Goal: Task Accomplishment & Management: Manage account settings

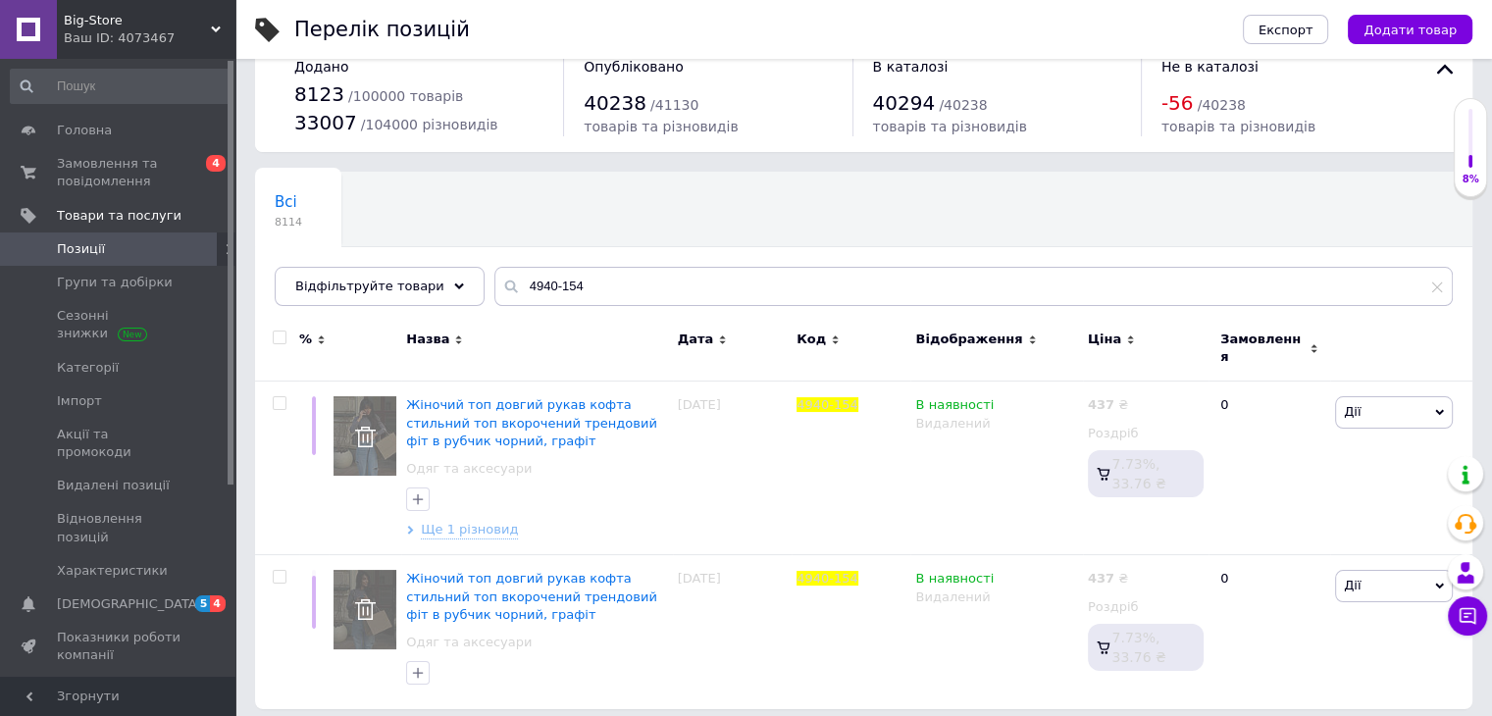
scroll to position [37, 0]
click at [123, 175] on span "Замовлення та повідомлення" at bounding box center [119, 172] width 125 height 35
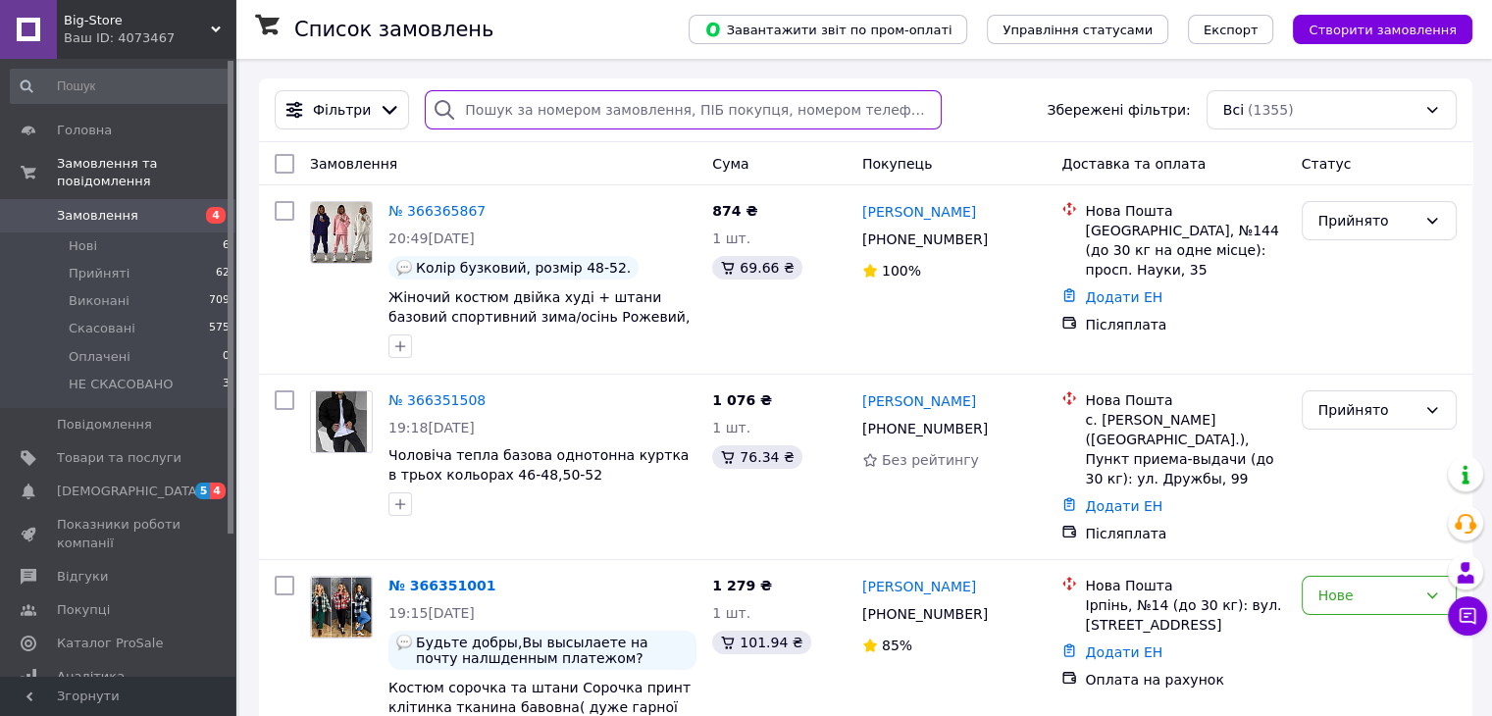
paste input "Вера Книш"
click at [563, 111] on input "search" at bounding box center [683, 109] width 517 height 39
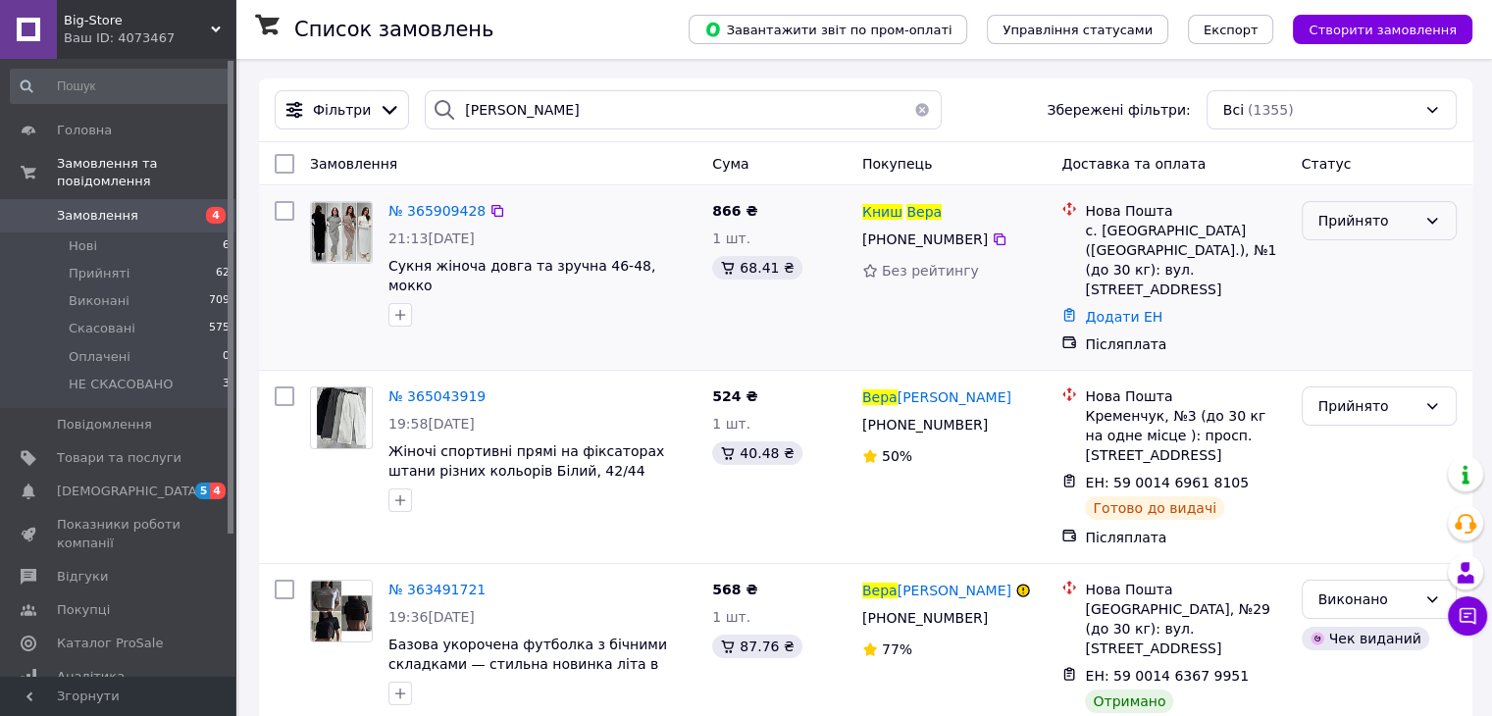
click at [1427, 224] on icon at bounding box center [1432, 221] width 16 height 16
click at [1422, 366] on li "НЕ СКАСОВАНО" at bounding box center [1377, 369] width 153 height 35
click at [607, 98] on input "Вера Книш" at bounding box center [683, 109] width 517 height 39
paste input "ащенко Анастасія"
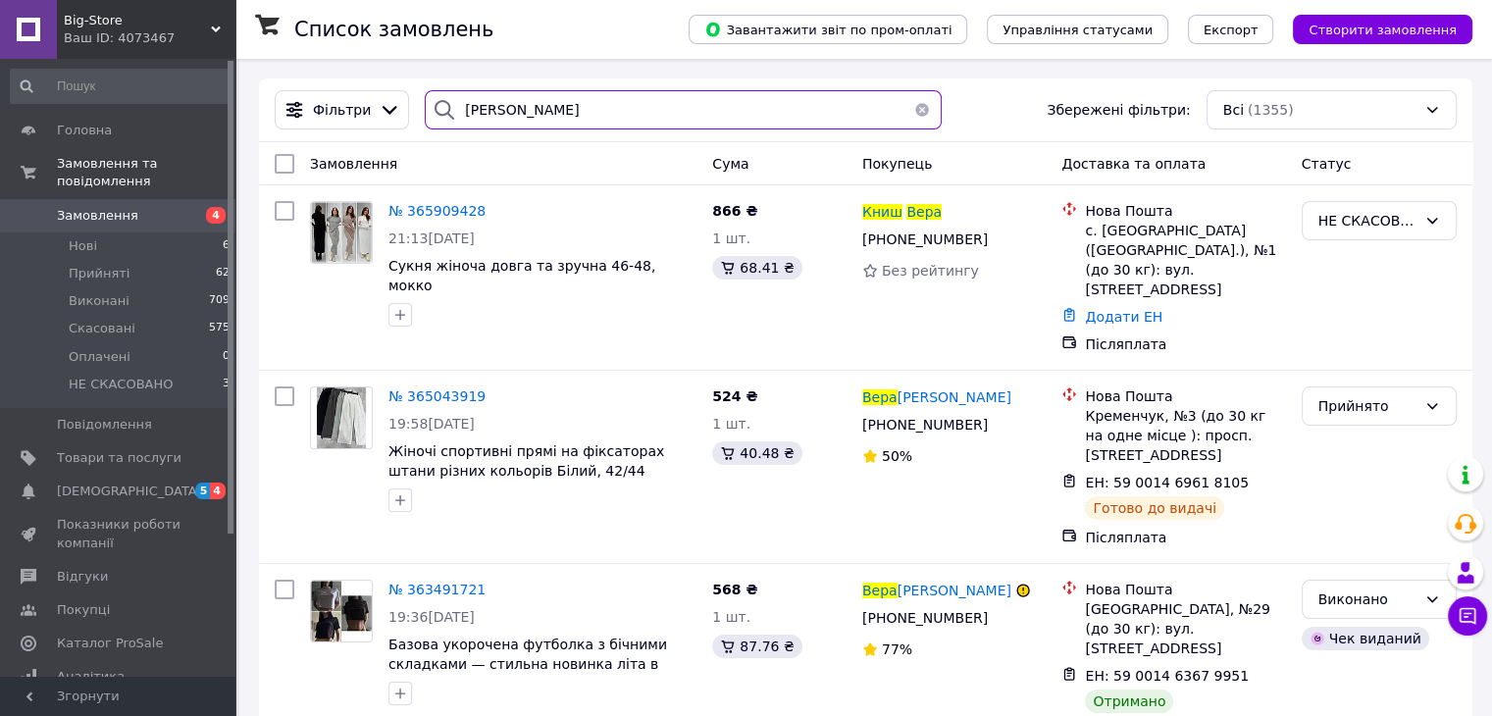
click at [607, 98] on input "Пащенко Анастасія" at bounding box center [683, 109] width 517 height 39
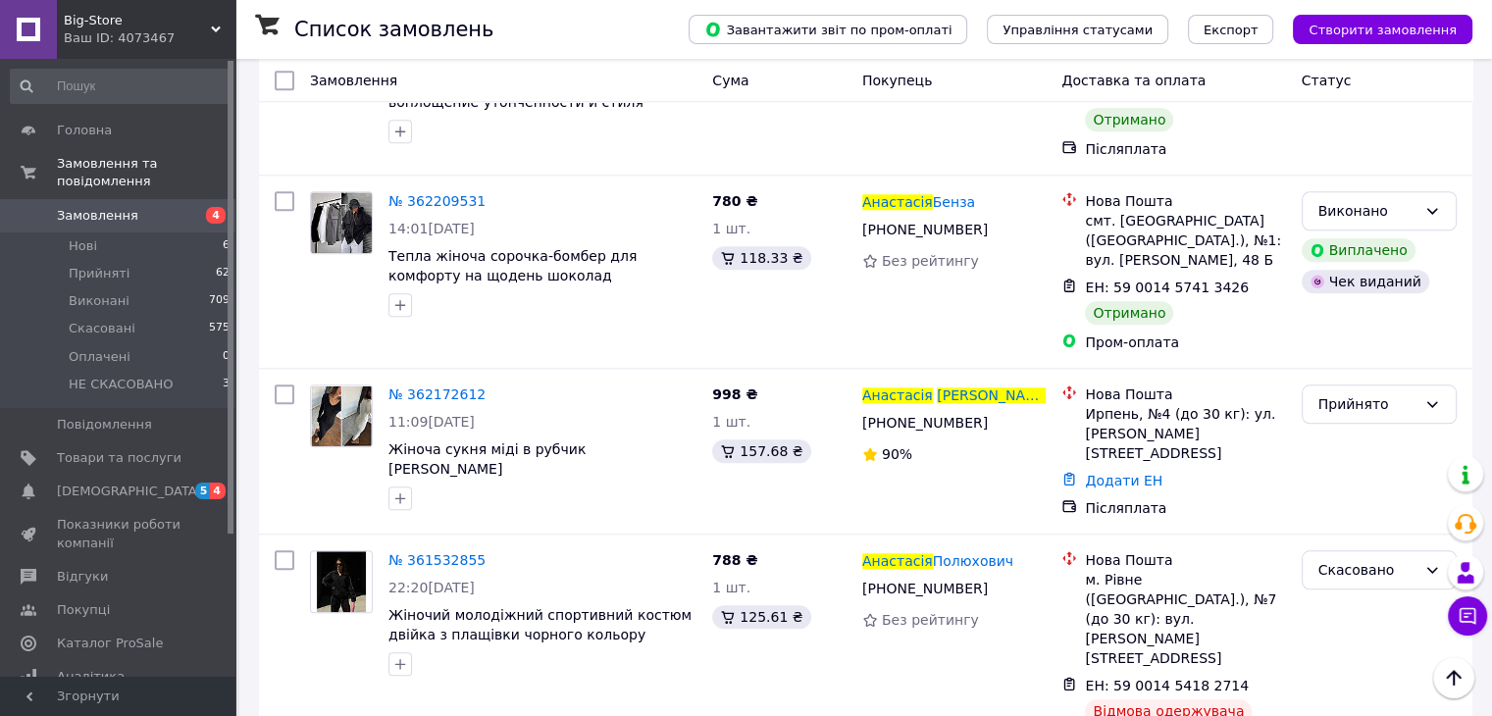
scroll to position [1871, 0]
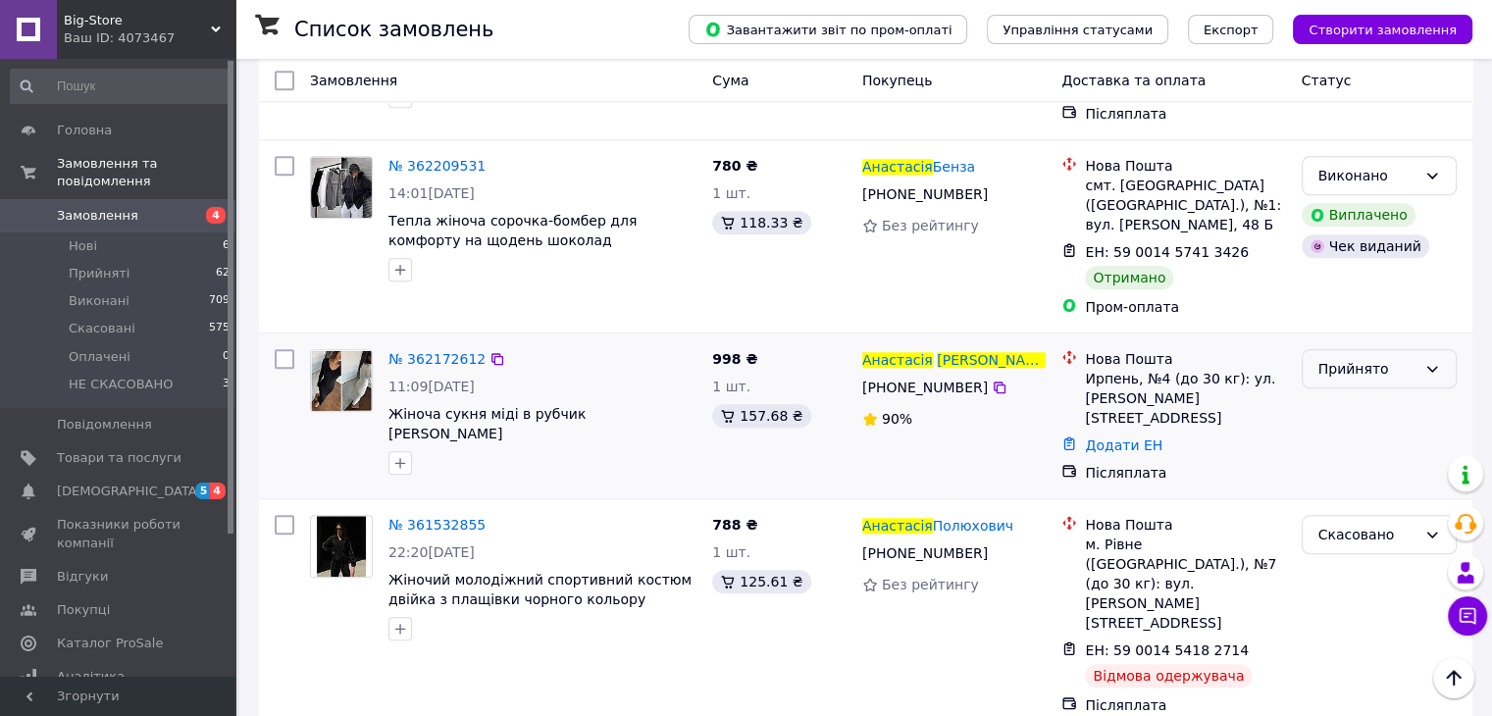
click at [1400, 358] on div "Прийнято" at bounding box center [1367, 369] width 98 height 22
click at [1406, 398] on li "НЕ СКАСОВАНО" at bounding box center [1377, 394] width 153 height 35
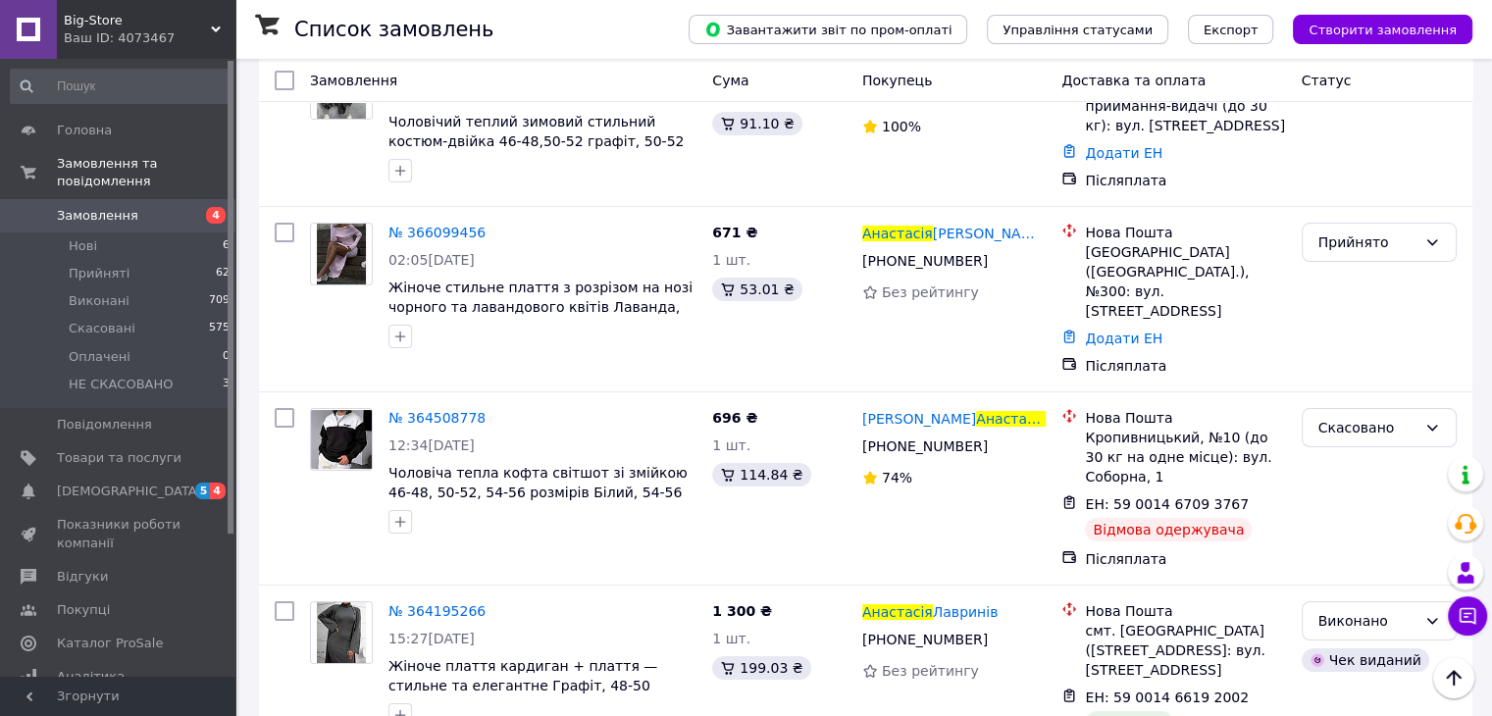
scroll to position [0, 0]
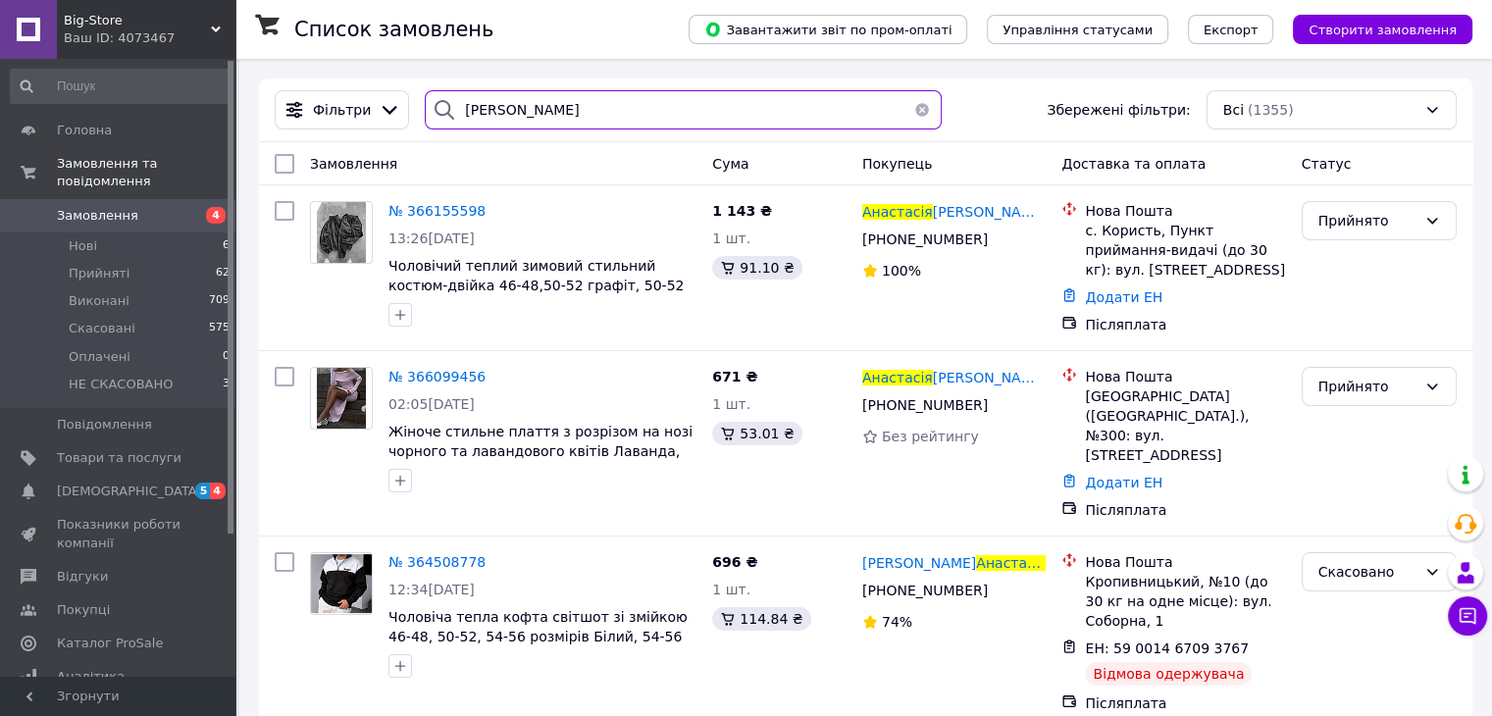
click at [669, 112] on input "Пащенко Анастасія" at bounding box center [683, 109] width 517 height 39
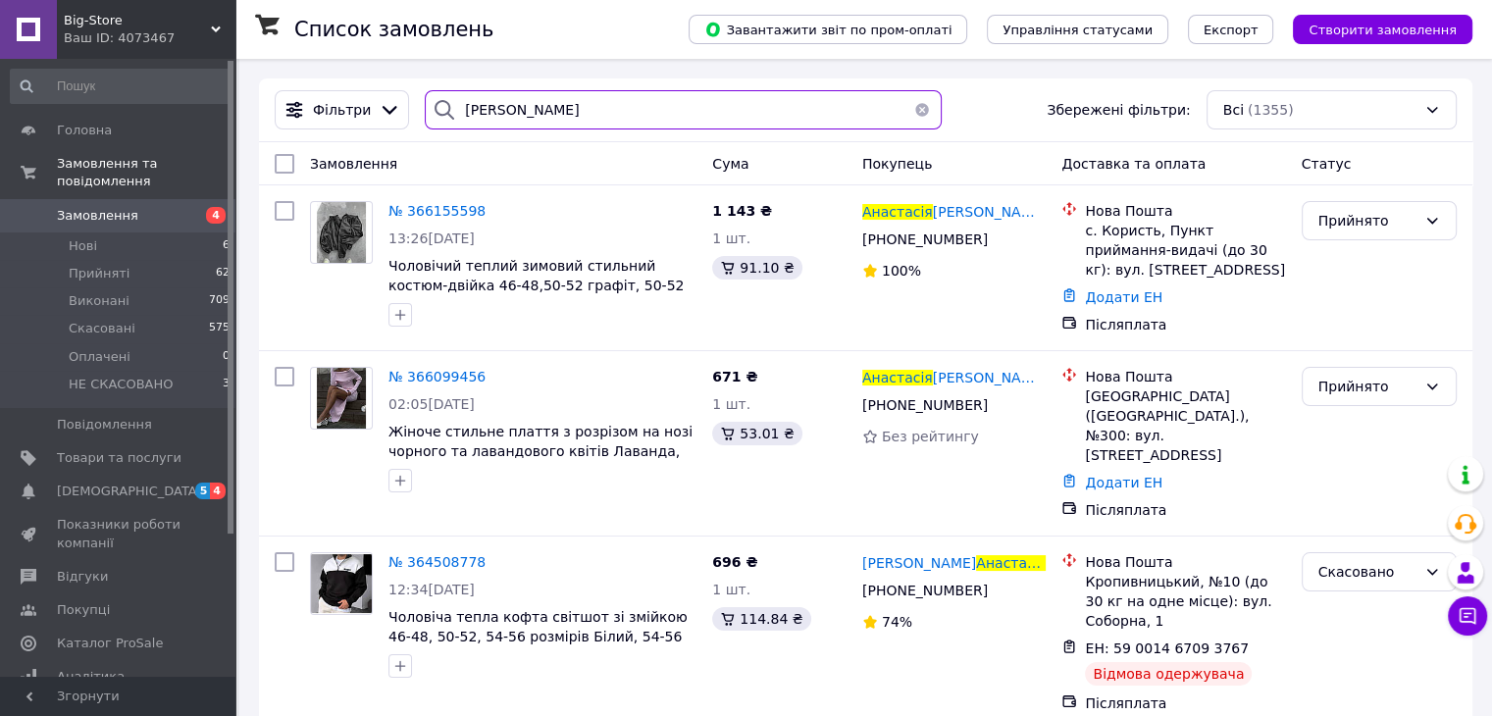
paste input "ндрющенко Лили"
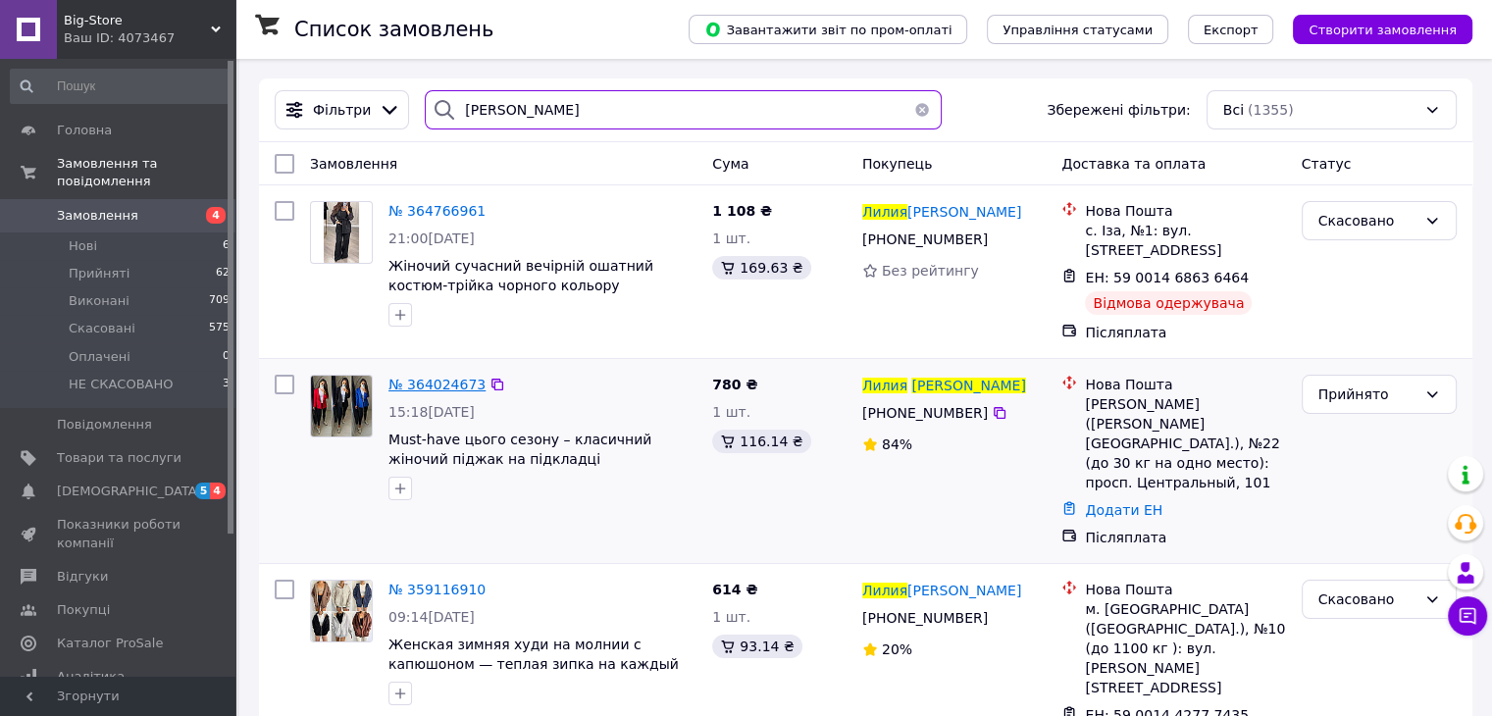
type input "Андрющенко Лилия"
click at [133, 199] on link "Замовлення 4" at bounding box center [120, 215] width 241 height 33
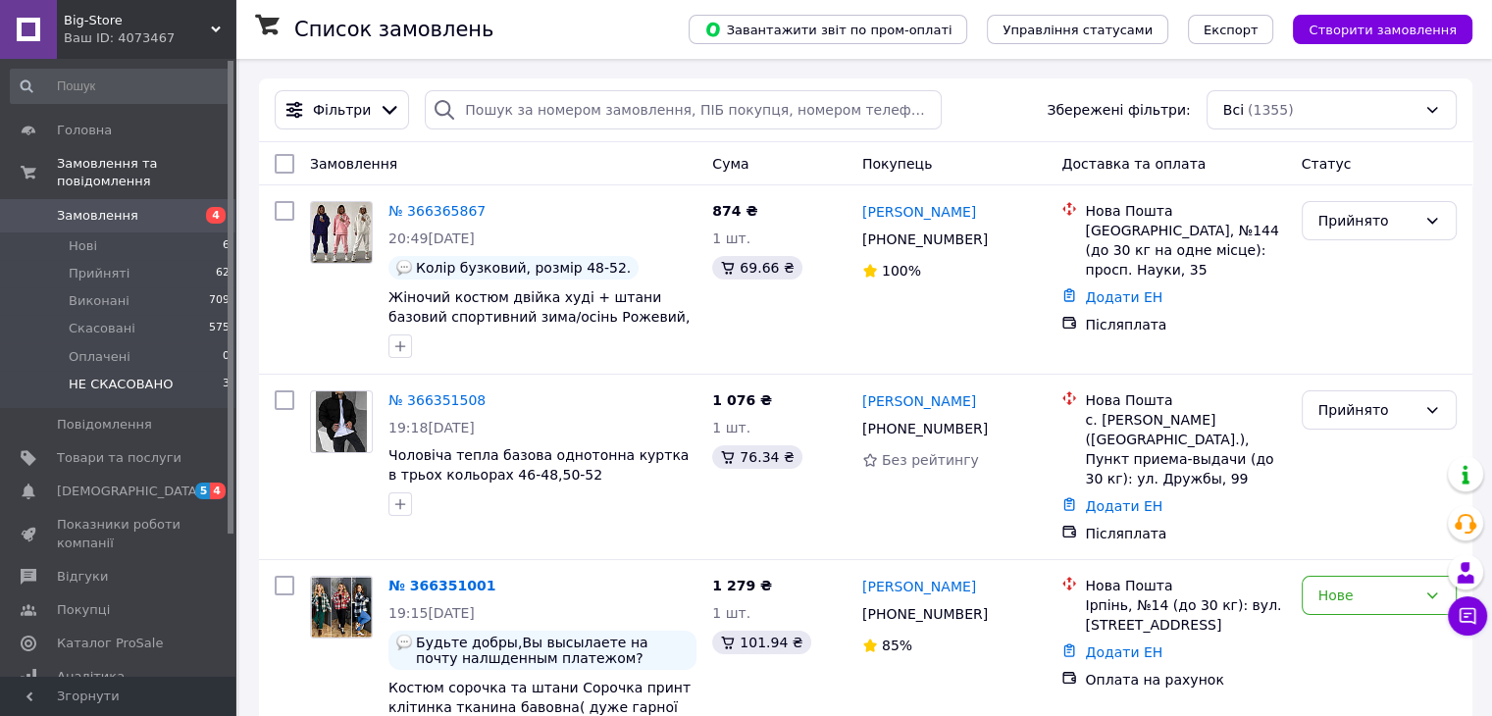
click at [94, 376] on span "НЕ СКАСОВАНО" at bounding box center [121, 385] width 104 height 18
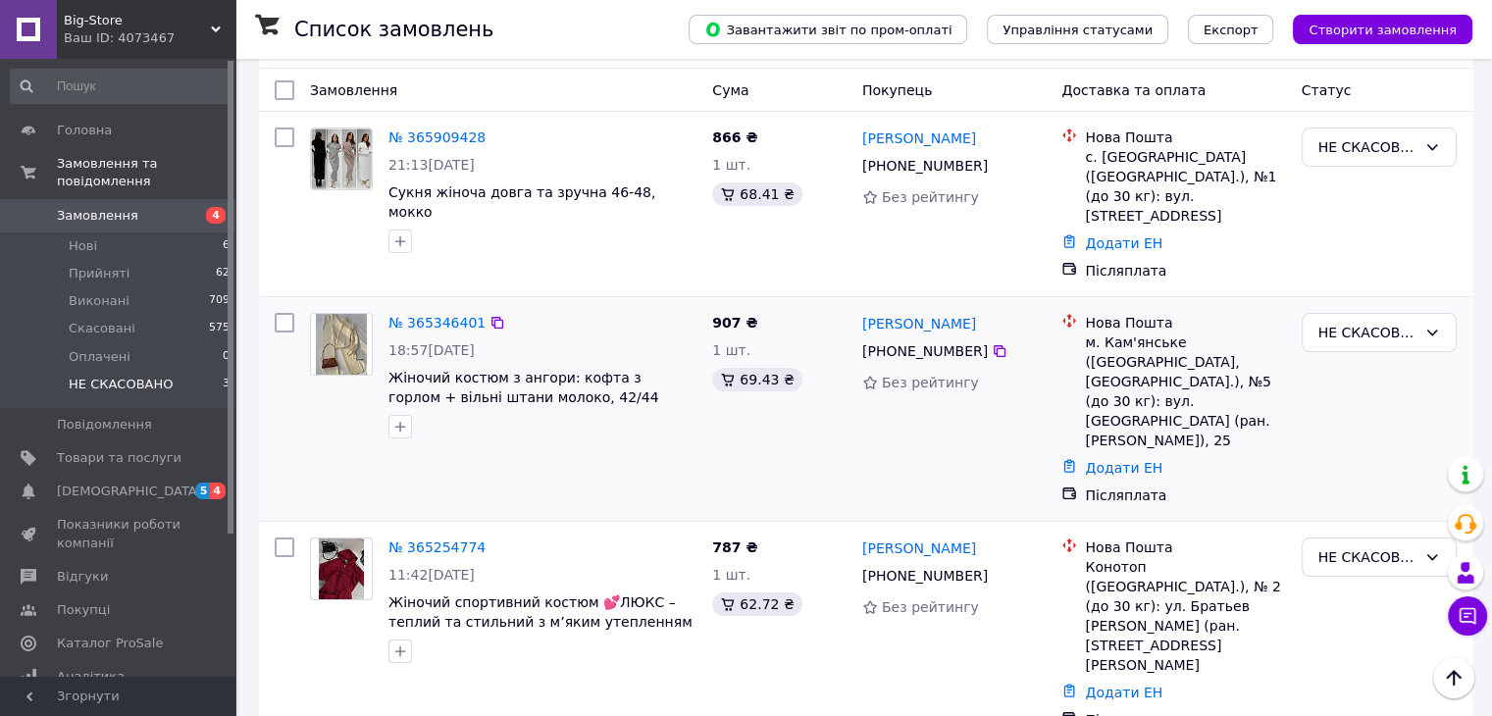
scroll to position [140, 0]
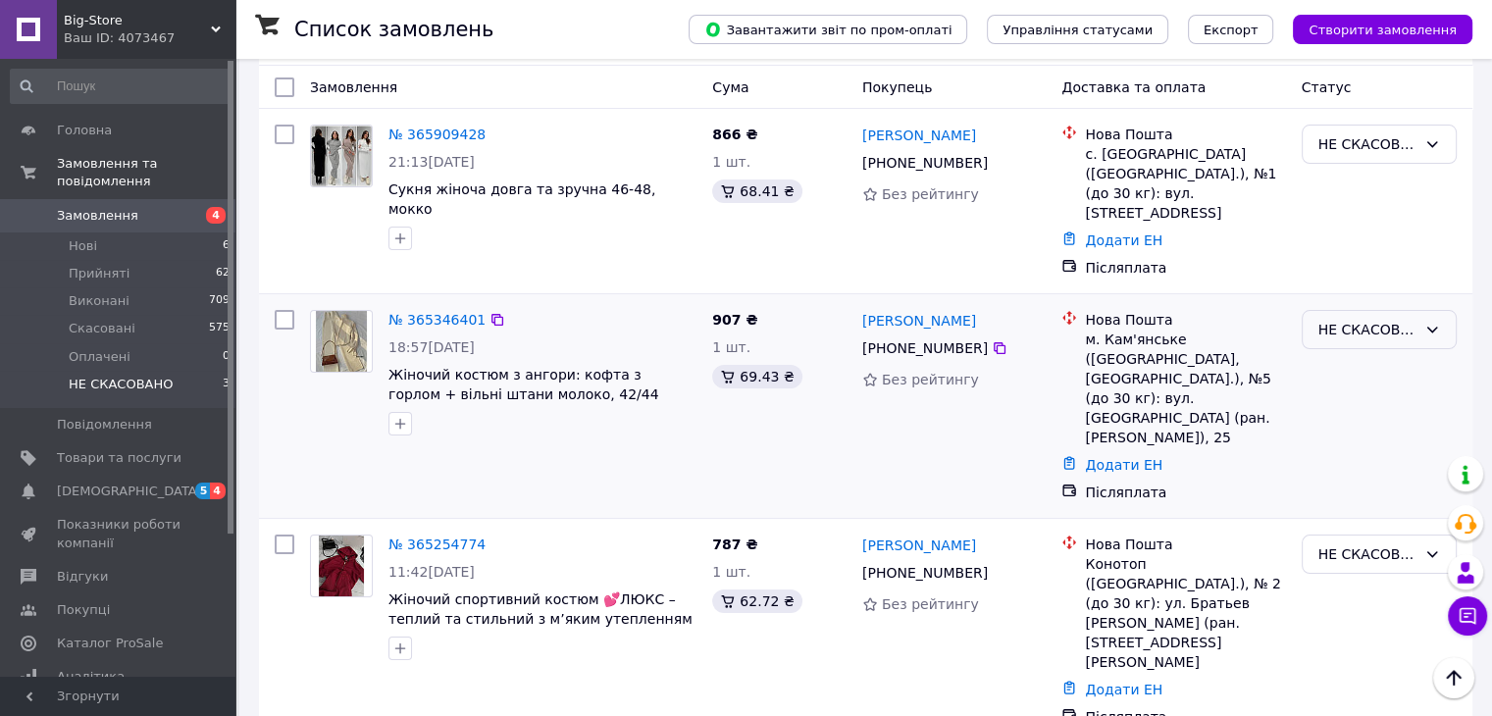
click at [1354, 322] on div "НЕ СКАСОВАНО" at bounding box center [1378, 329] width 155 height 39
click at [1359, 346] on li "Прийнято" at bounding box center [1377, 351] width 153 height 35
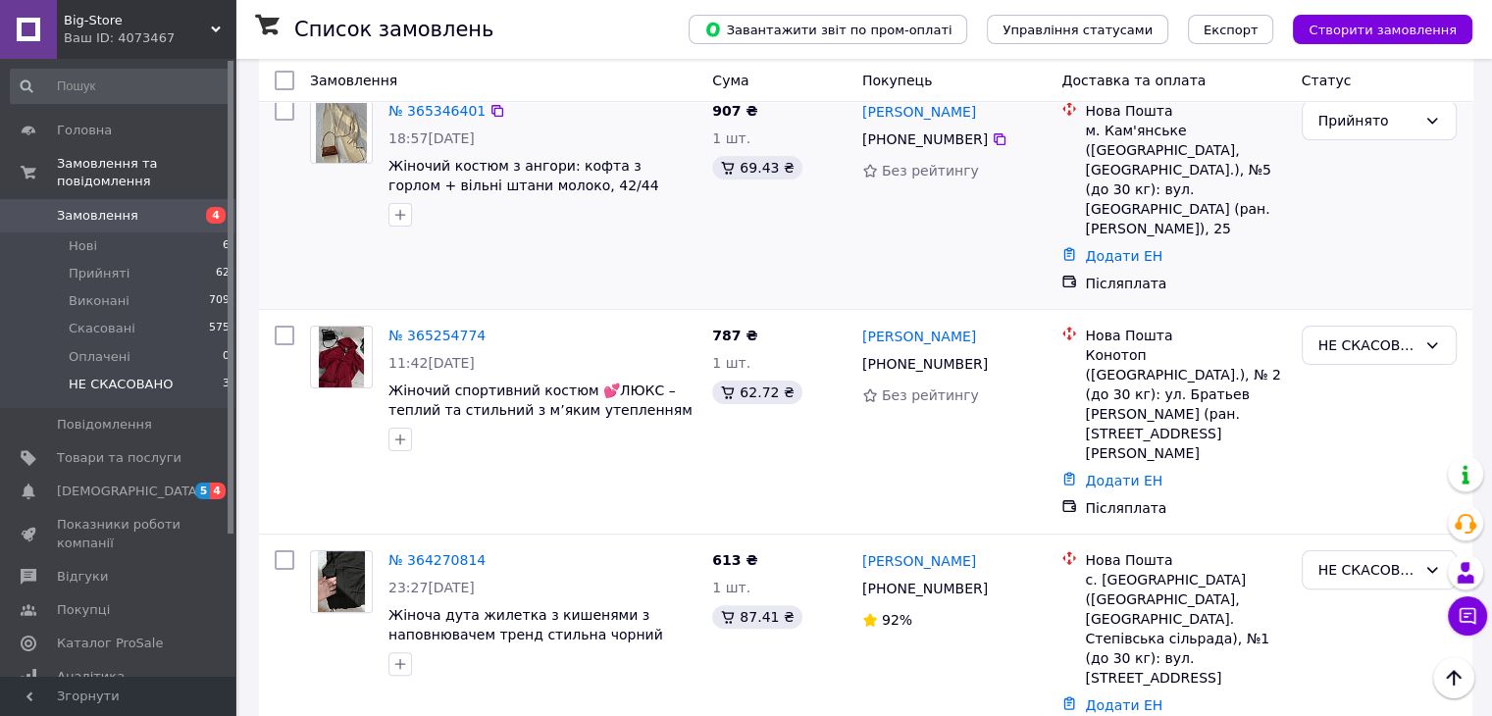
scroll to position [420, 0]
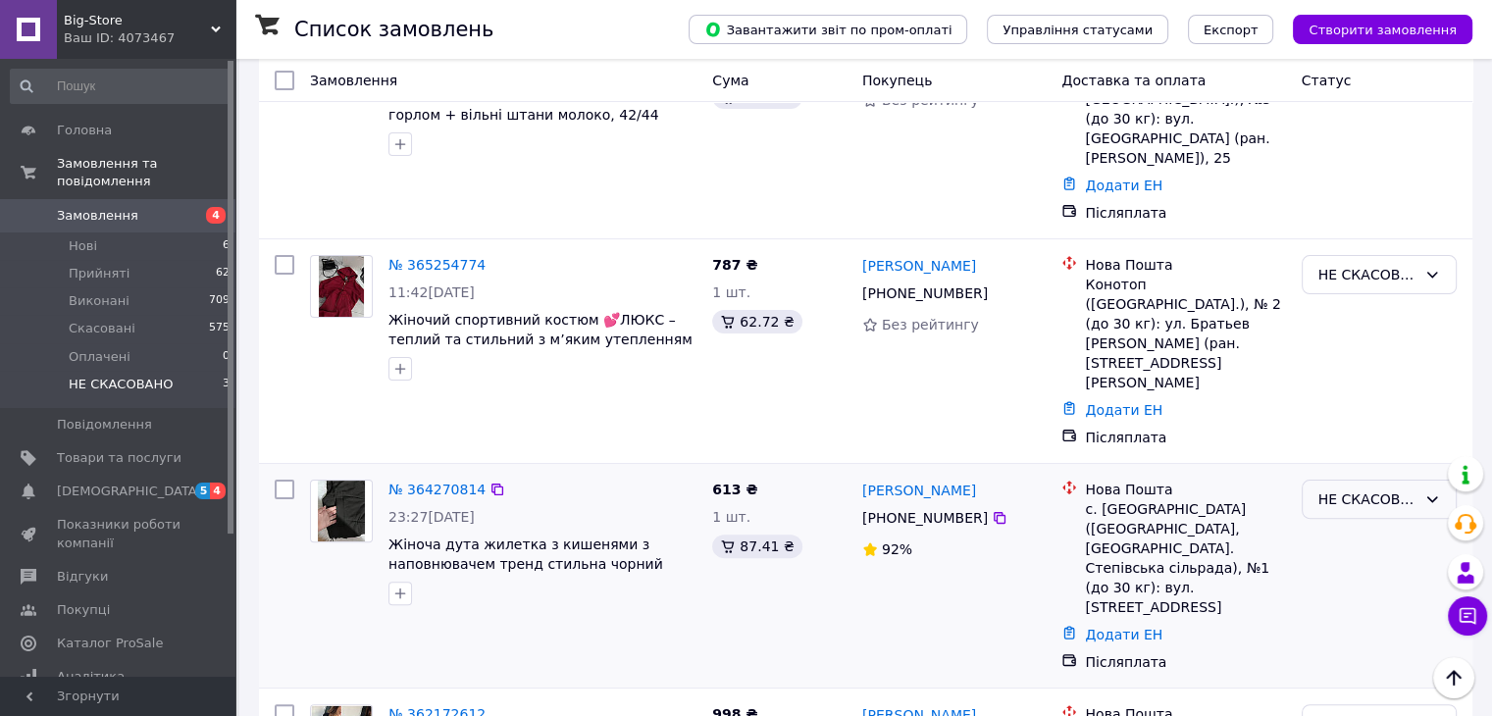
click at [1364, 488] on div "НЕ СКАСОВАНО" at bounding box center [1367, 499] width 98 height 22
click at [1353, 515] on li "Скасовано" at bounding box center [1377, 512] width 153 height 35
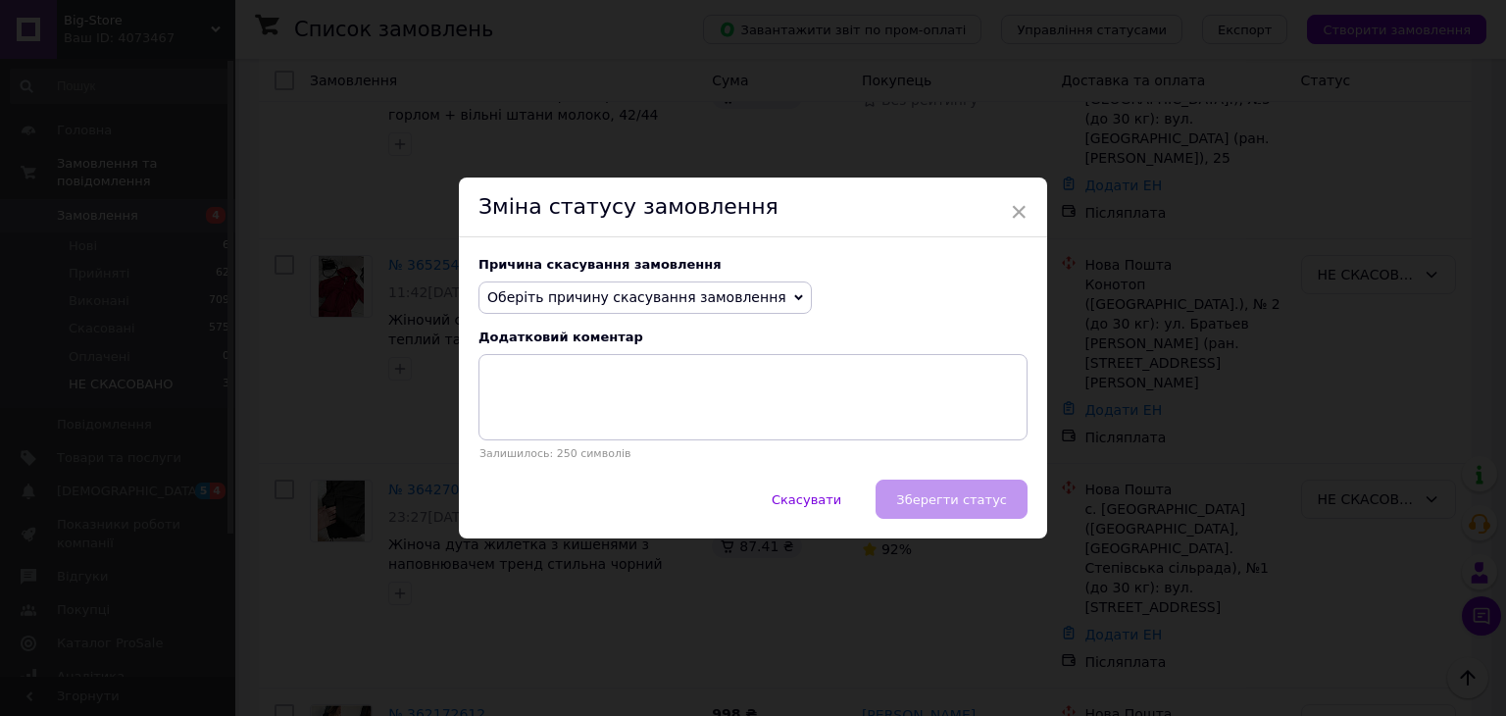
click at [739, 307] on span "Оберіть причину скасування замовлення" at bounding box center [645, 297] width 333 height 33
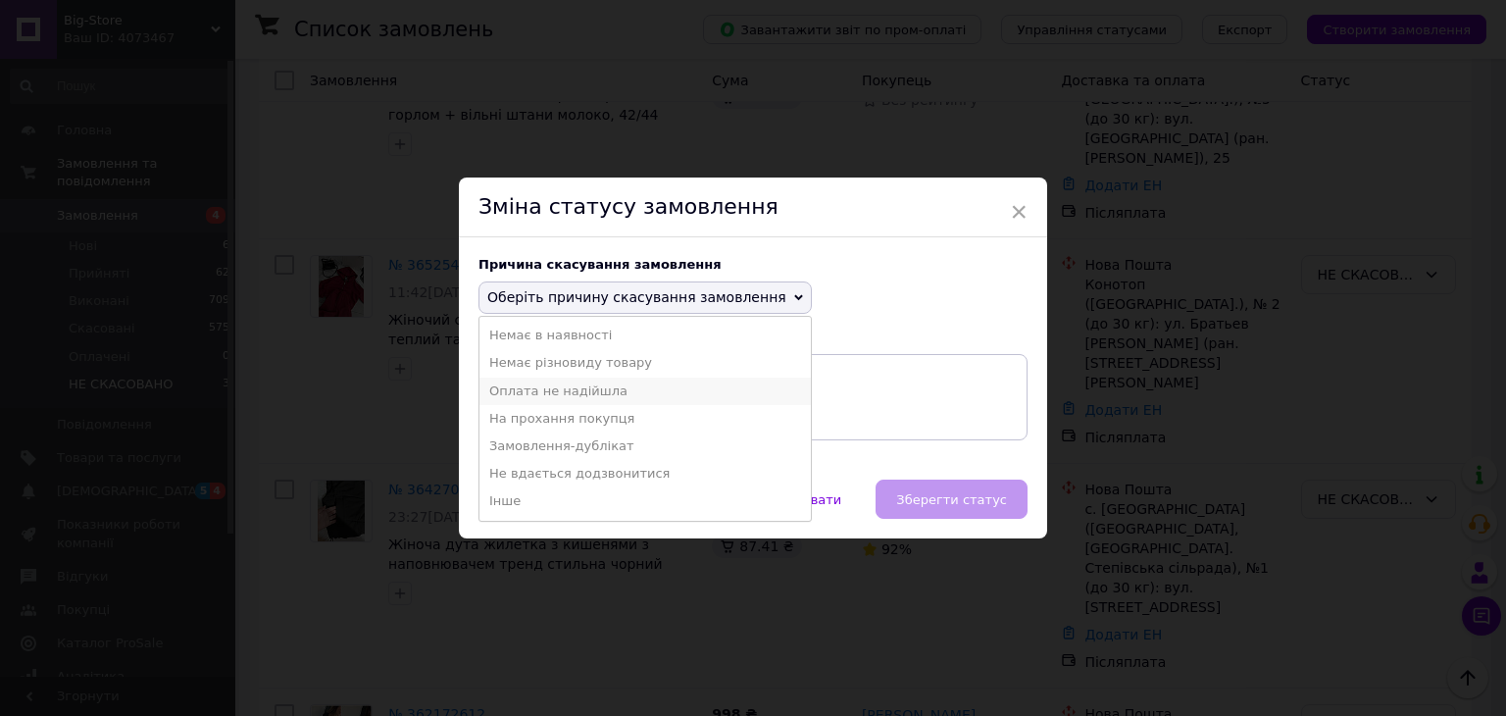
click at [734, 390] on li "Оплата не надійшла" at bounding box center [645, 391] width 331 height 27
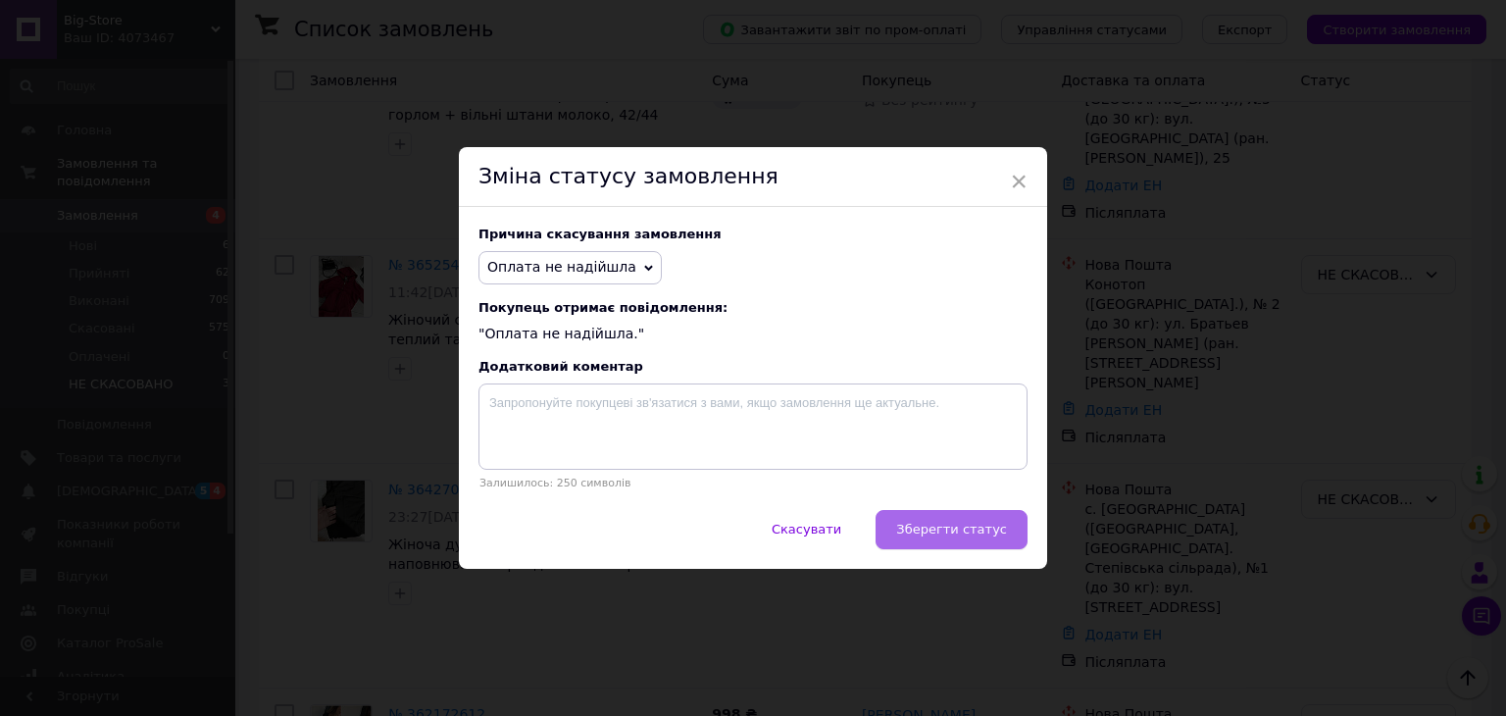
click at [927, 541] on button "Зберегти статус" at bounding box center [952, 529] width 152 height 39
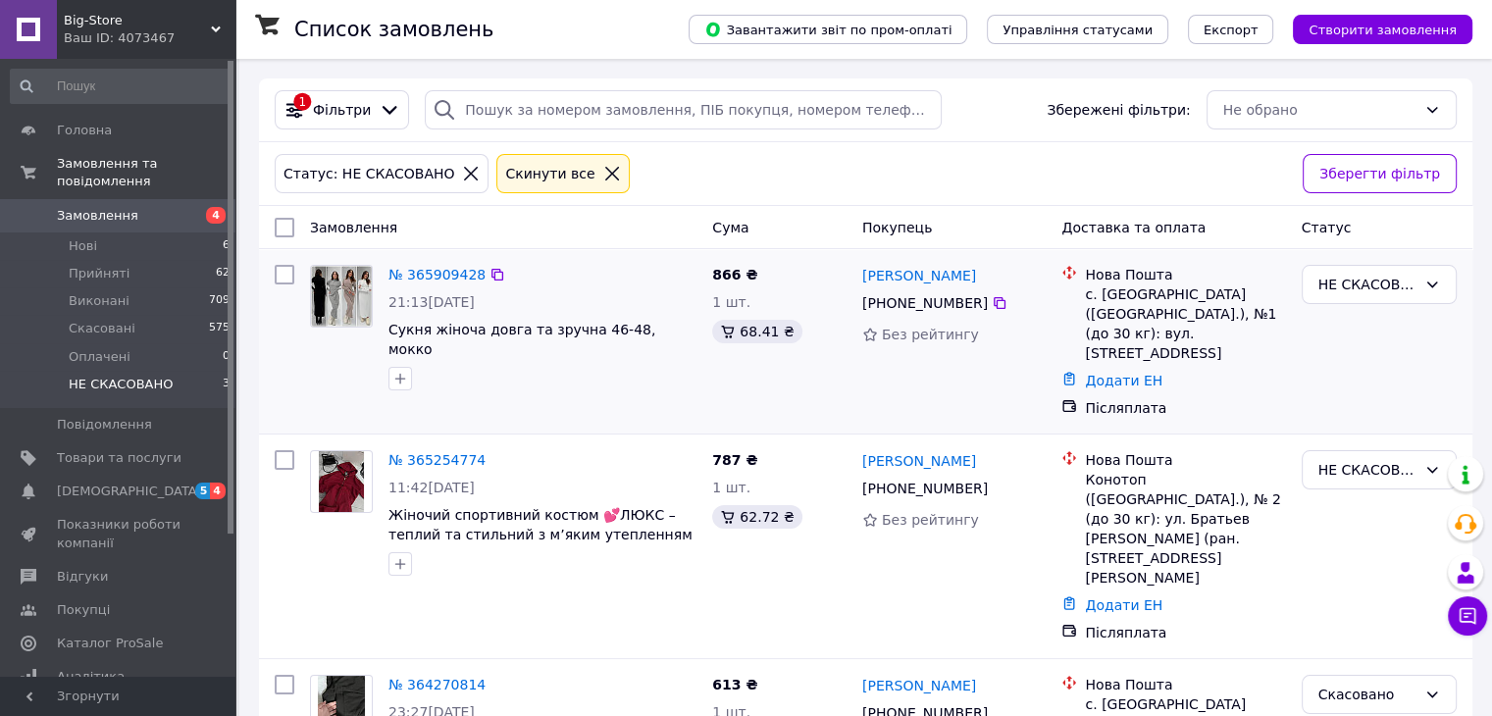
scroll to position [188, 0]
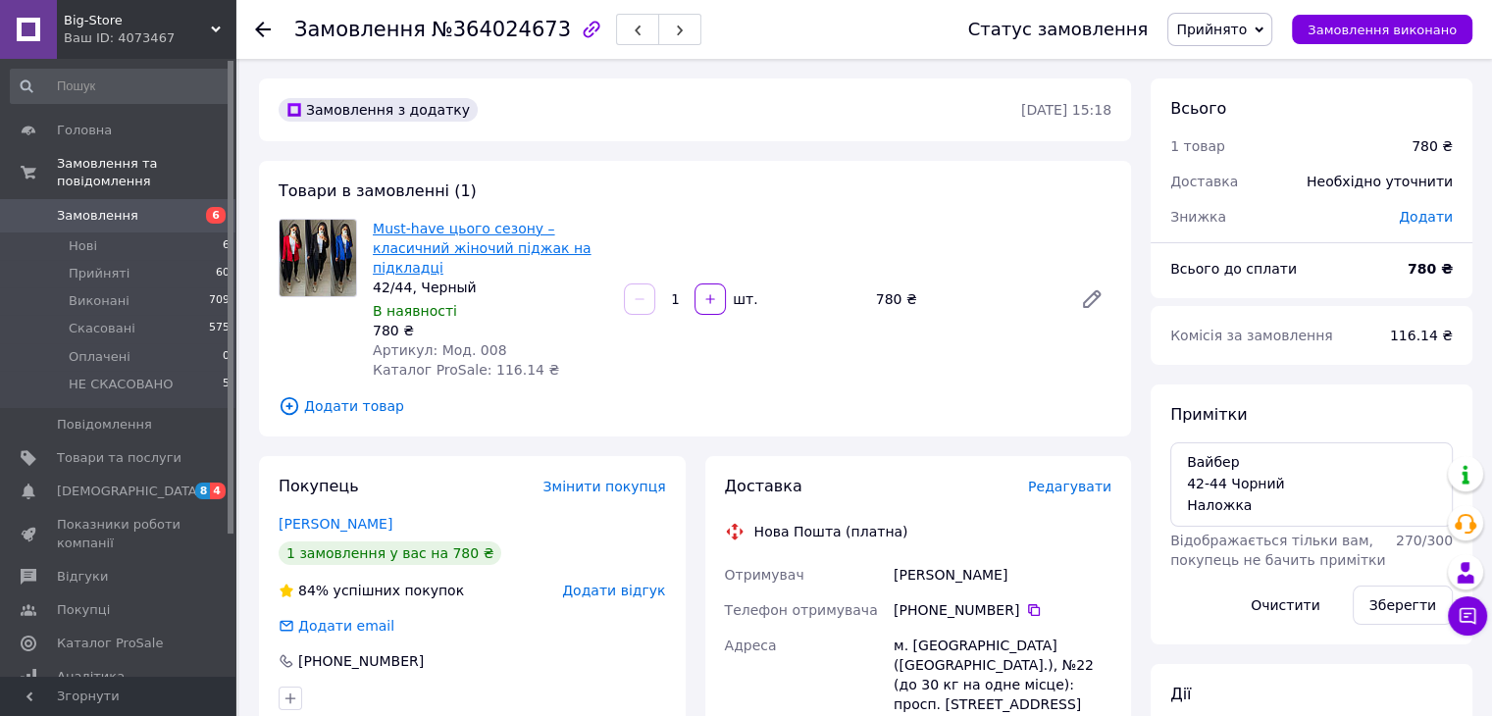
click at [483, 246] on link "Must-have цього сезону – класичний жіночий піджак на підкладці" at bounding box center [482, 248] width 219 height 55
click at [407, 236] on link "Must-have цього сезону – класичний жіночий піджак на підкладці" at bounding box center [482, 248] width 219 height 55
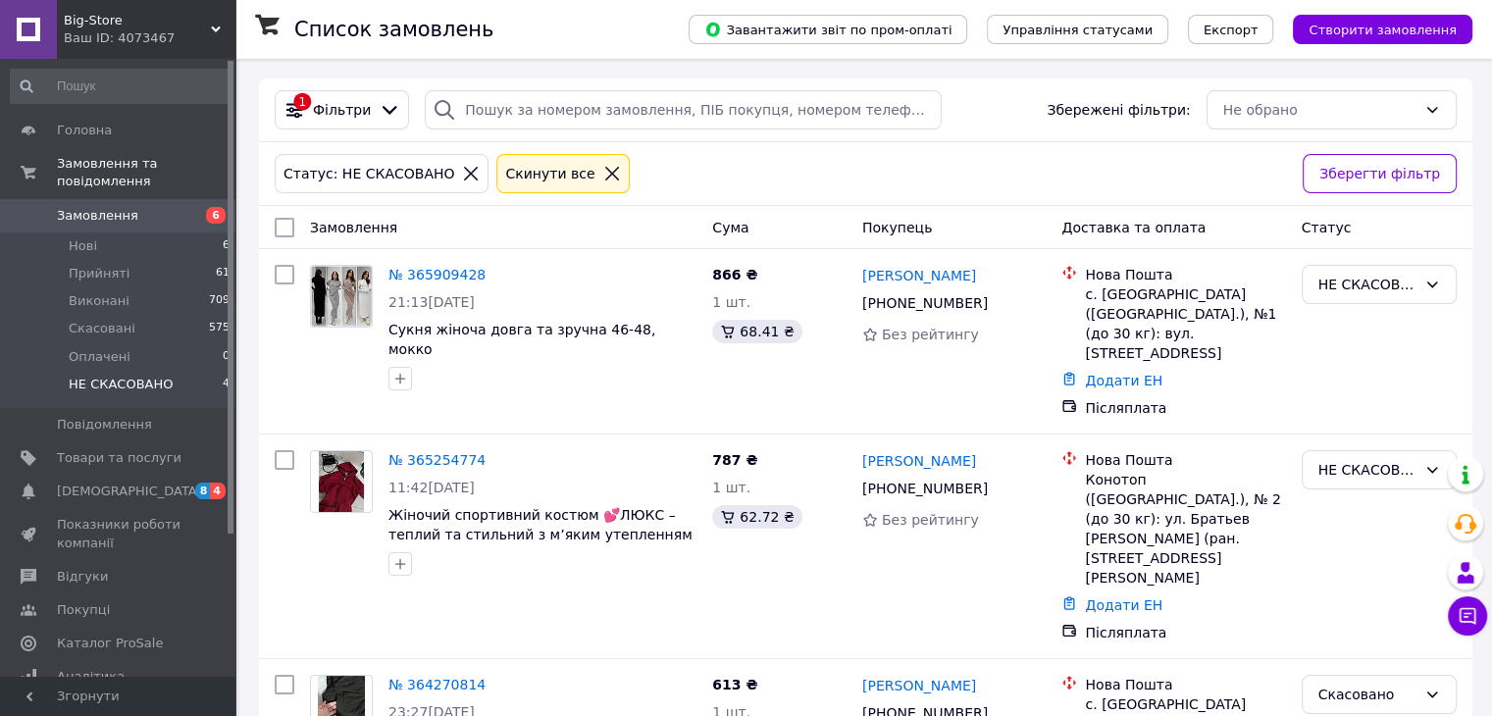
click at [603, 176] on icon at bounding box center [612, 174] width 18 height 18
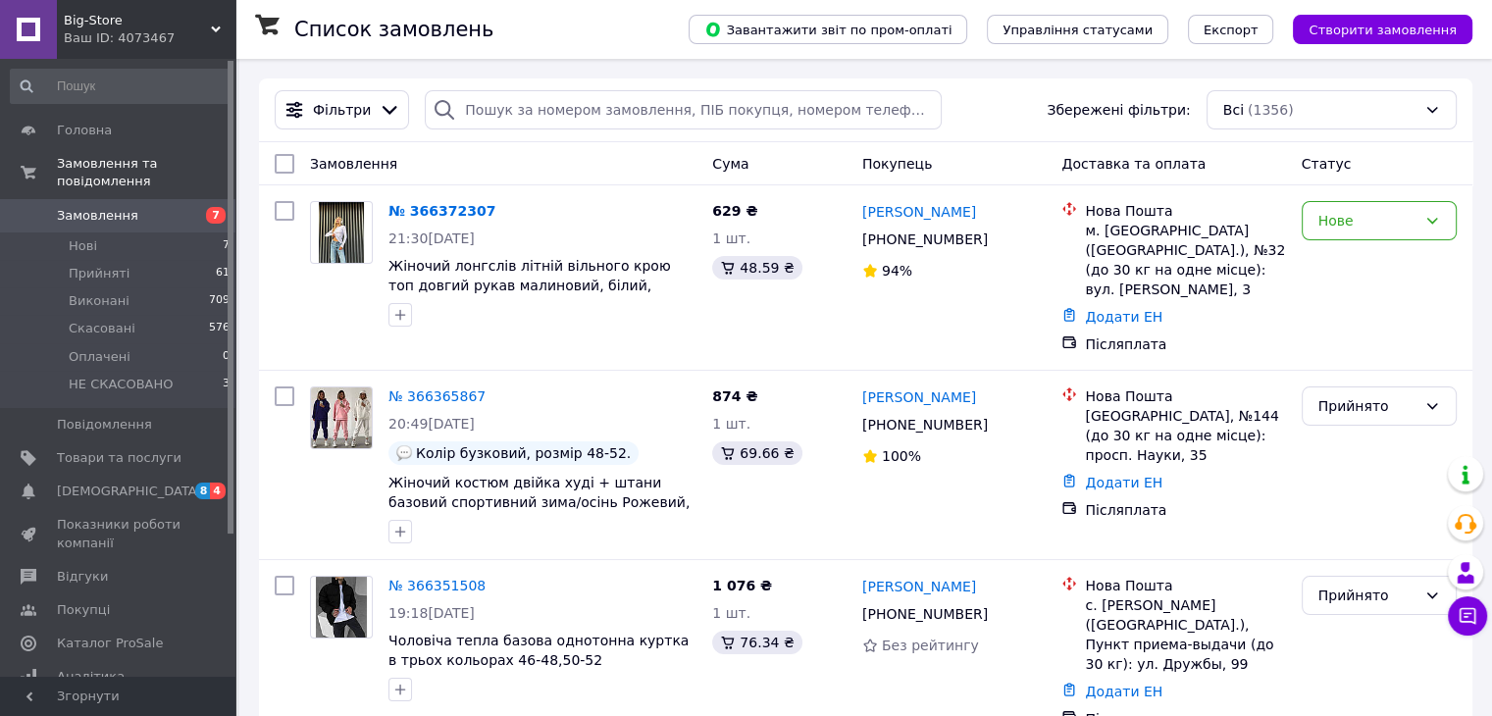
click at [170, 199] on link "Замовлення 7" at bounding box center [120, 215] width 241 height 33
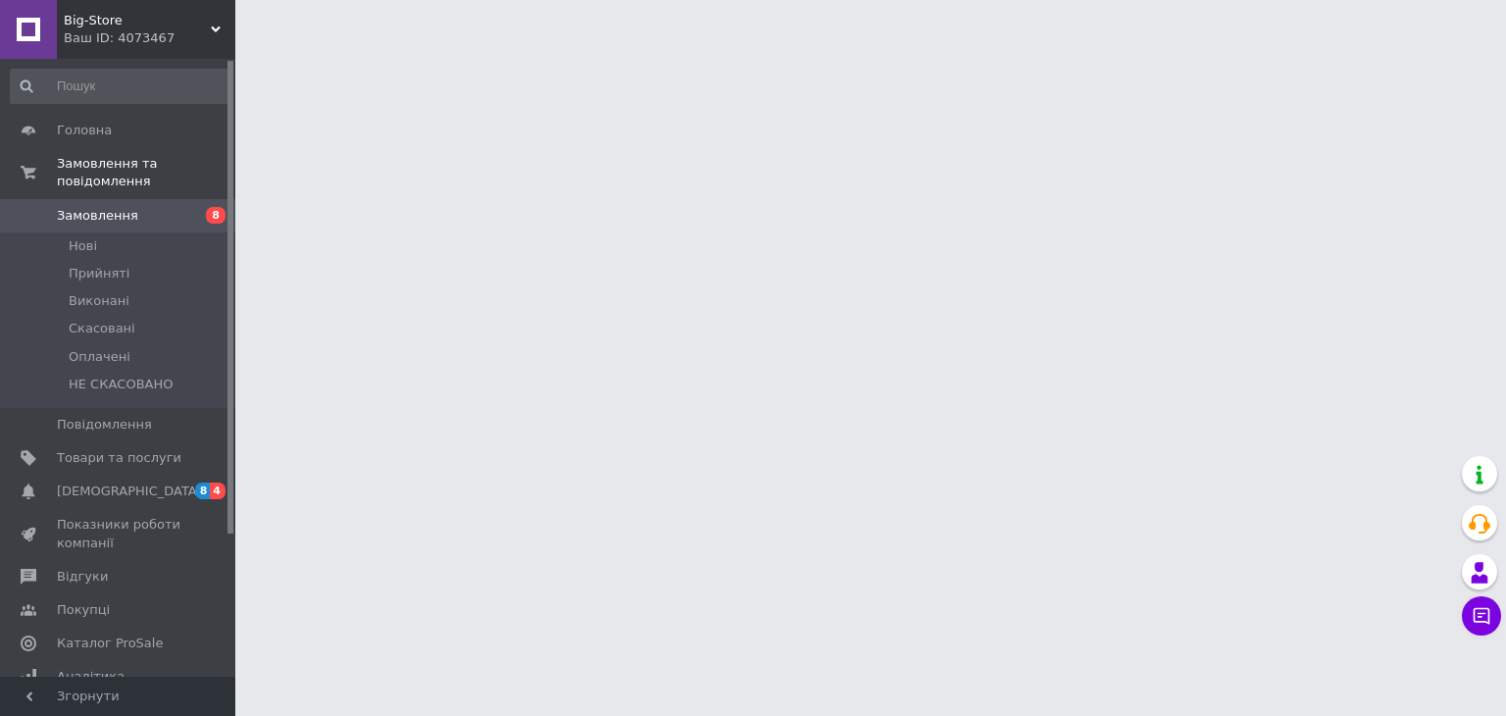
click at [161, 483] on span "[DEMOGRAPHIC_DATA]" at bounding box center [119, 492] width 125 height 18
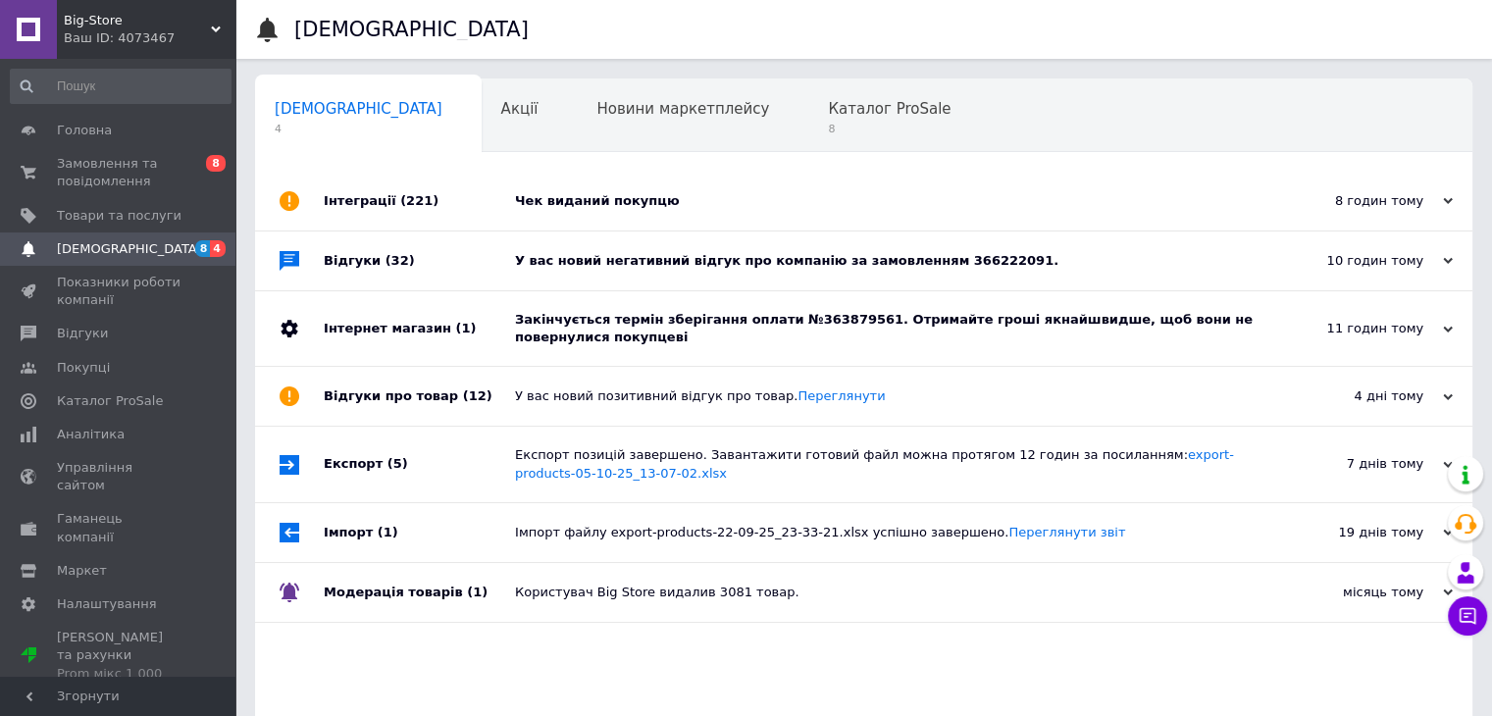
click at [896, 346] on div "Закінчується термін зберігання оплати №363879561. Отримайте гроші якнайшвидше, …" at bounding box center [885, 328] width 741 height 35
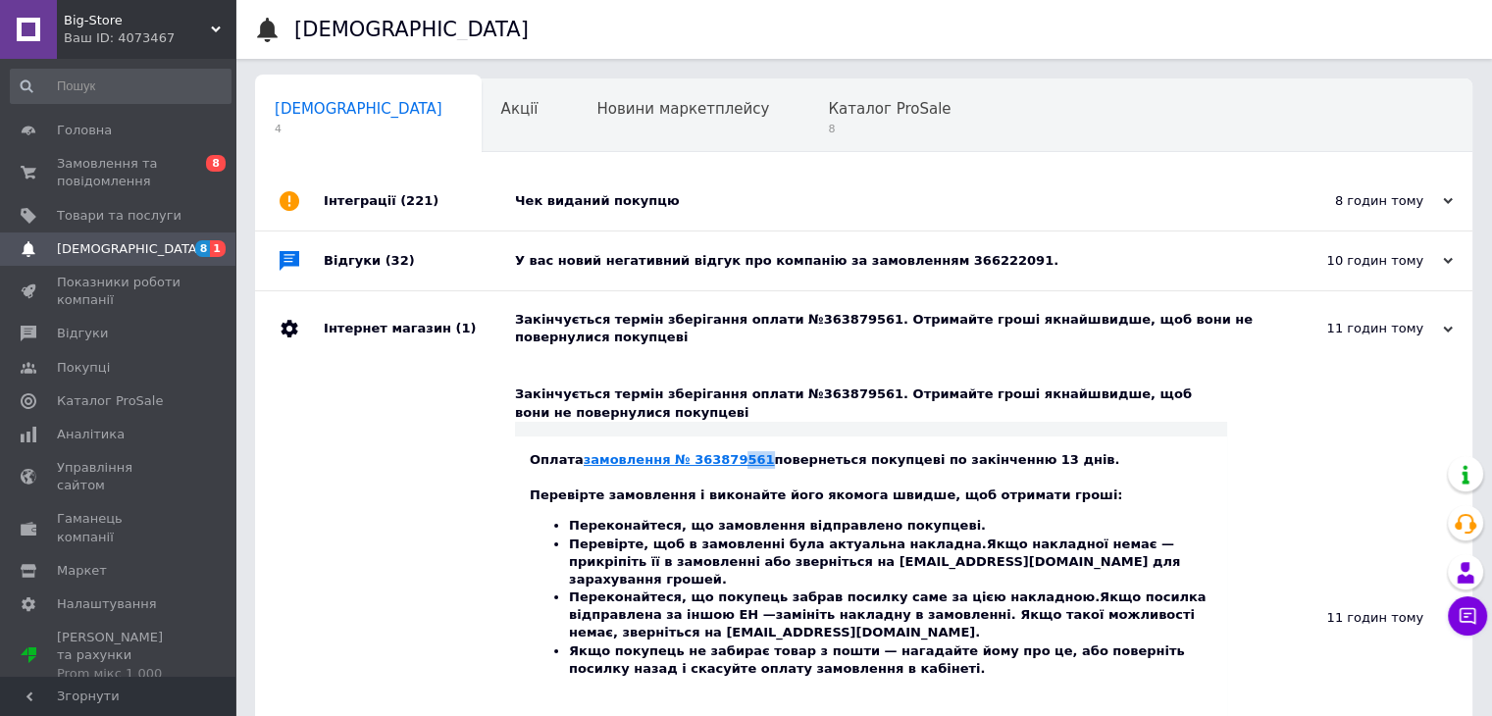
drag, startPoint x: 742, startPoint y: 462, endPoint x: 715, endPoint y: 463, distance: 27.5
click at [715, 463] on div "Оплата замовлення № 363879561 повернеться покупцеві по закінченню 13 днів. Пере…" at bounding box center [871, 635] width 683 height 368
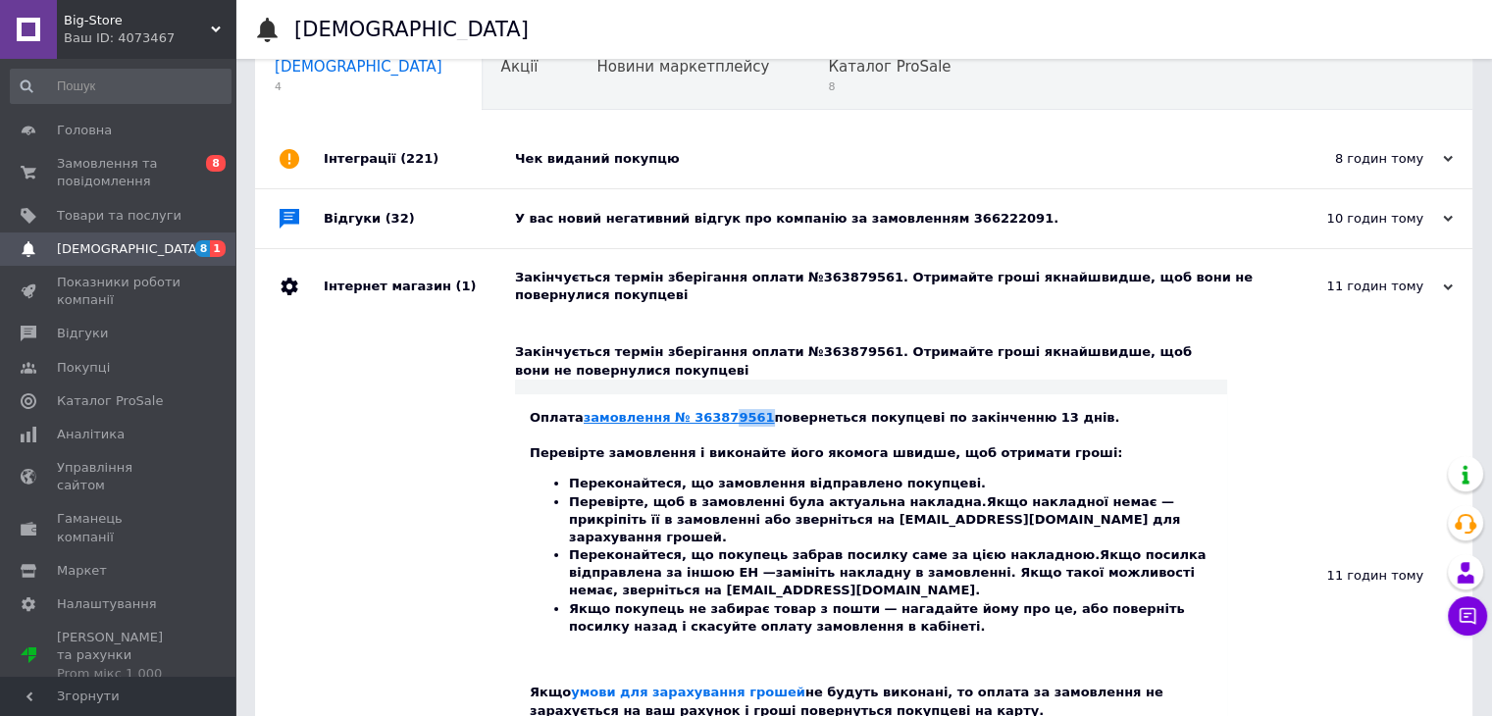
scroll to position [43, 0]
click at [683, 418] on link "замовлення № 363879561" at bounding box center [679, 416] width 191 height 15
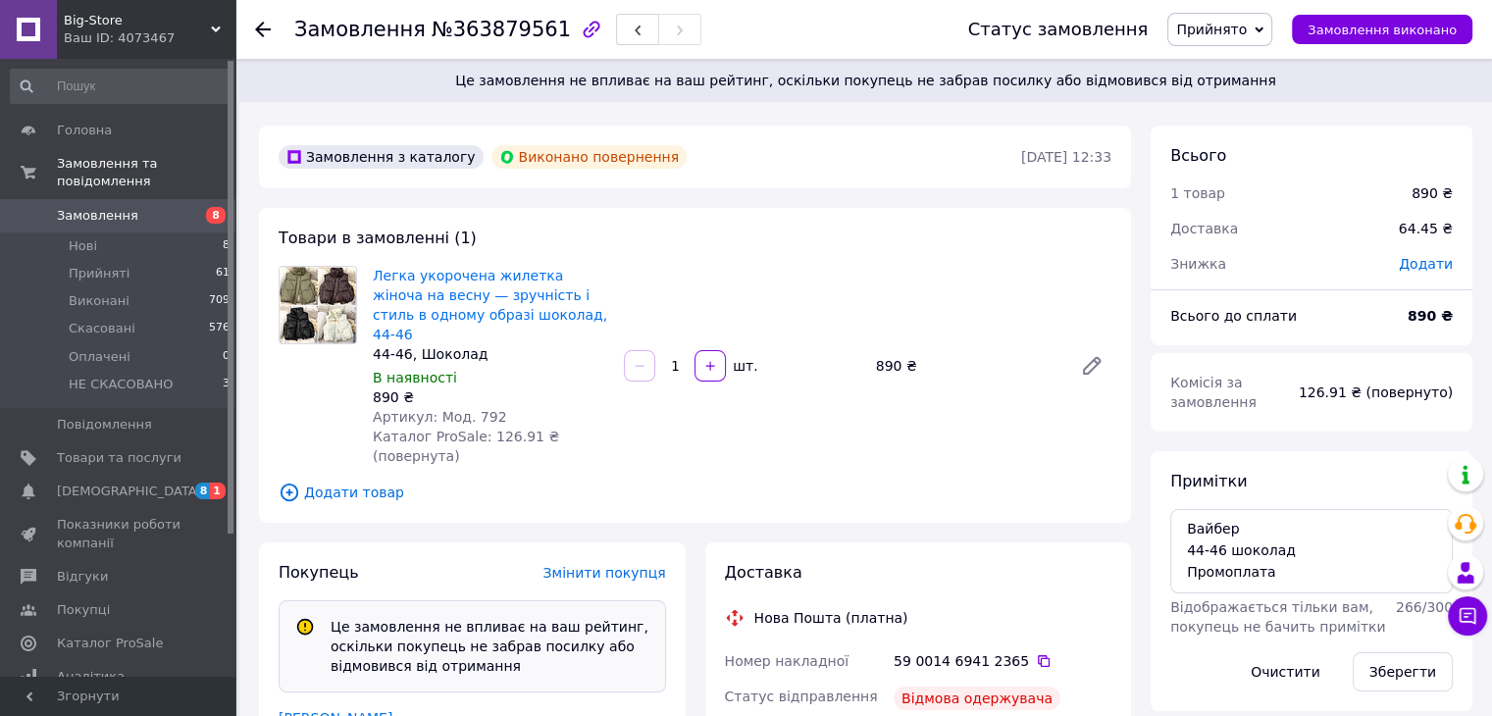
click at [1272, 36] on span "Прийнято" at bounding box center [1219, 29] width 105 height 33
click at [1291, 95] on li "Скасовано" at bounding box center [1230, 97] width 124 height 29
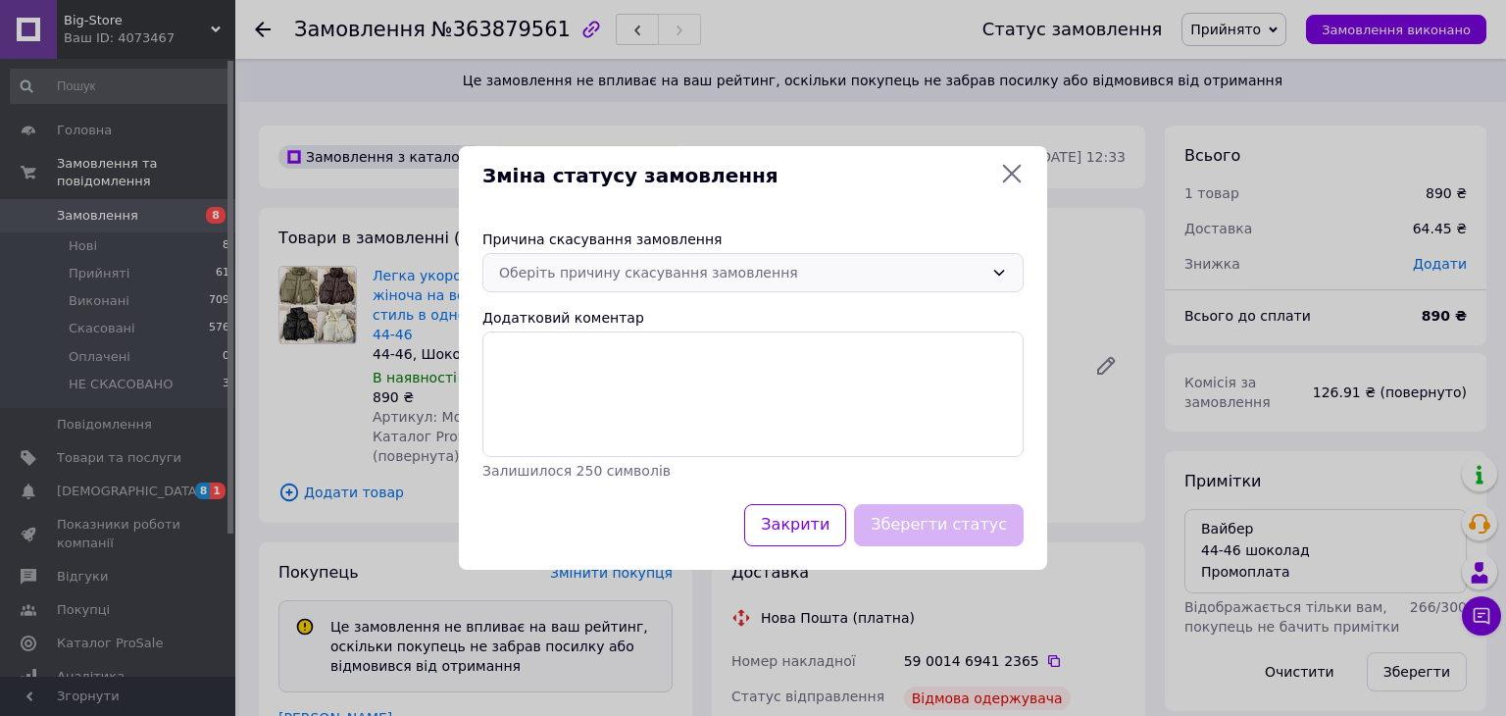
click at [903, 284] on div "Оберіть причину скасування замовлення" at bounding box center [753, 272] width 541 height 39
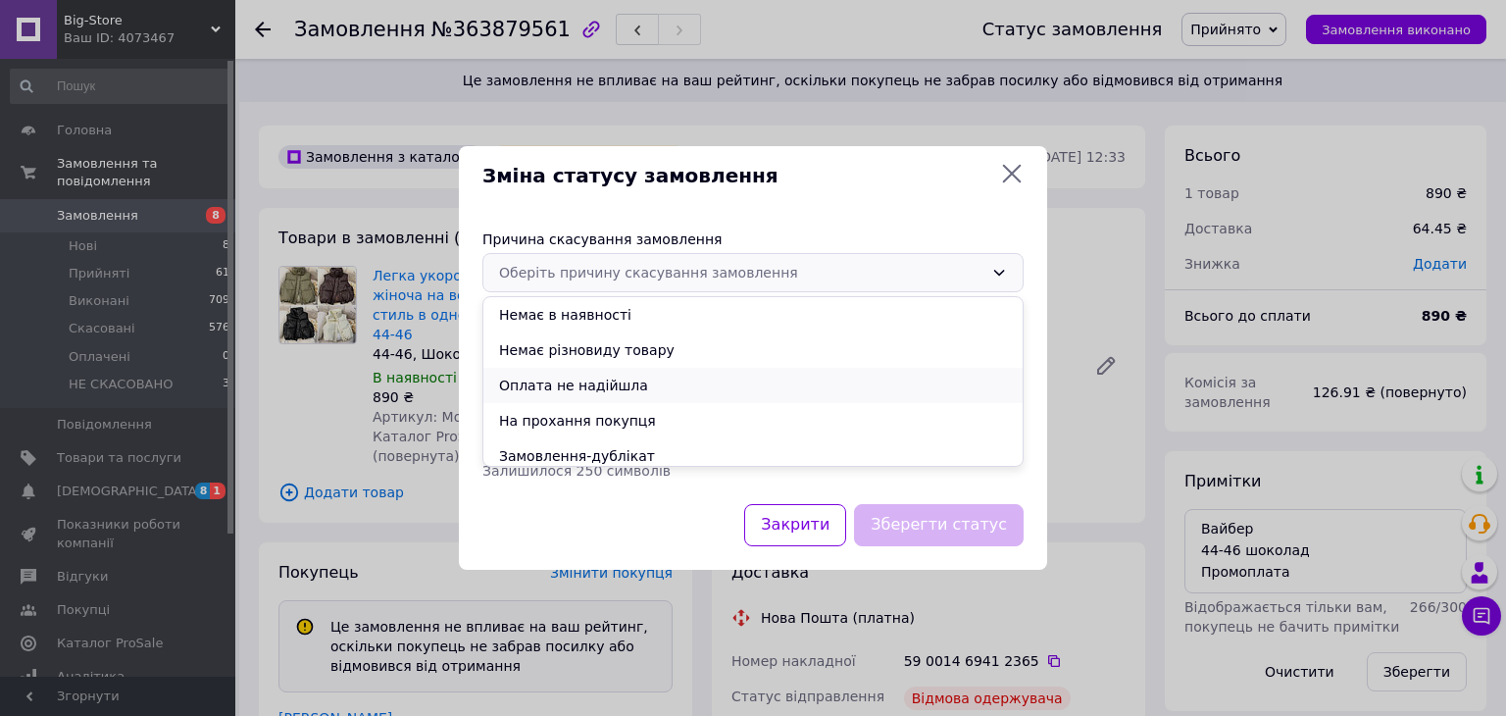
click at [888, 376] on li "Оплата не надійшла" at bounding box center [752, 385] width 539 height 35
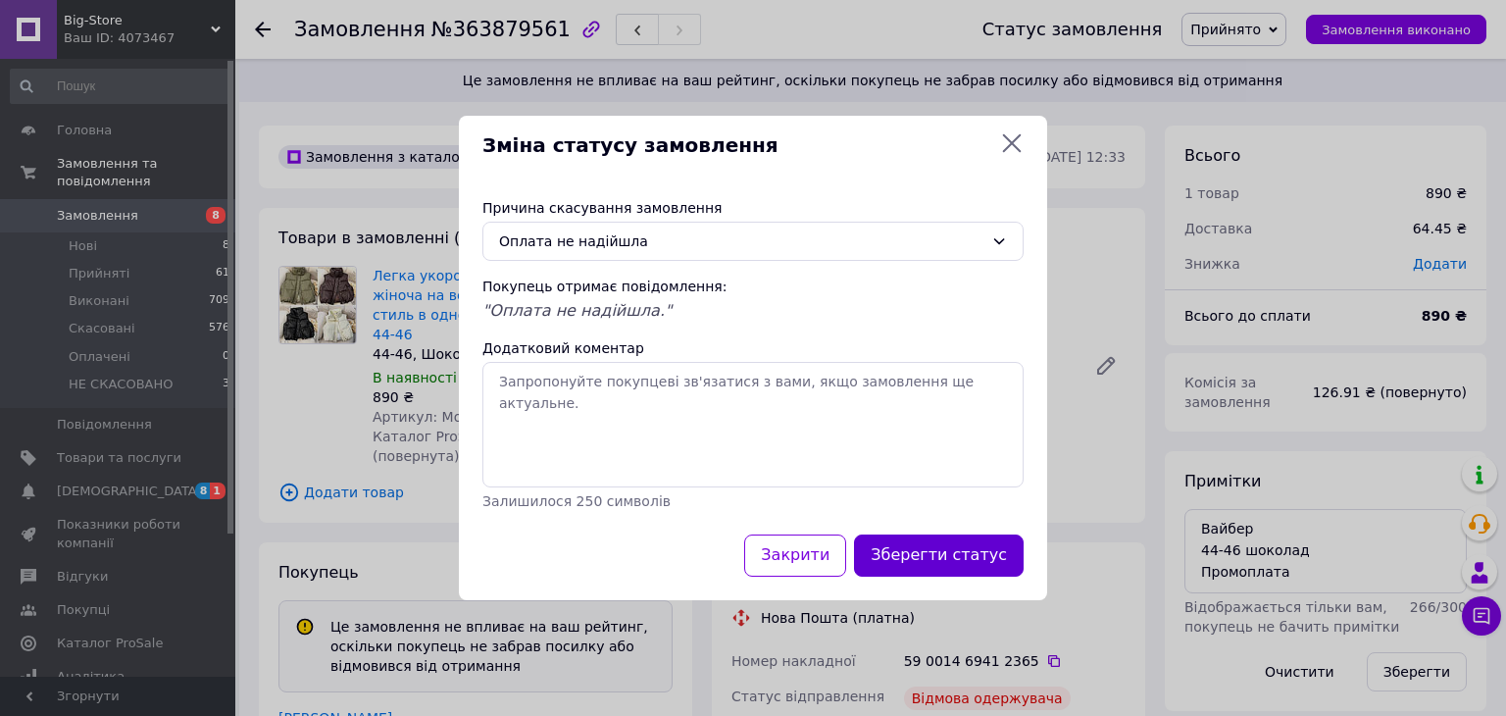
click at [925, 535] on button "Зберегти статус" at bounding box center [939, 555] width 170 height 42
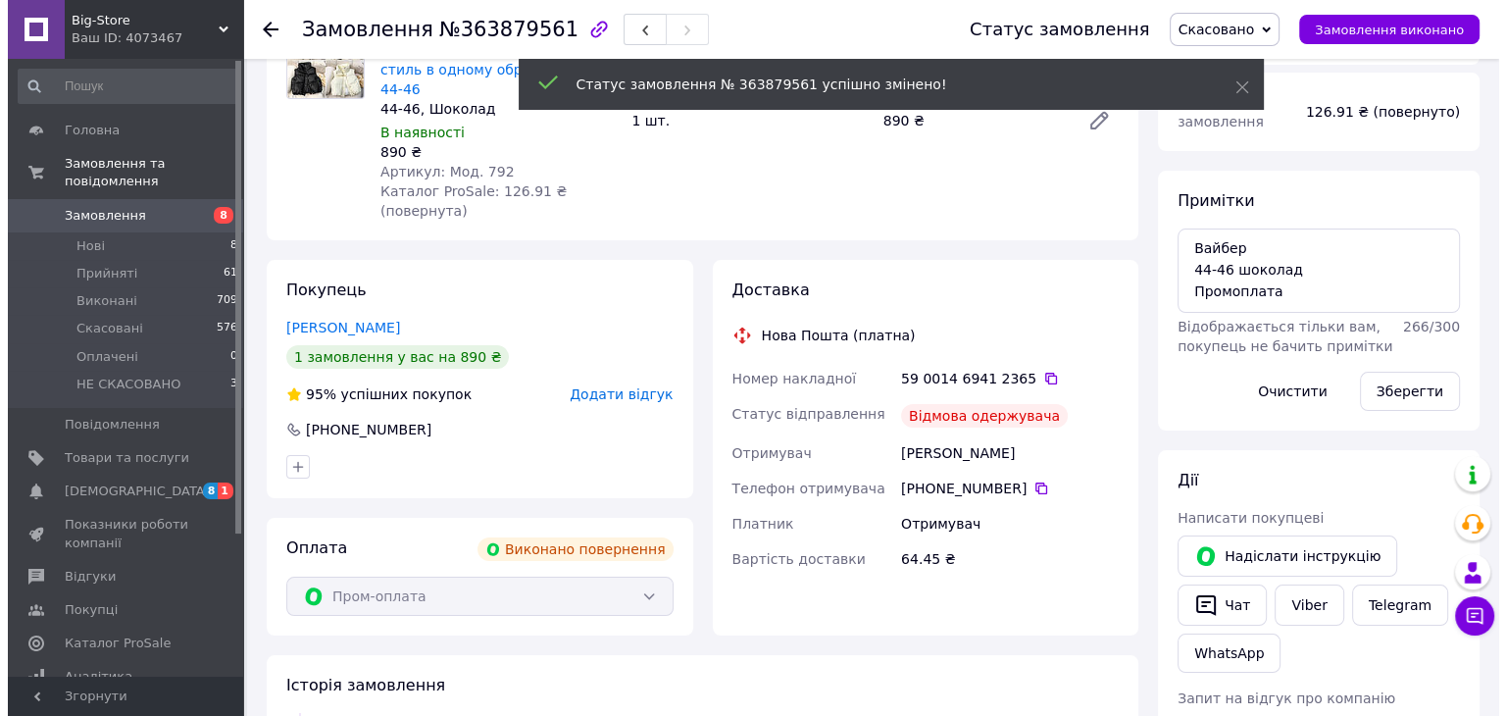
scroll to position [211, 0]
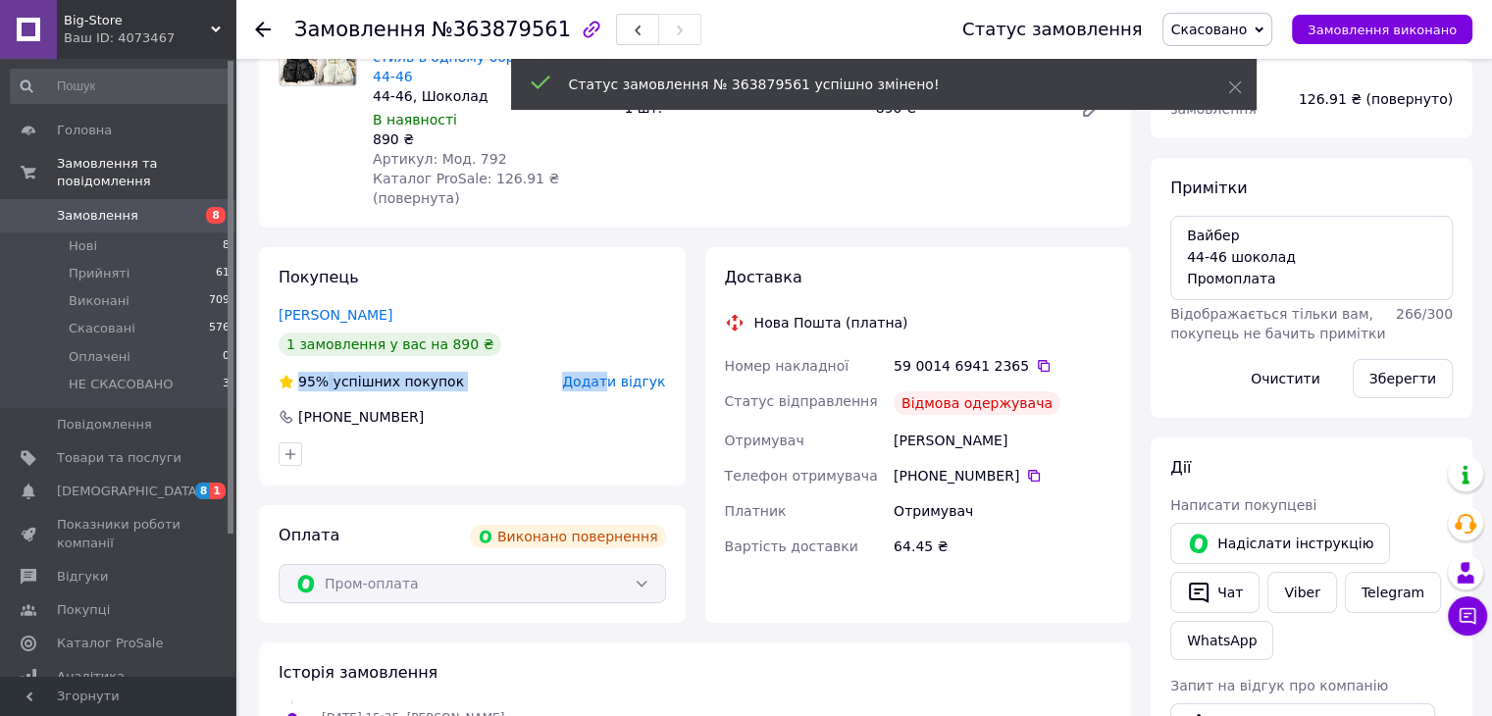
drag, startPoint x: 605, startPoint y: 292, endPoint x: 624, endPoint y: 351, distance: 61.7
click at [624, 351] on div "Покупець Топчій Олена 1 замовлення у вас на 890 ₴ 95% успішних покупок Додати в…" at bounding box center [472, 366] width 427 height 238
click at [624, 374] on span "Додати відгук" at bounding box center [613, 382] width 103 height 16
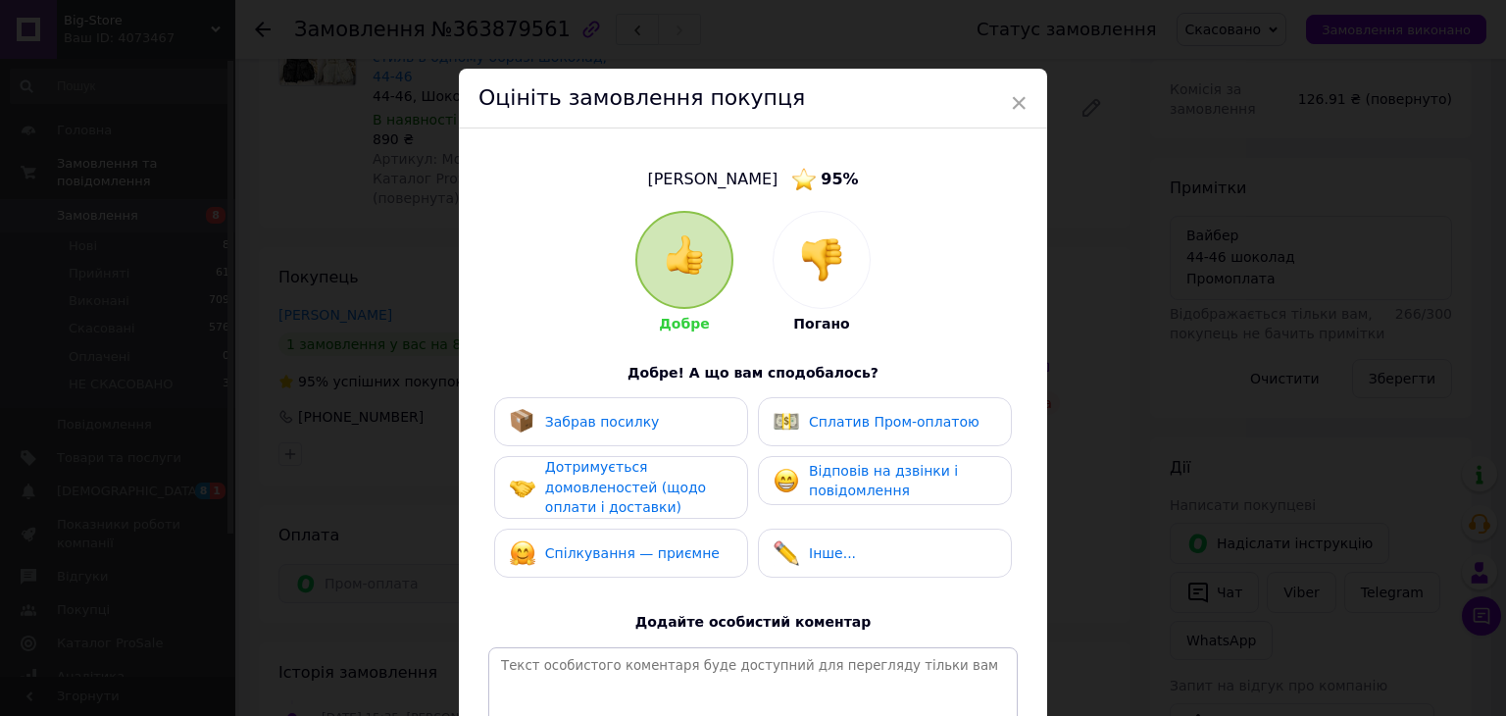
click at [818, 272] on img at bounding box center [821, 259] width 43 height 43
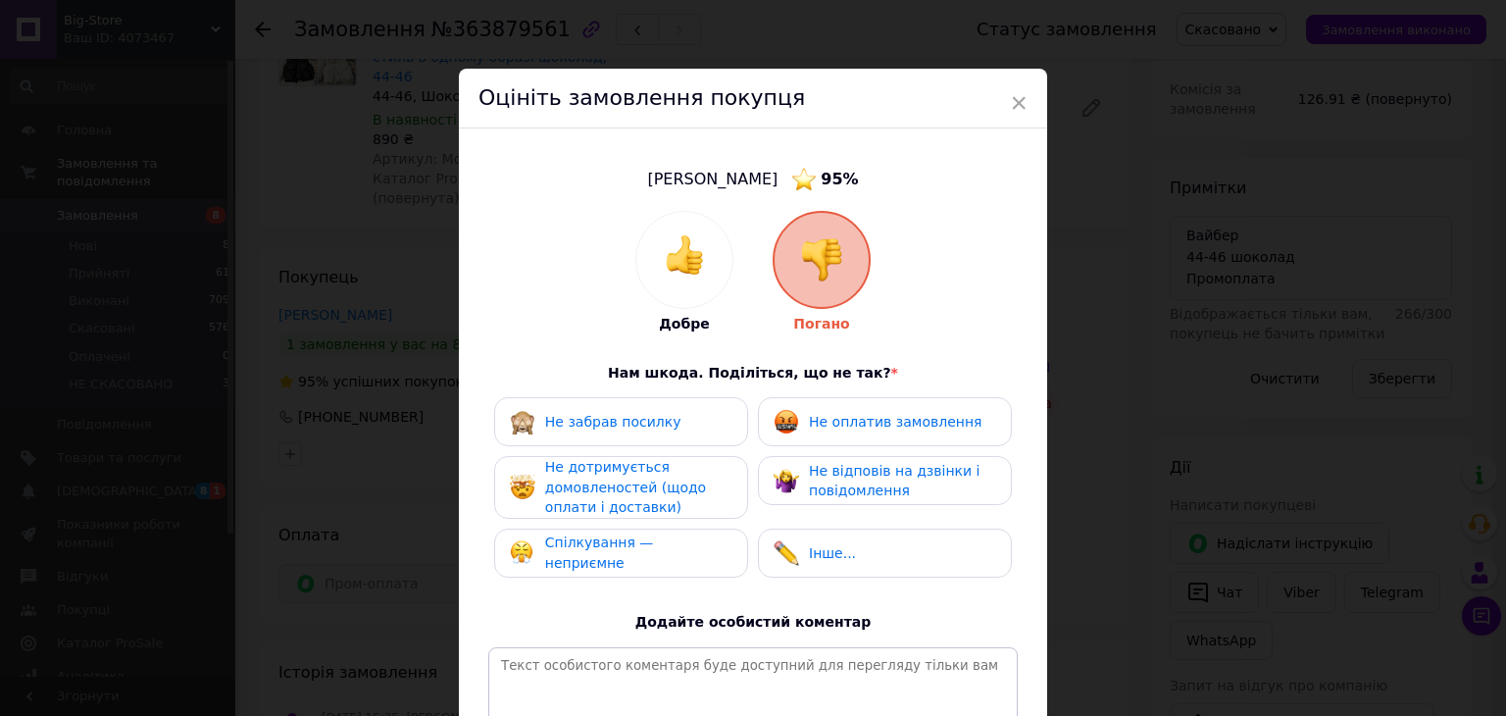
click at [690, 423] on div "Не забрав посилку" at bounding box center [621, 421] width 223 height 25
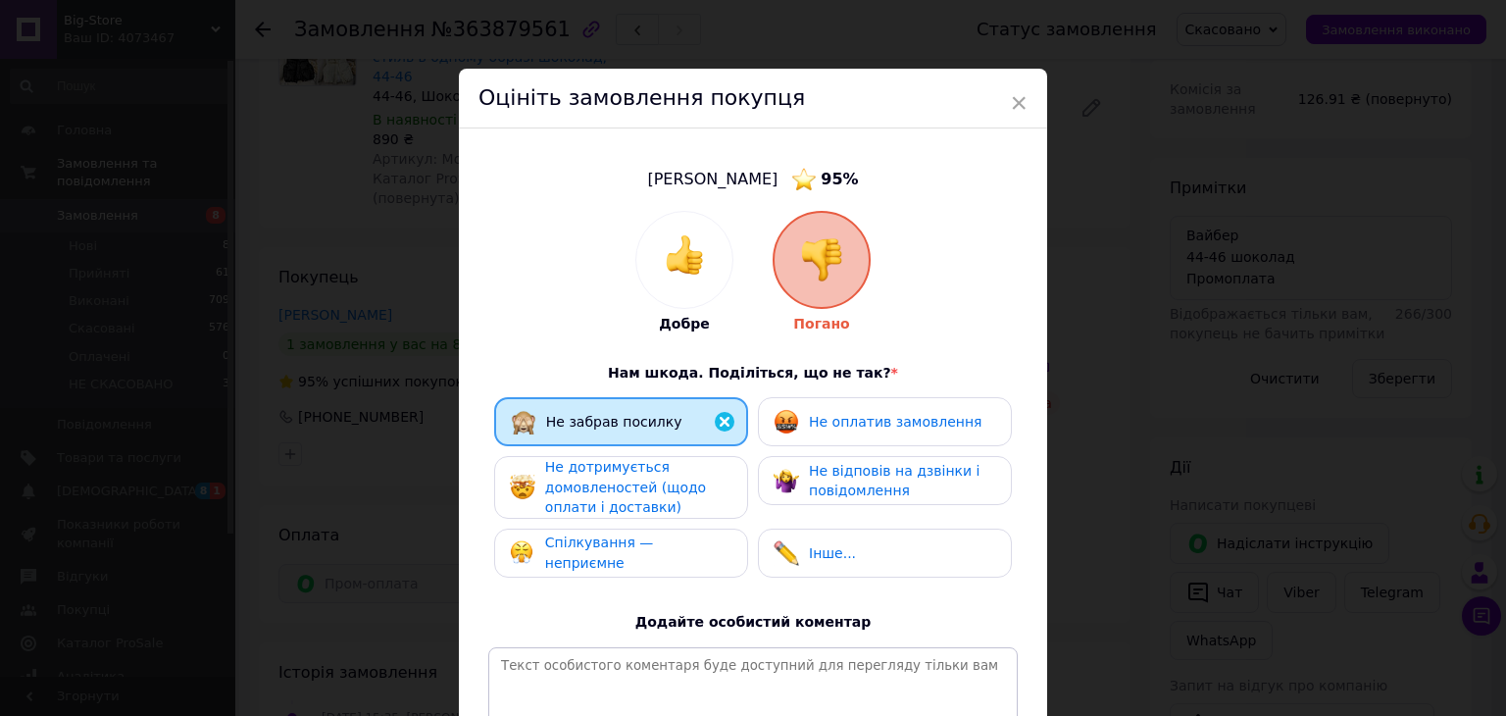
click at [690, 495] on div "Не дотримується домовленостей (щодо оплати і доставки)" at bounding box center [638, 487] width 186 height 61
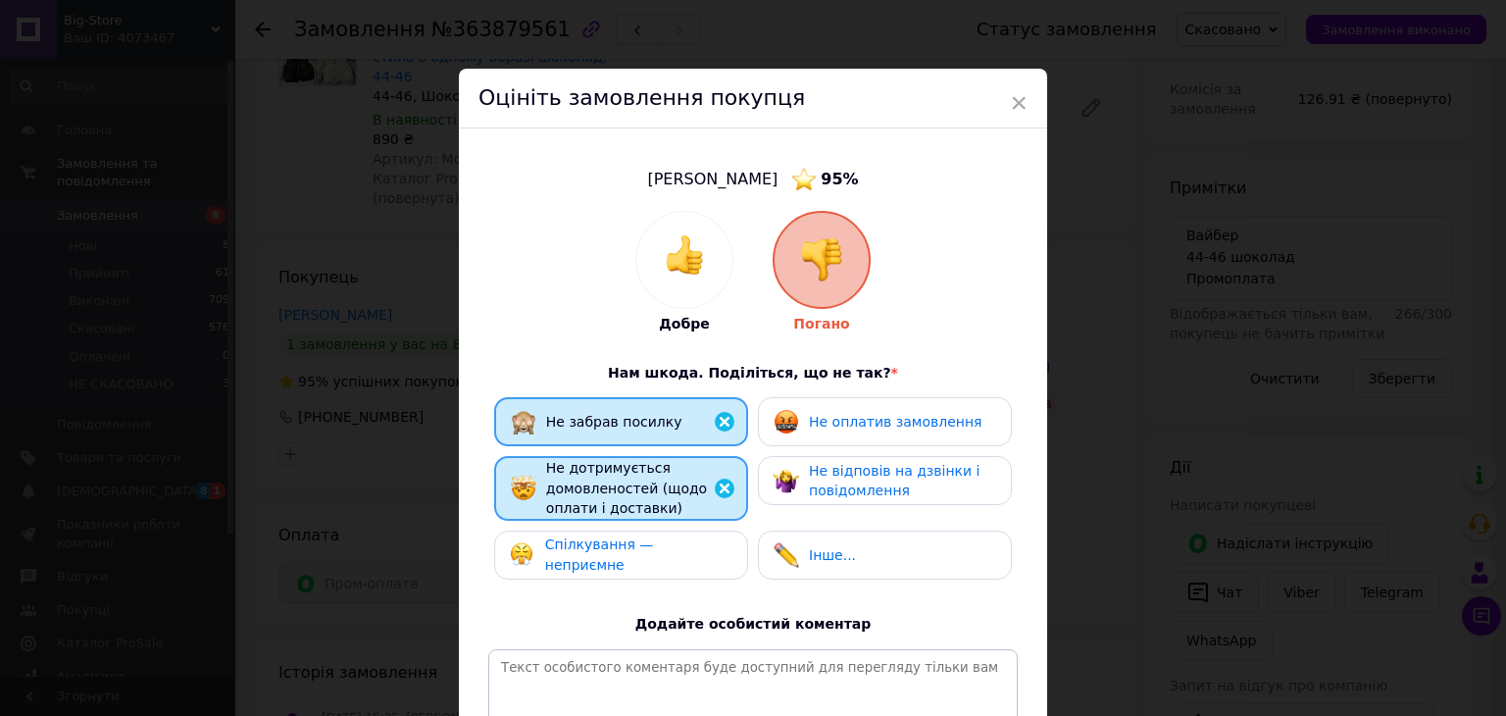
click at [654, 556] on span "Спілкування — неприємне" at bounding box center [599, 554] width 109 height 36
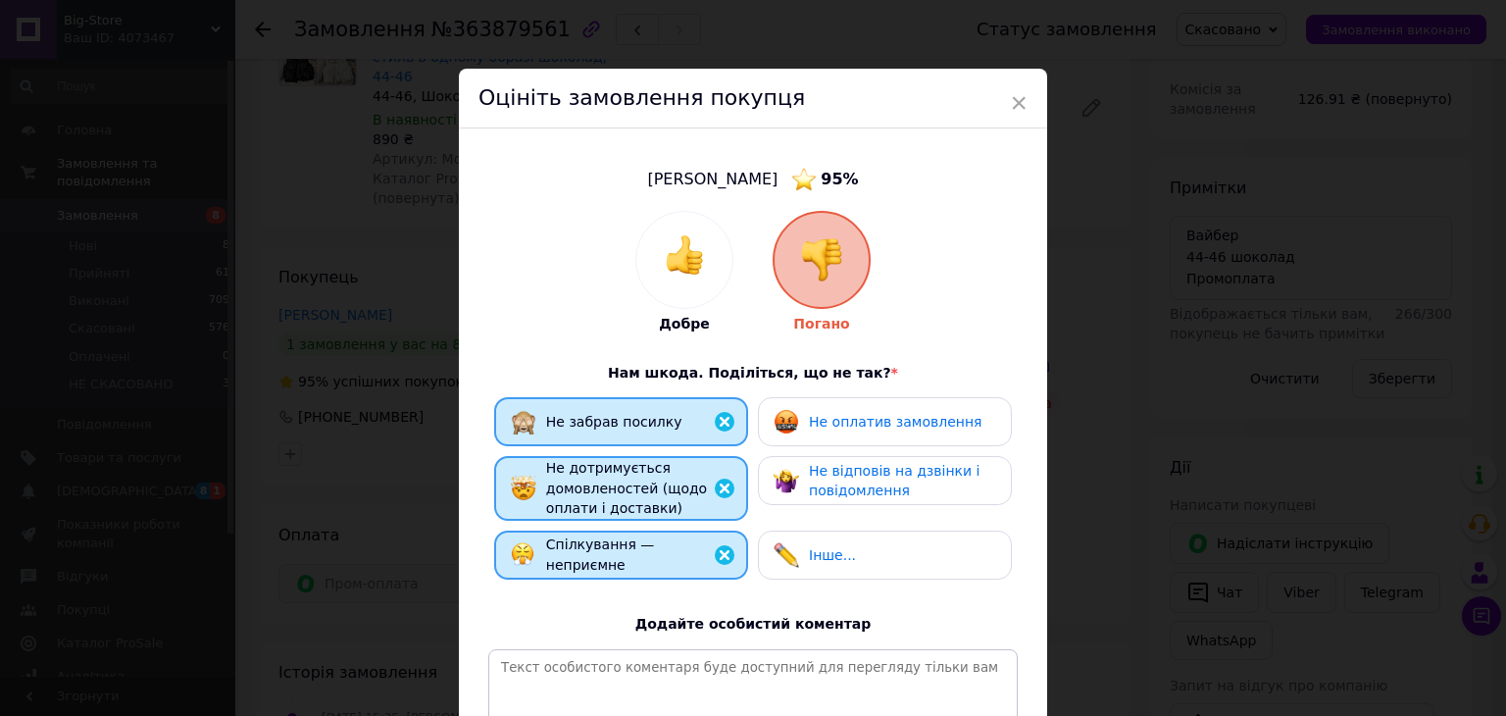
click at [838, 465] on span "Не відповів на дзвінки і повідомлення" at bounding box center [894, 481] width 171 height 36
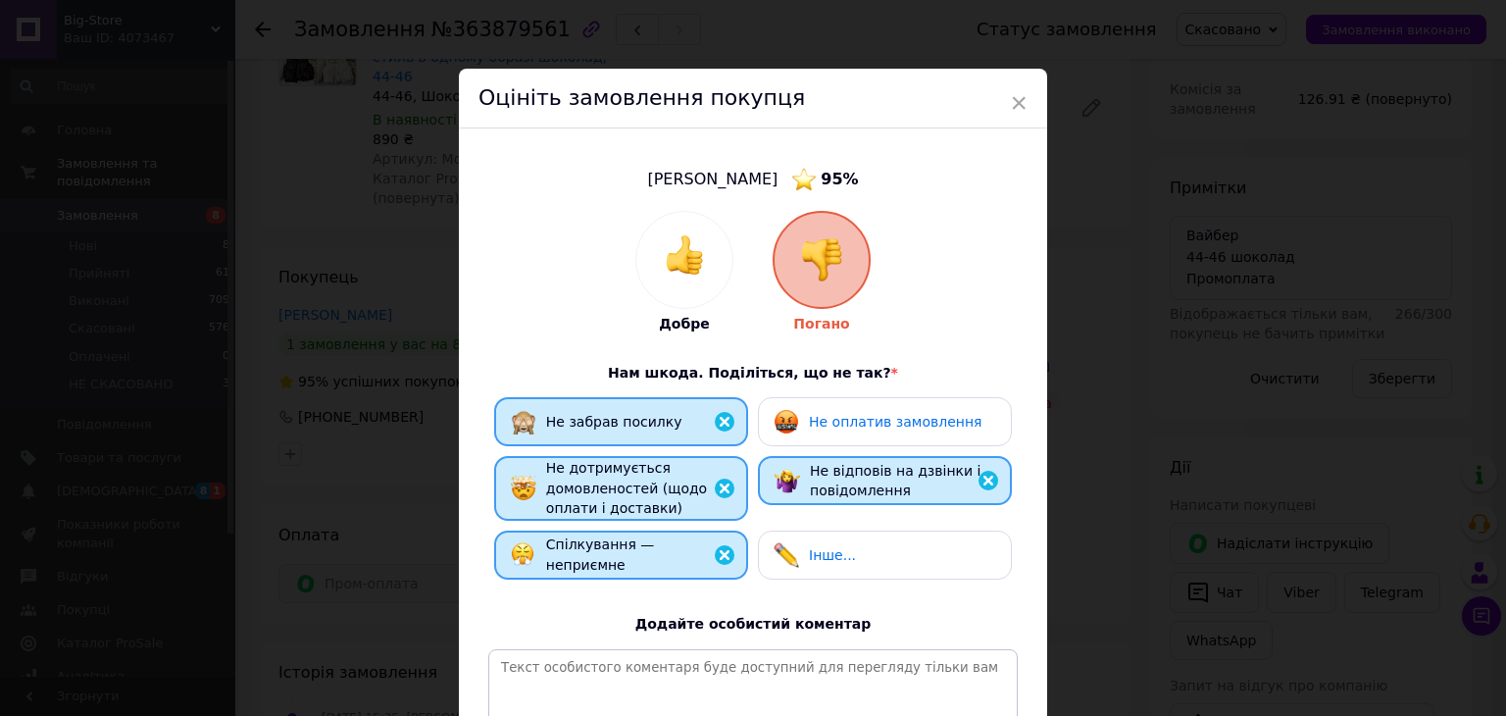
click at [849, 417] on span "Не оплатив замовлення" at bounding box center [895, 422] width 173 height 16
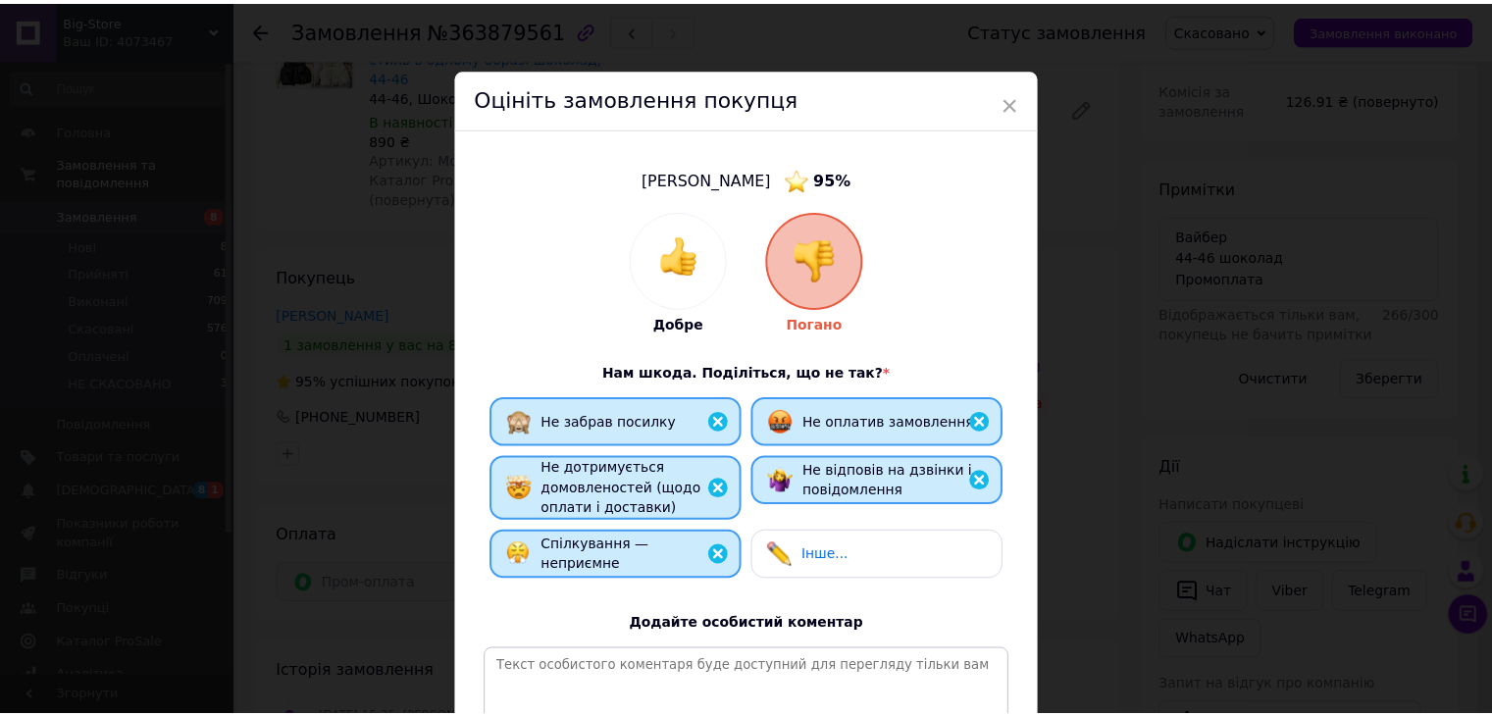
scroll to position [257, 0]
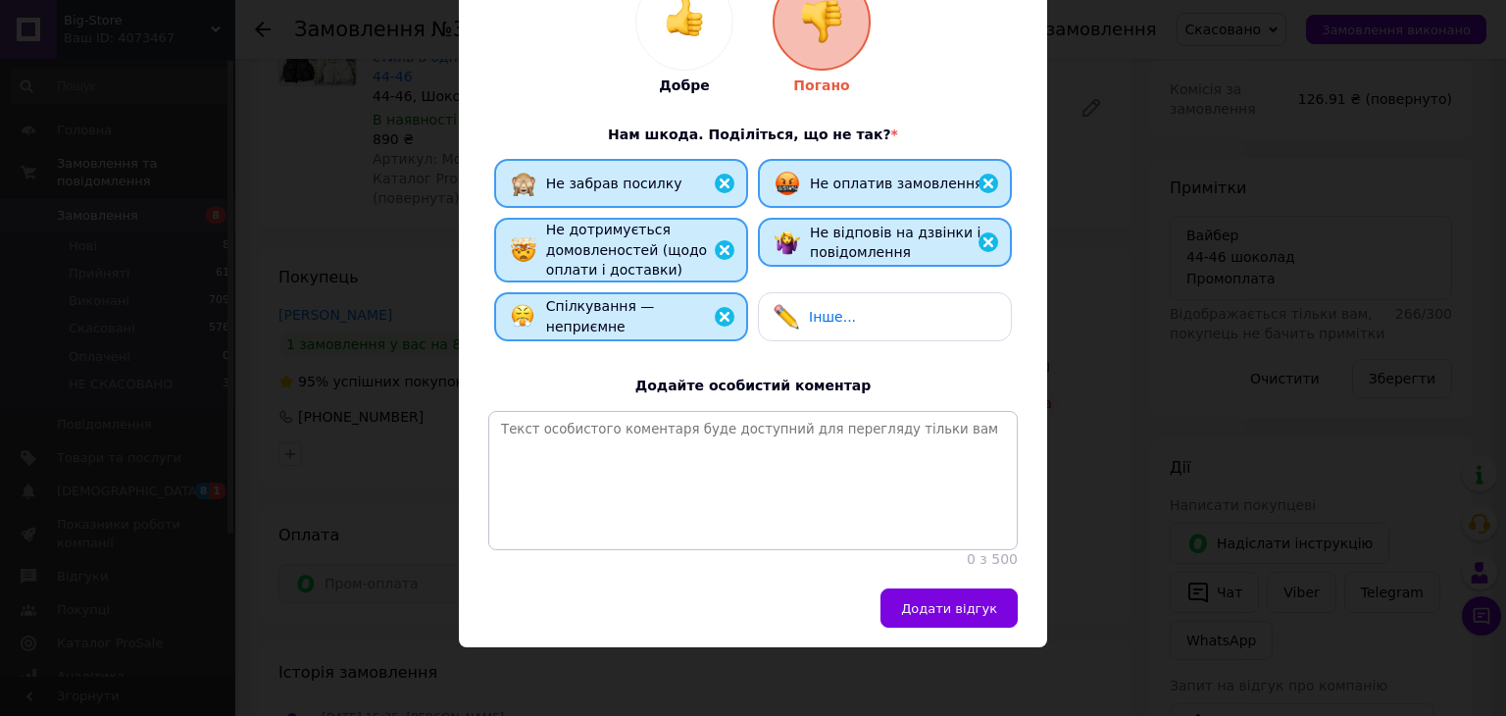
click at [920, 229] on div "Не відповів на дзвінки і повідомлення" at bounding box center [902, 243] width 185 height 40
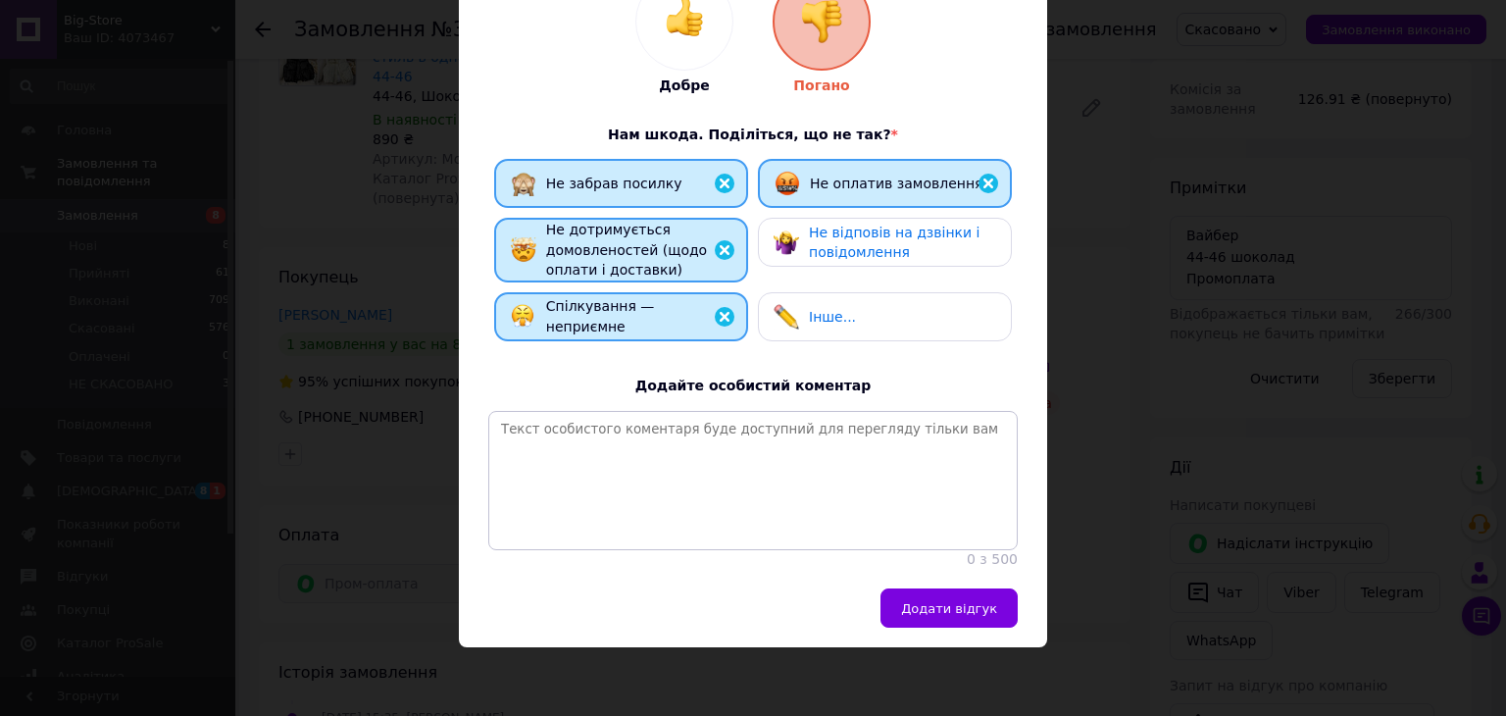
click at [655, 298] on span "Спілкування — неприємне" at bounding box center [600, 316] width 109 height 36
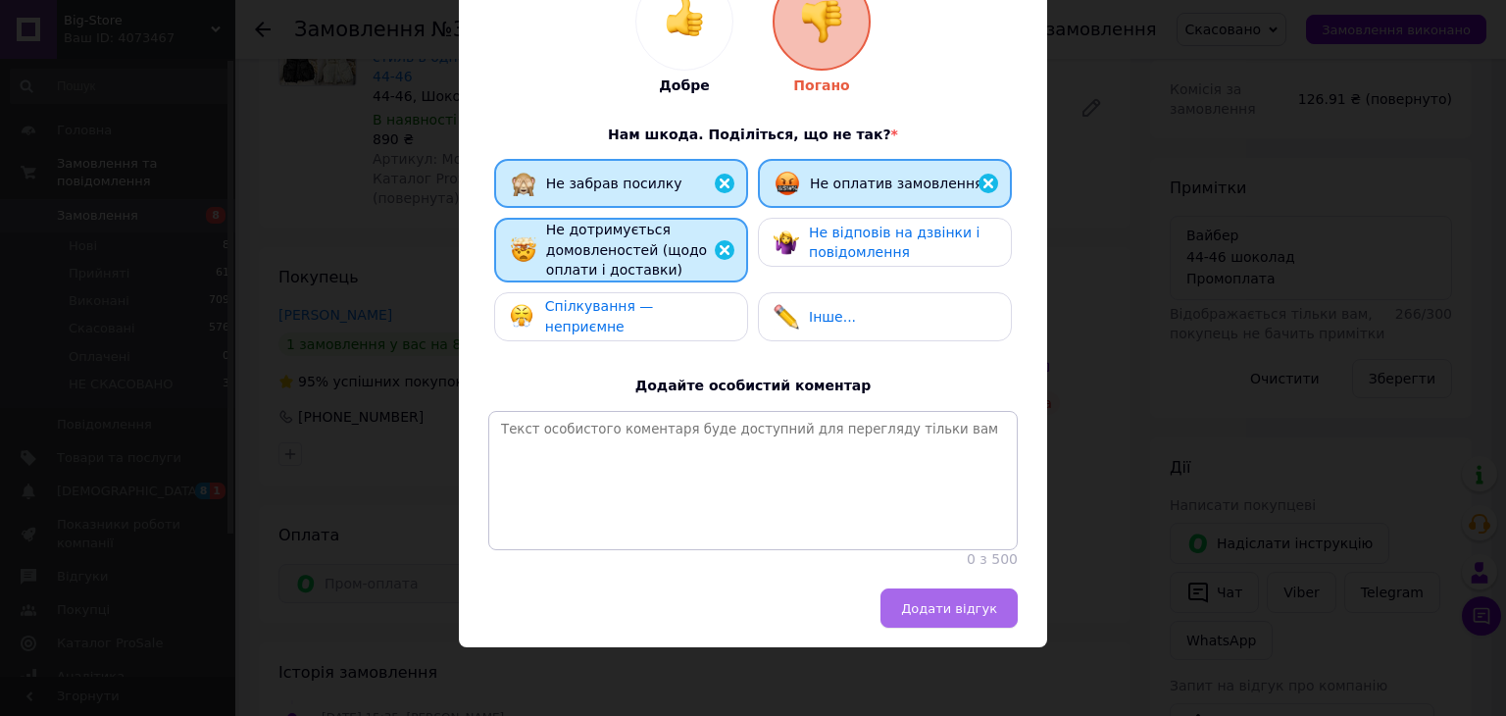
click at [922, 615] on span "Додати відгук" at bounding box center [949, 608] width 96 height 15
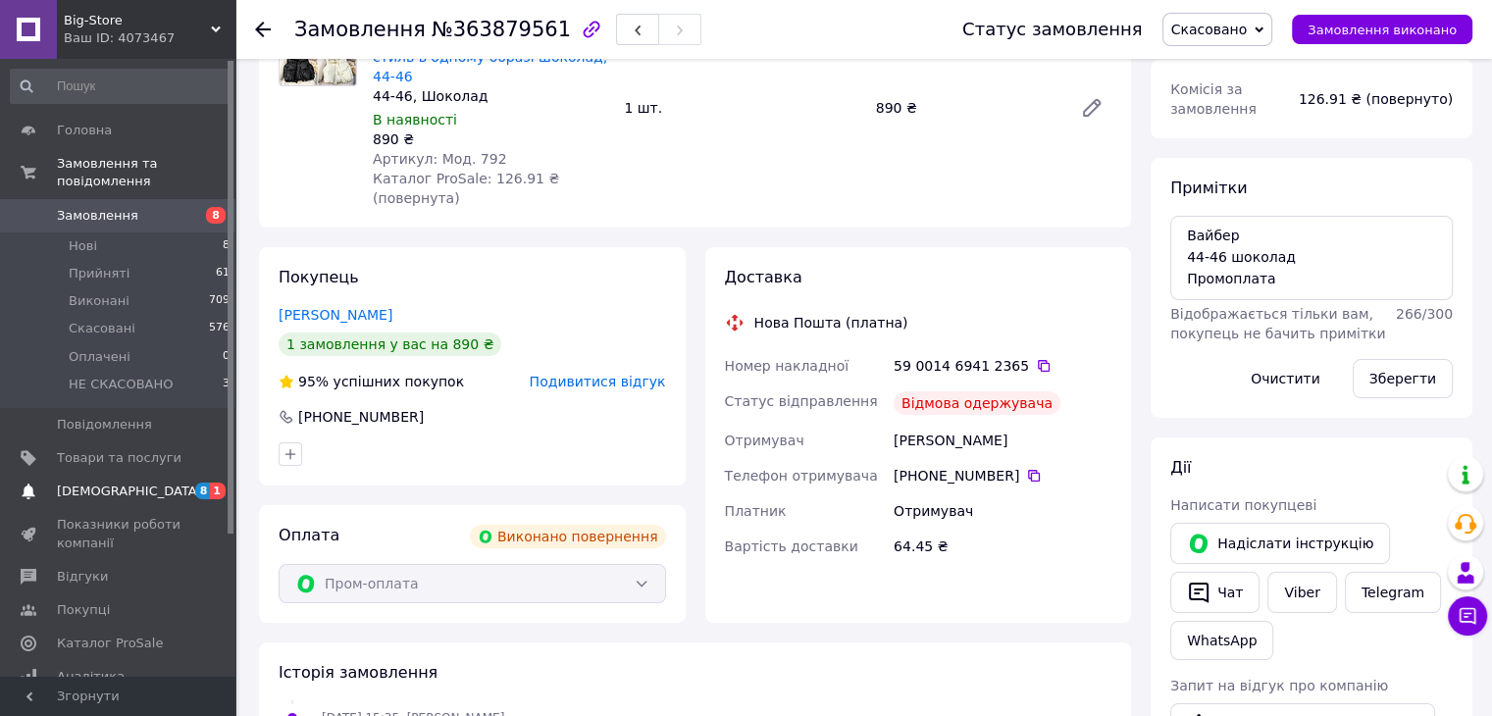
click at [149, 483] on span "[DEMOGRAPHIC_DATA]" at bounding box center [119, 492] width 125 height 18
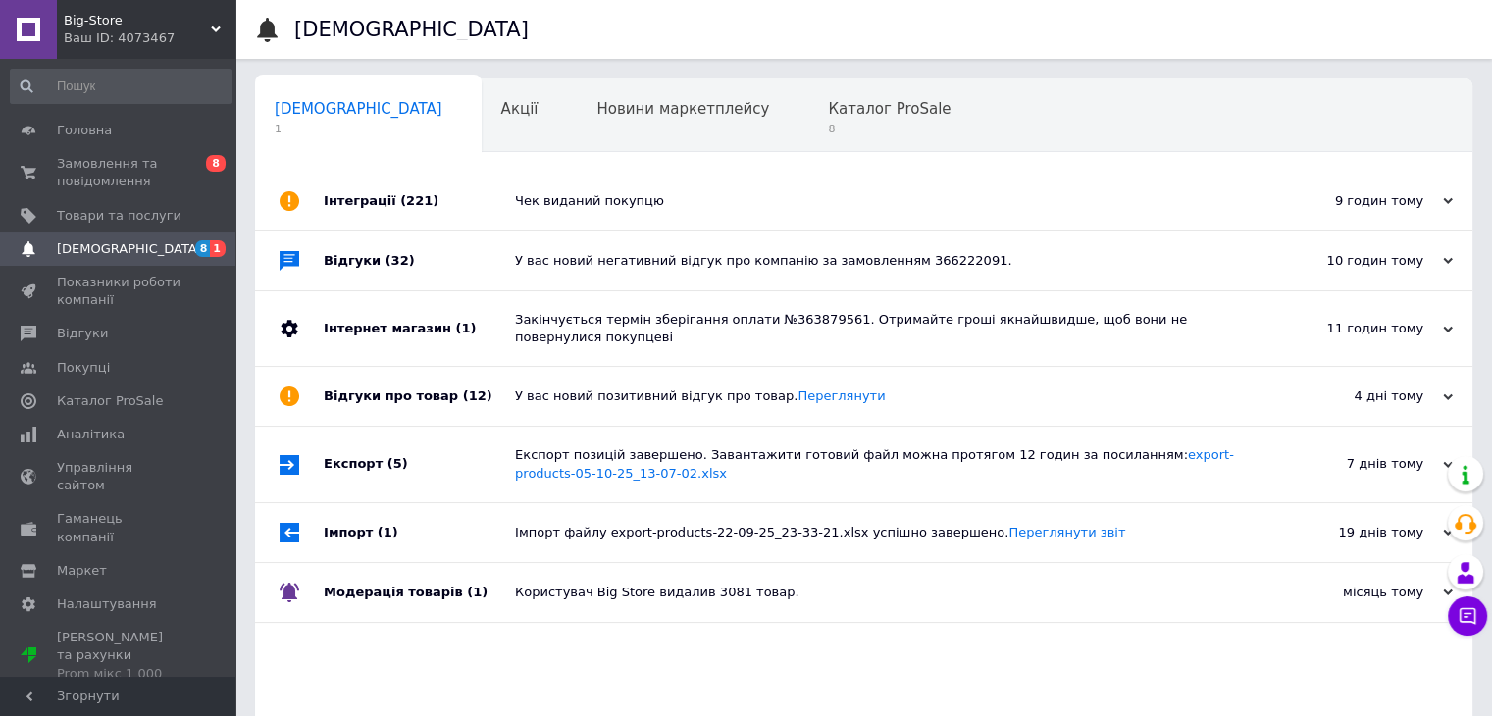
click at [691, 267] on div "У вас новий негативний відгук про компанію за замовленням 366222091." at bounding box center [885, 261] width 741 height 18
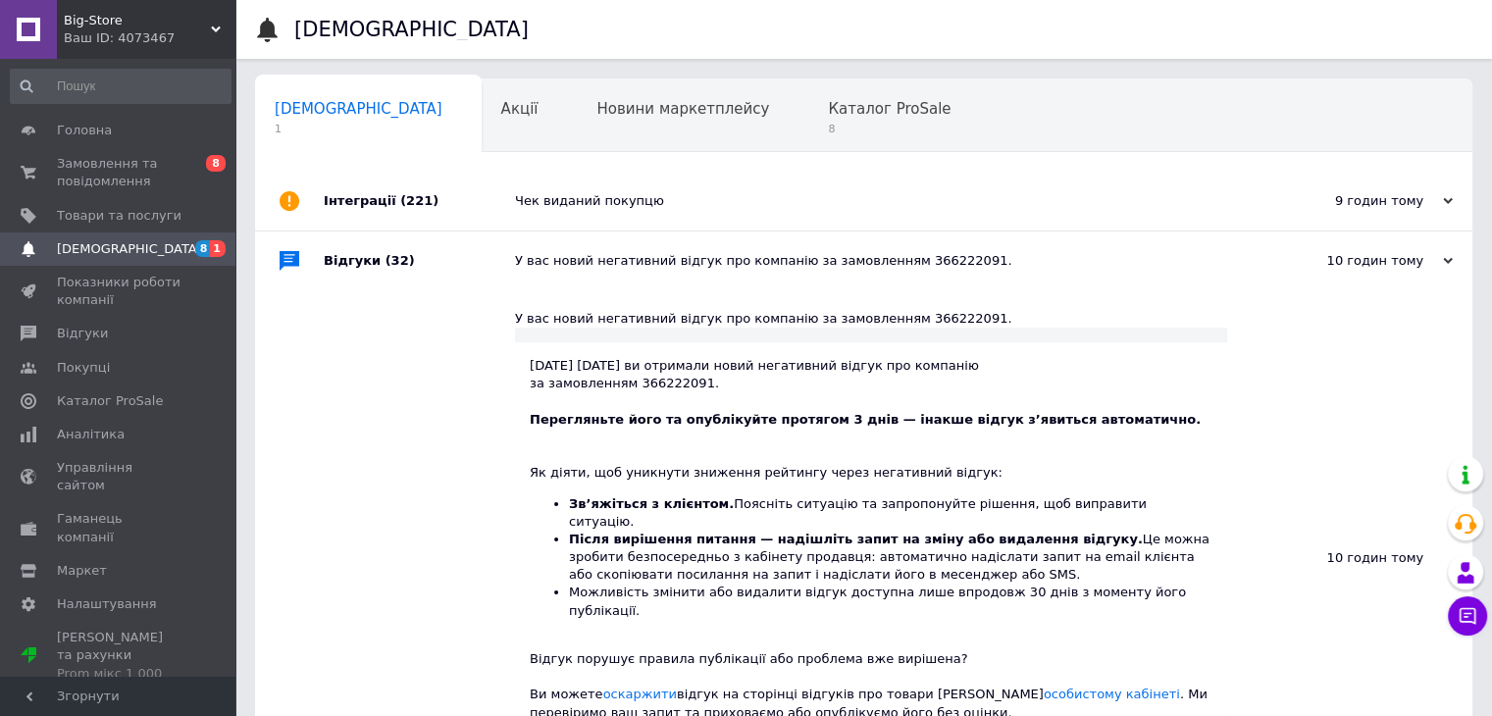
click at [713, 224] on div "Чек виданий покупцю" at bounding box center [885, 201] width 741 height 59
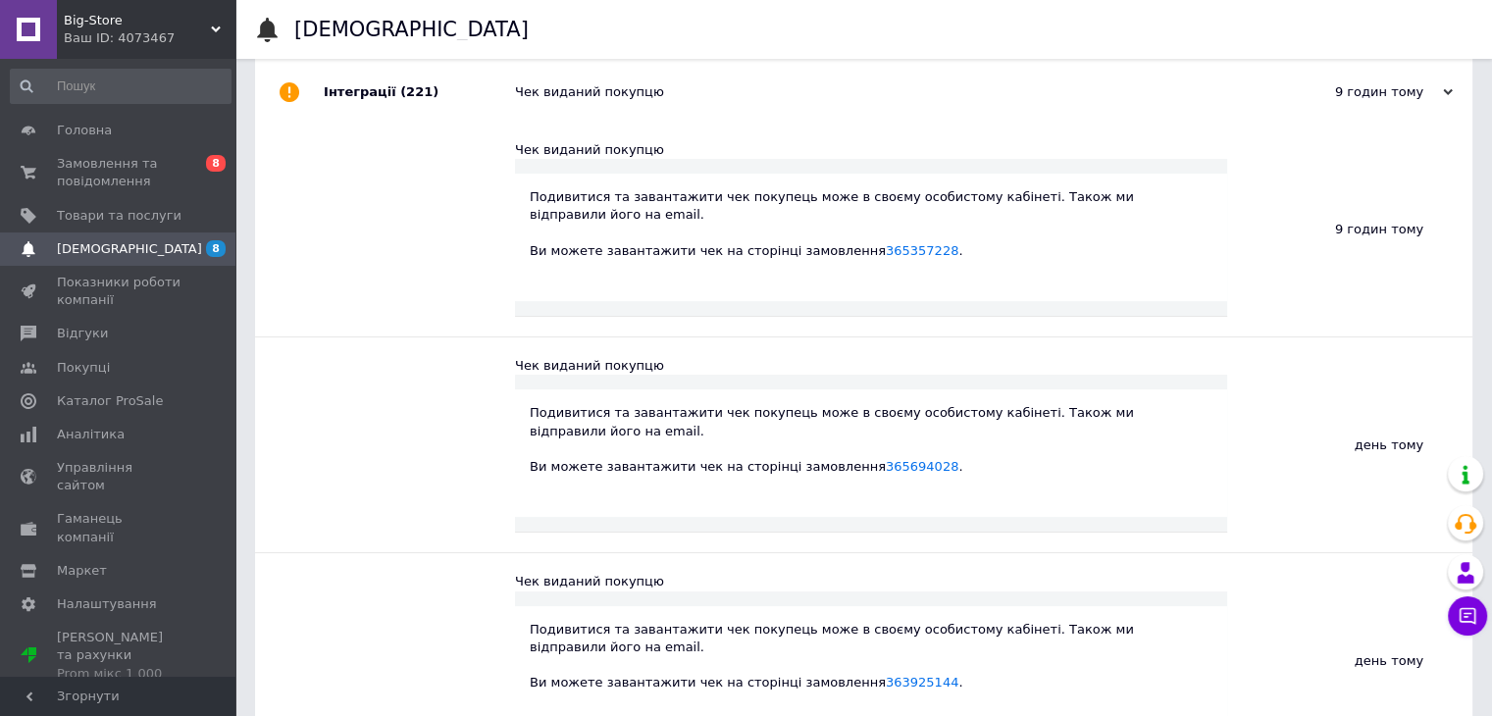
scroll to position [110, 0]
click at [886, 242] on link "365357228" at bounding box center [922, 249] width 73 height 15
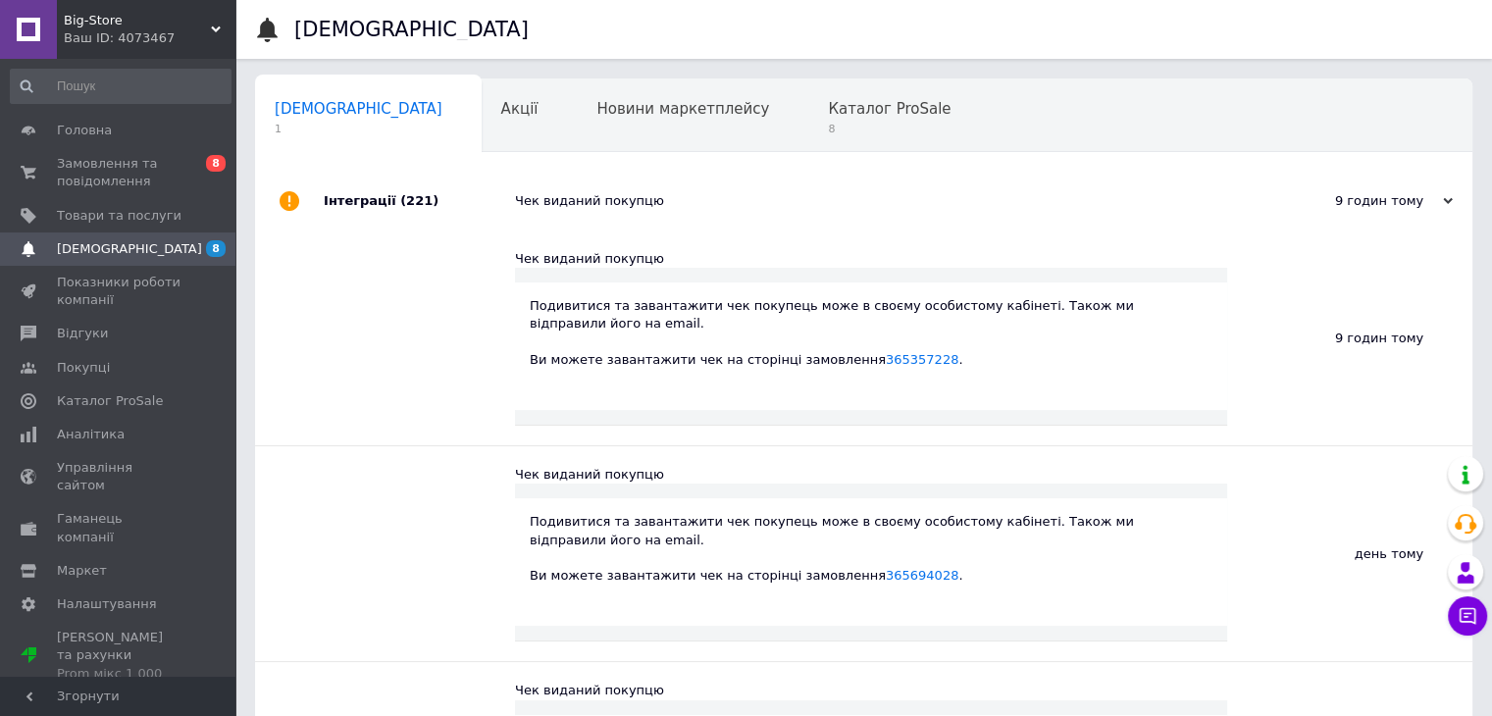
drag, startPoint x: 753, startPoint y: 122, endPoint x: 168, endPoint y: 245, distance: 598.4
click at [112, 181] on span "Замовлення та повідомлення" at bounding box center [119, 172] width 125 height 35
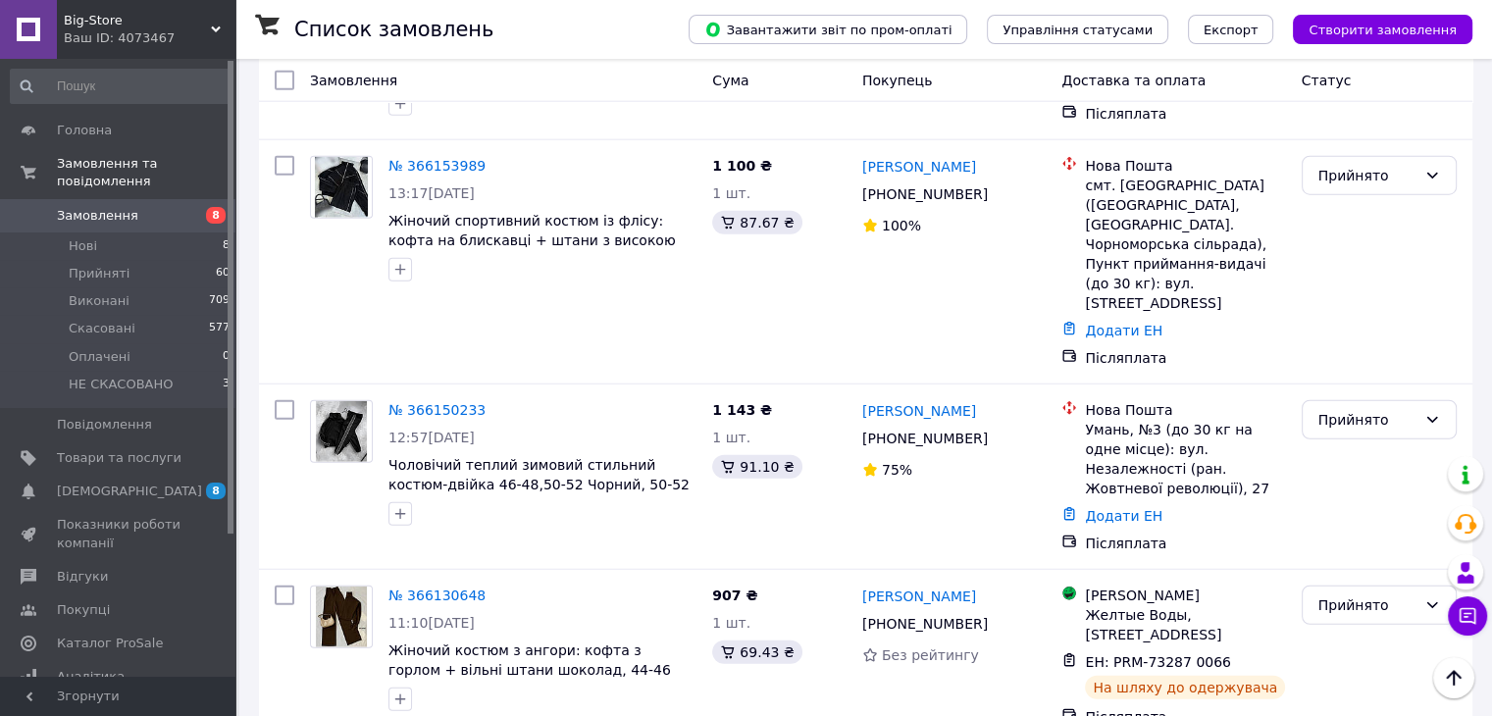
scroll to position [4945, 0]
click at [171, 207] on span "Замовлення" at bounding box center [119, 216] width 125 height 18
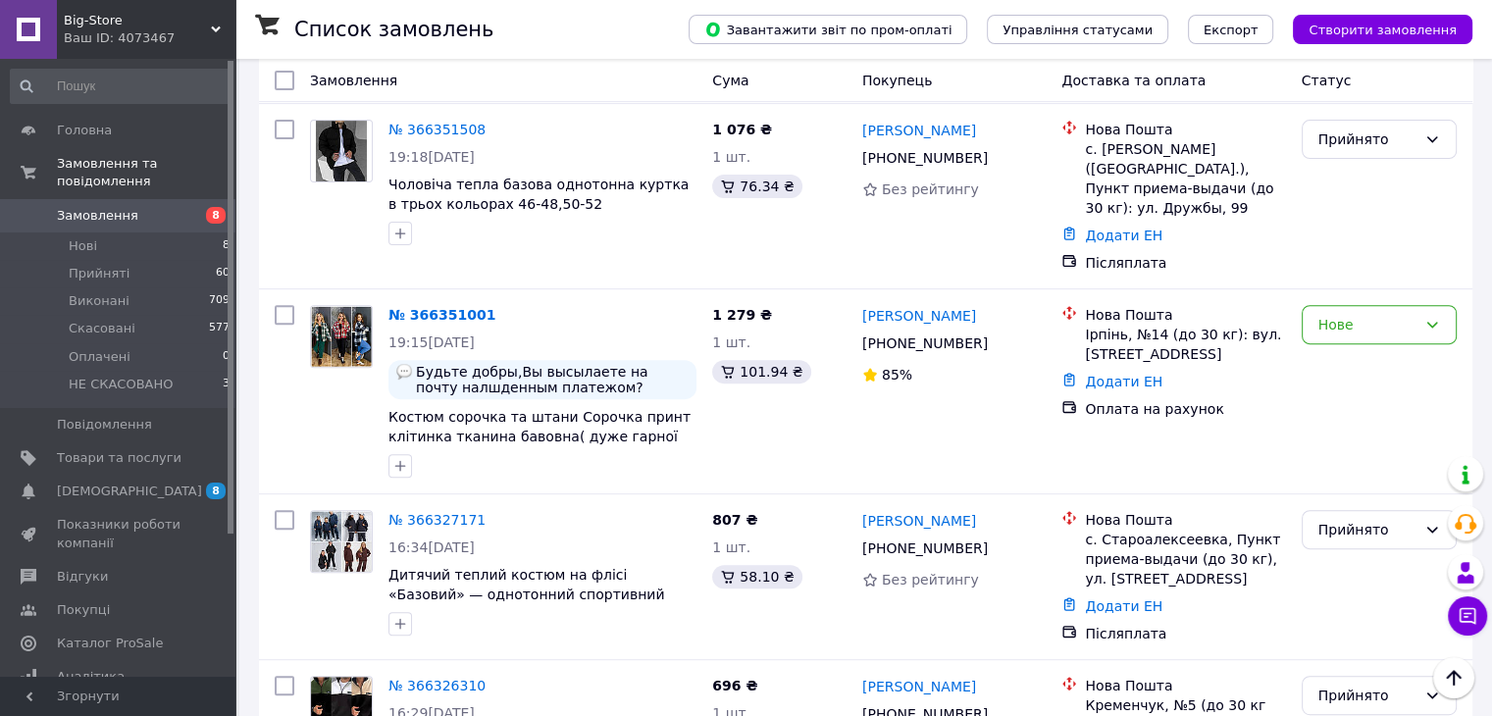
scroll to position [639, 0]
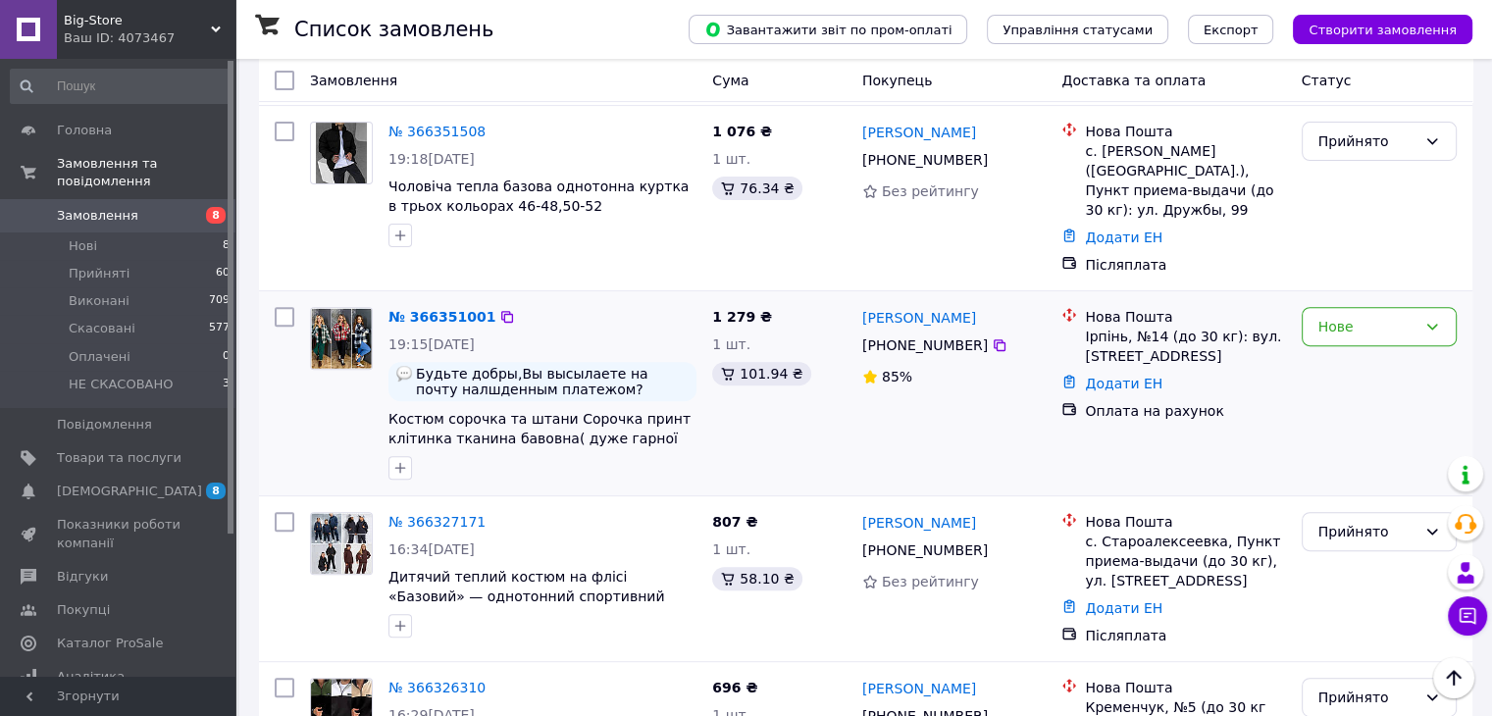
click at [437, 305] on div "№ 366351001" at bounding box center [441, 317] width 111 height 24
click at [446, 309] on link "№ 366351001" at bounding box center [441, 317] width 107 height 16
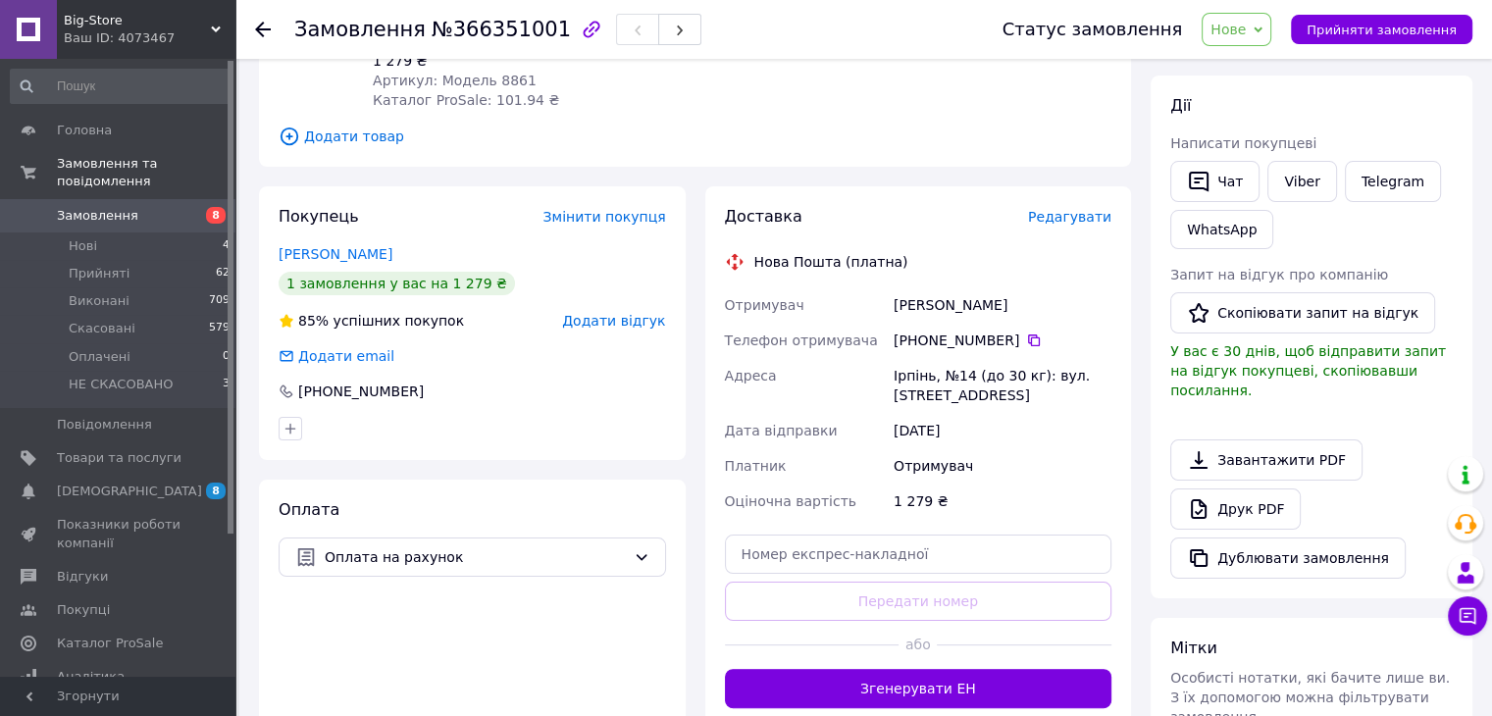
scroll to position [285, 0]
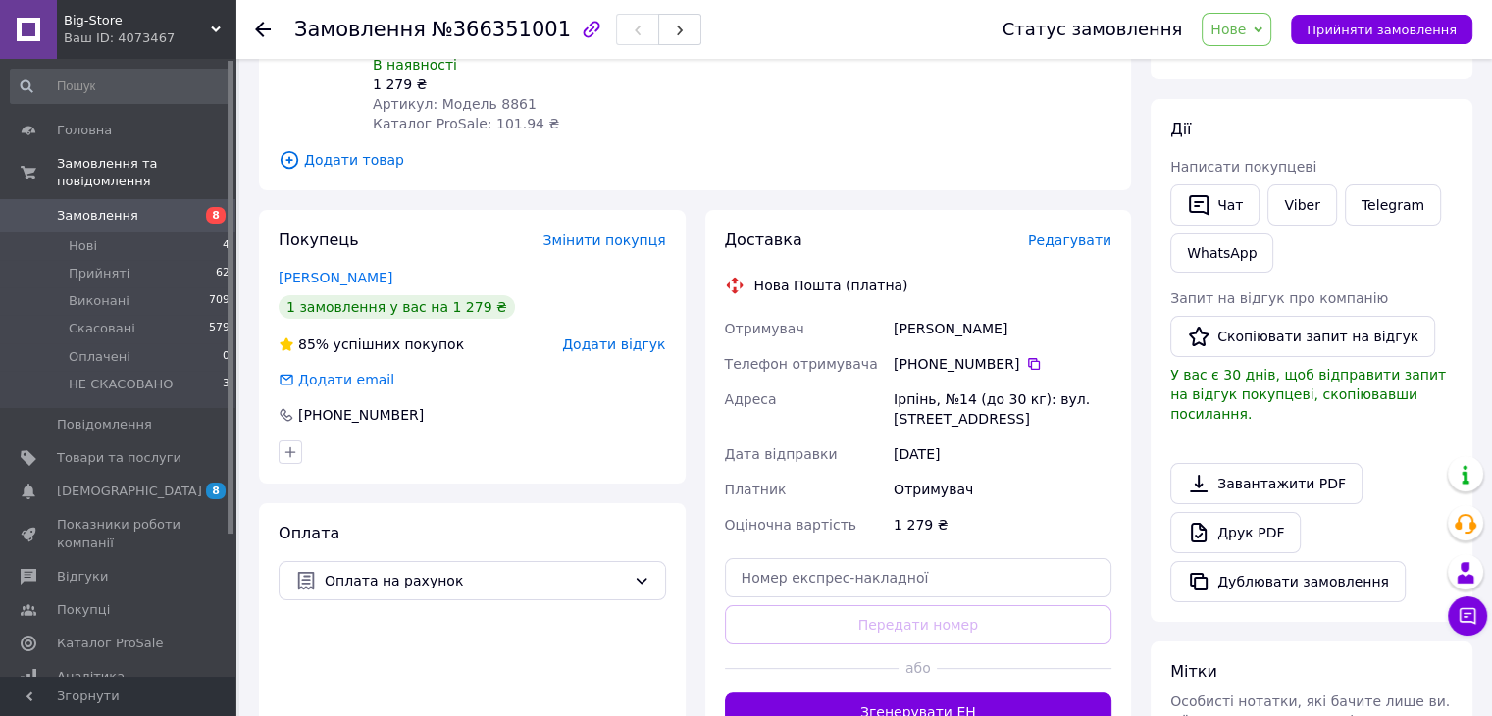
click at [594, 536] on div "Оплата Оплата на рахунок" at bounding box center [472, 627] width 427 height 248
click at [595, 561] on div "Оплата на рахунок" at bounding box center [472, 580] width 387 height 39
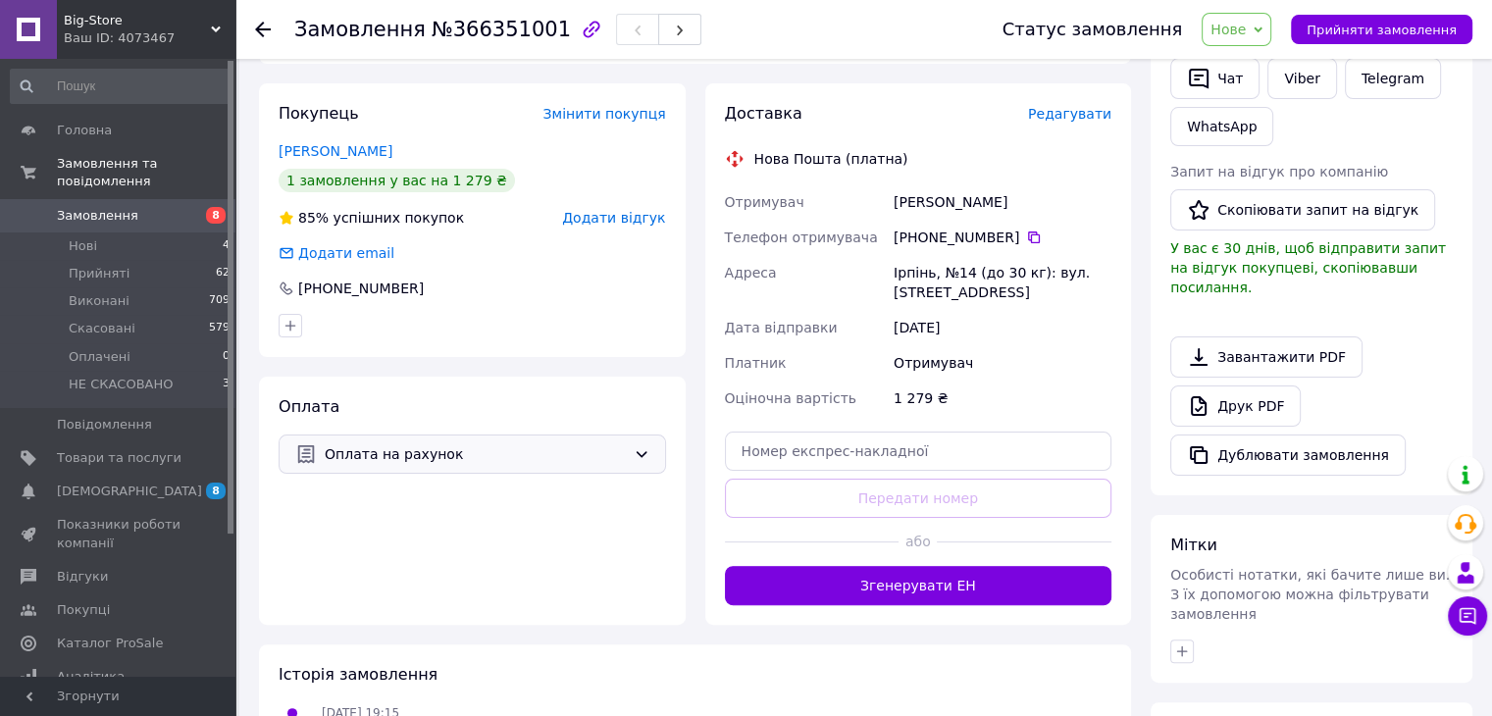
click at [604, 443] on span "Оплата на рахунок" at bounding box center [475, 454] width 301 height 22
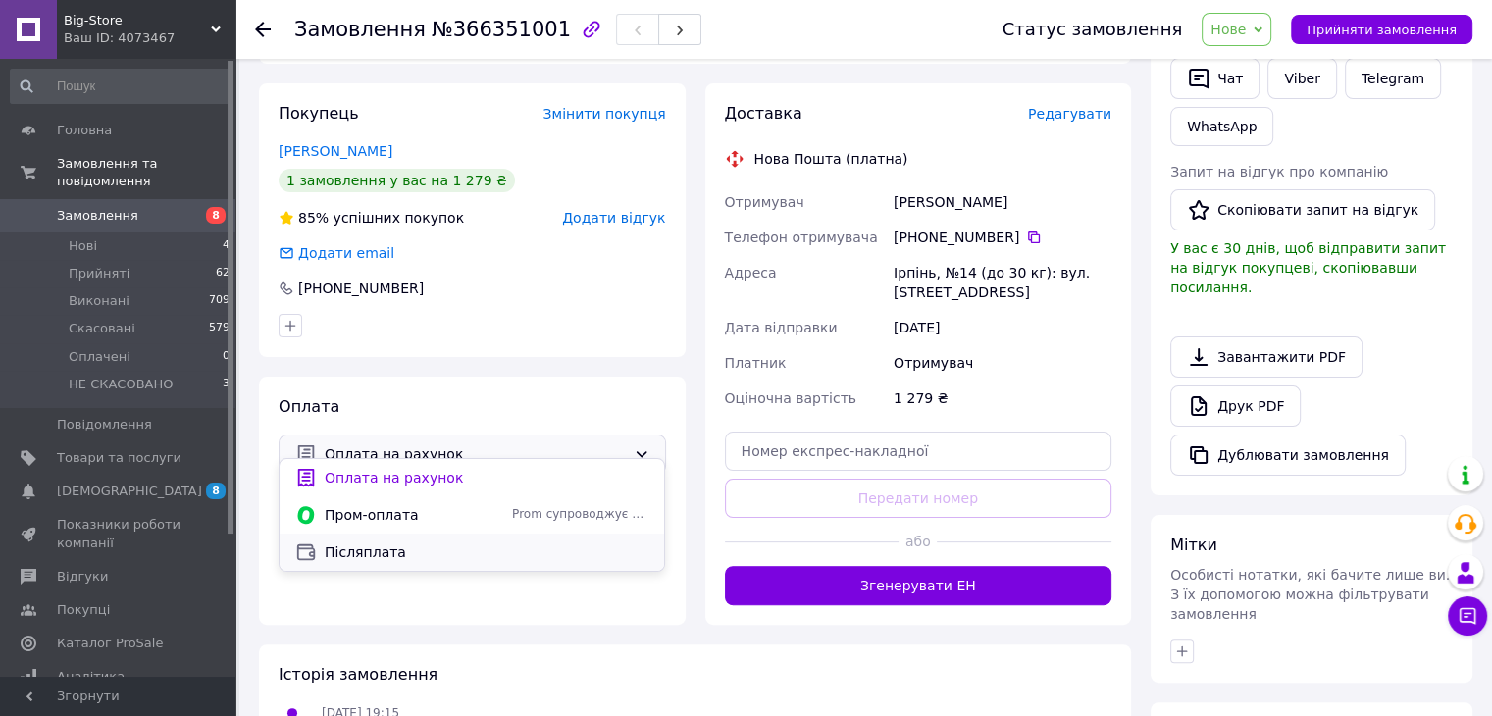
click at [595, 562] on div "Післяплата" at bounding box center [471, 551] width 384 height 37
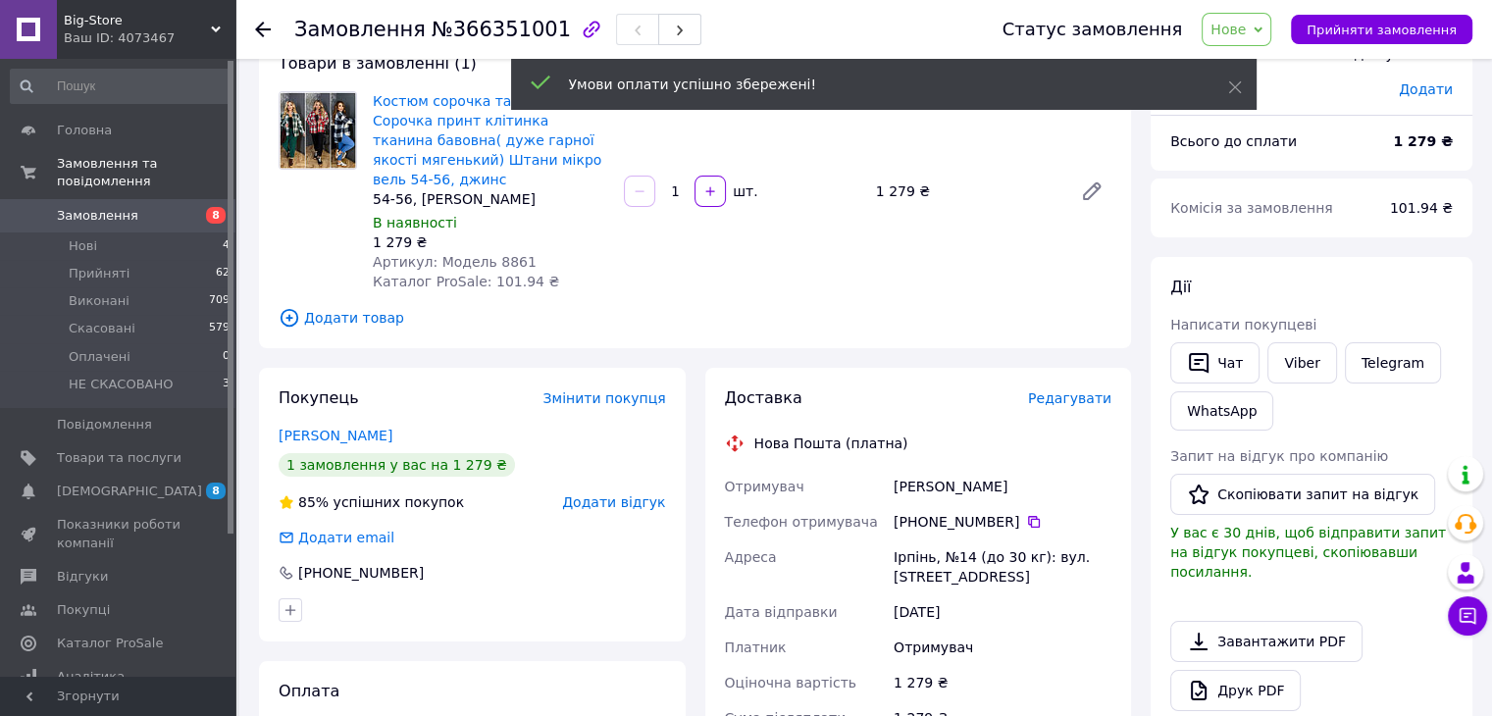
scroll to position [0, 0]
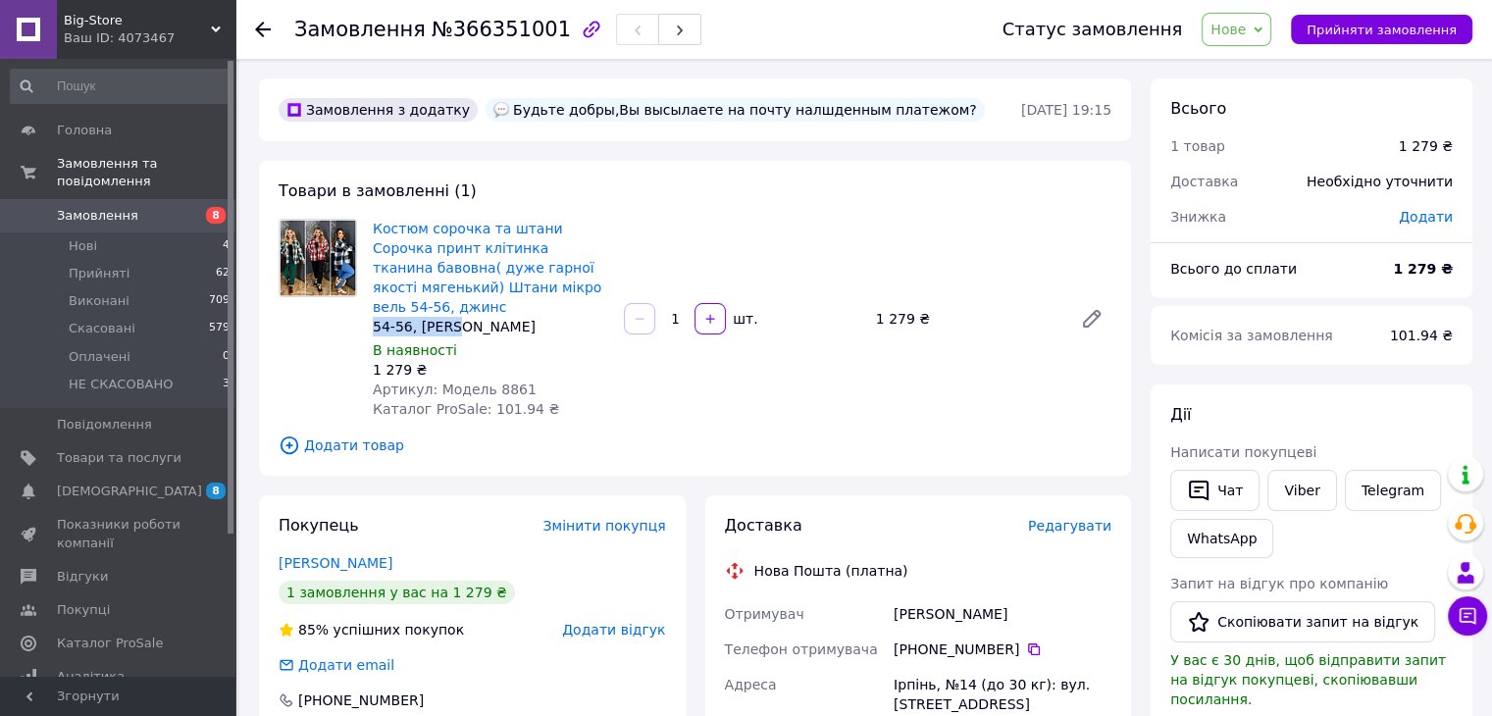
drag, startPoint x: 463, startPoint y: 311, endPoint x: 365, endPoint y: 317, distance: 98.2
click at [365, 317] on div "Костюм сорочка та штани Сорочка принт клітинка тканина бавовна( дуже гарної яко…" at bounding box center [490, 319] width 251 height 208
copy div "54-56, Джинс"
click at [1257, 41] on span "Нове" at bounding box center [1236, 29] width 70 height 33
click at [1312, 401] on div "Дії Написати покупцеві   Чат Viber Telegram WhatsApp Запит на відгук про компан…" at bounding box center [1311, 645] width 322 height 523
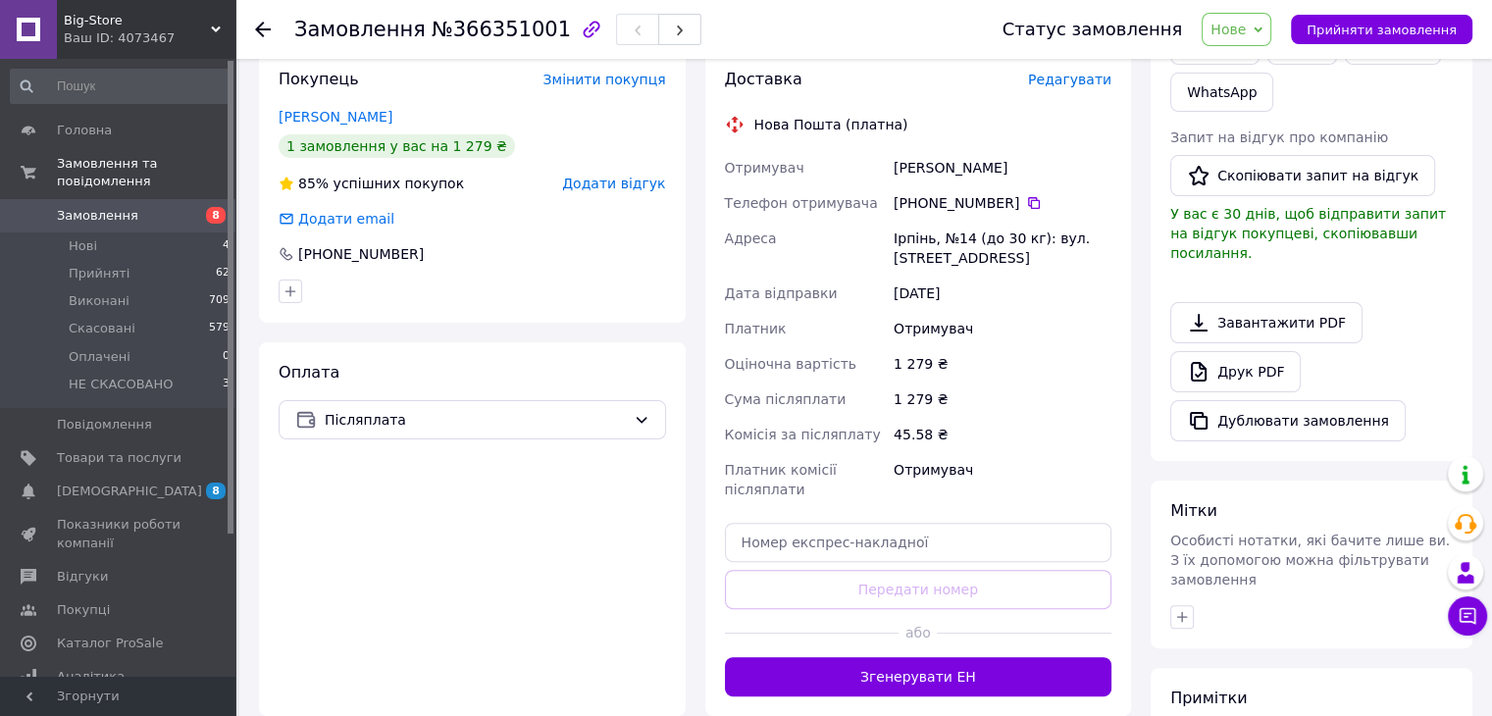
scroll to position [635, 0]
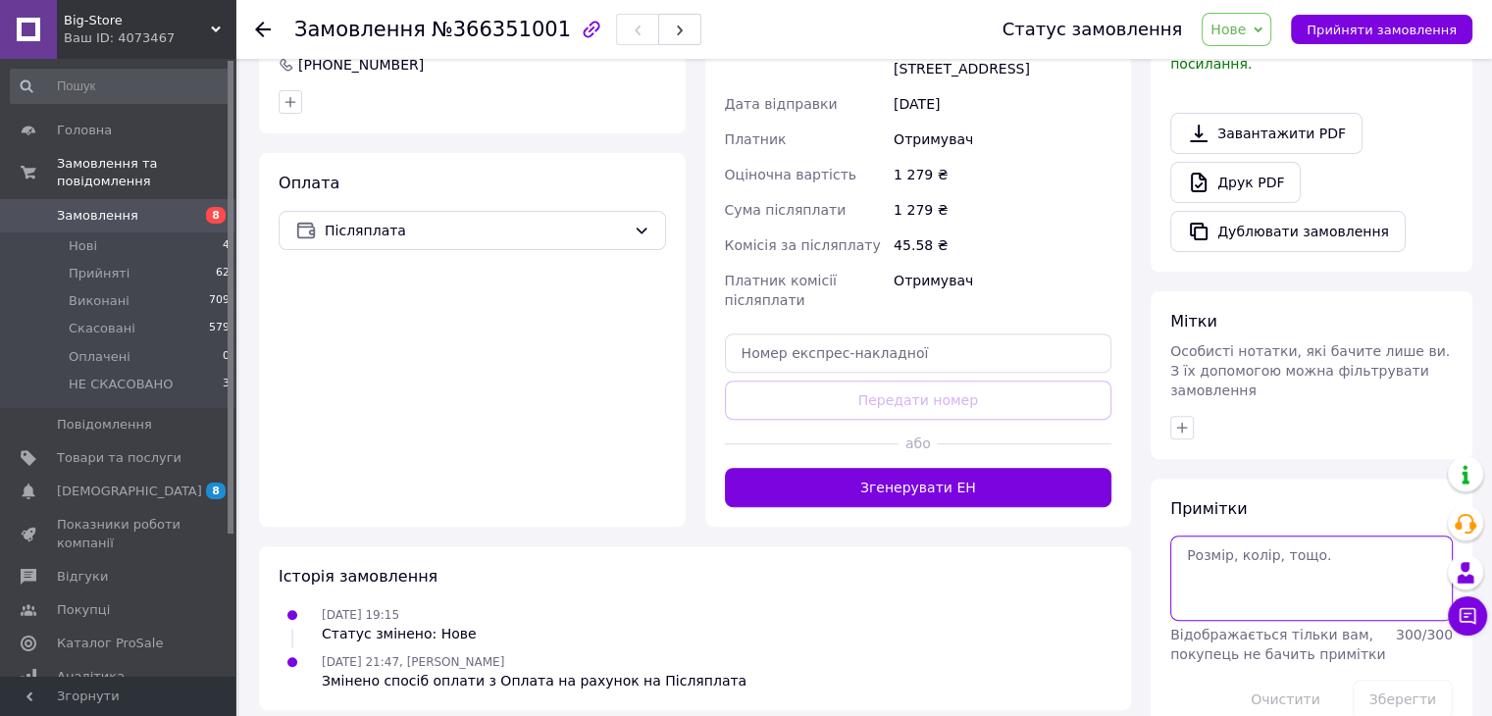
paste textarea "54-56, Джинс"
click at [1246, 535] on textarea "54-56, Джинс" at bounding box center [1311, 577] width 282 height 84
type textarea "54-56, Джинс телега наложка"
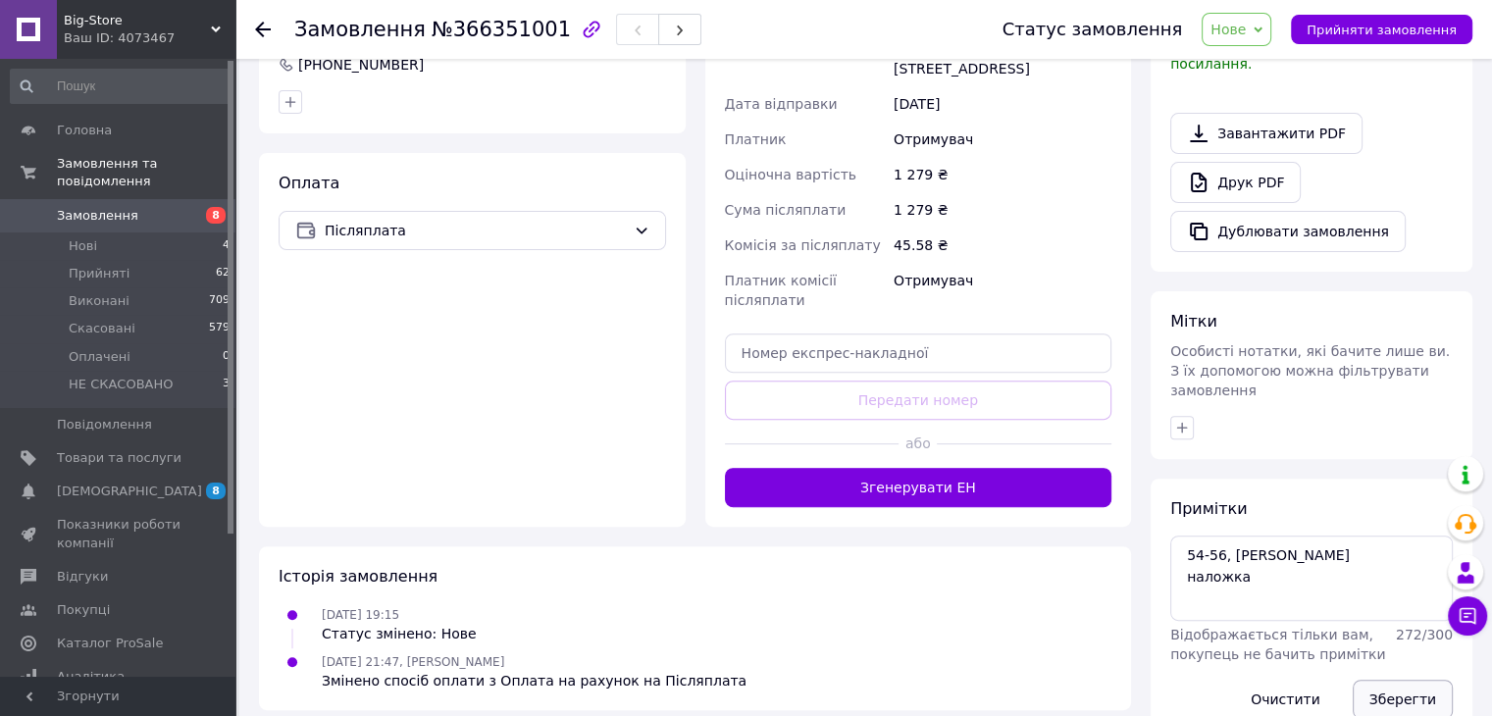
click at [1410, 680] on button "Зберегти" at bounding box center [1402, 699] width 100 height 39
click at [1245, 22] on span "Нове" at bounding box center [1227, 30] width 35 height 16
click at [1282, 60] on li "Прийнято" at bounding box center [1264, 68] width 124 height 29
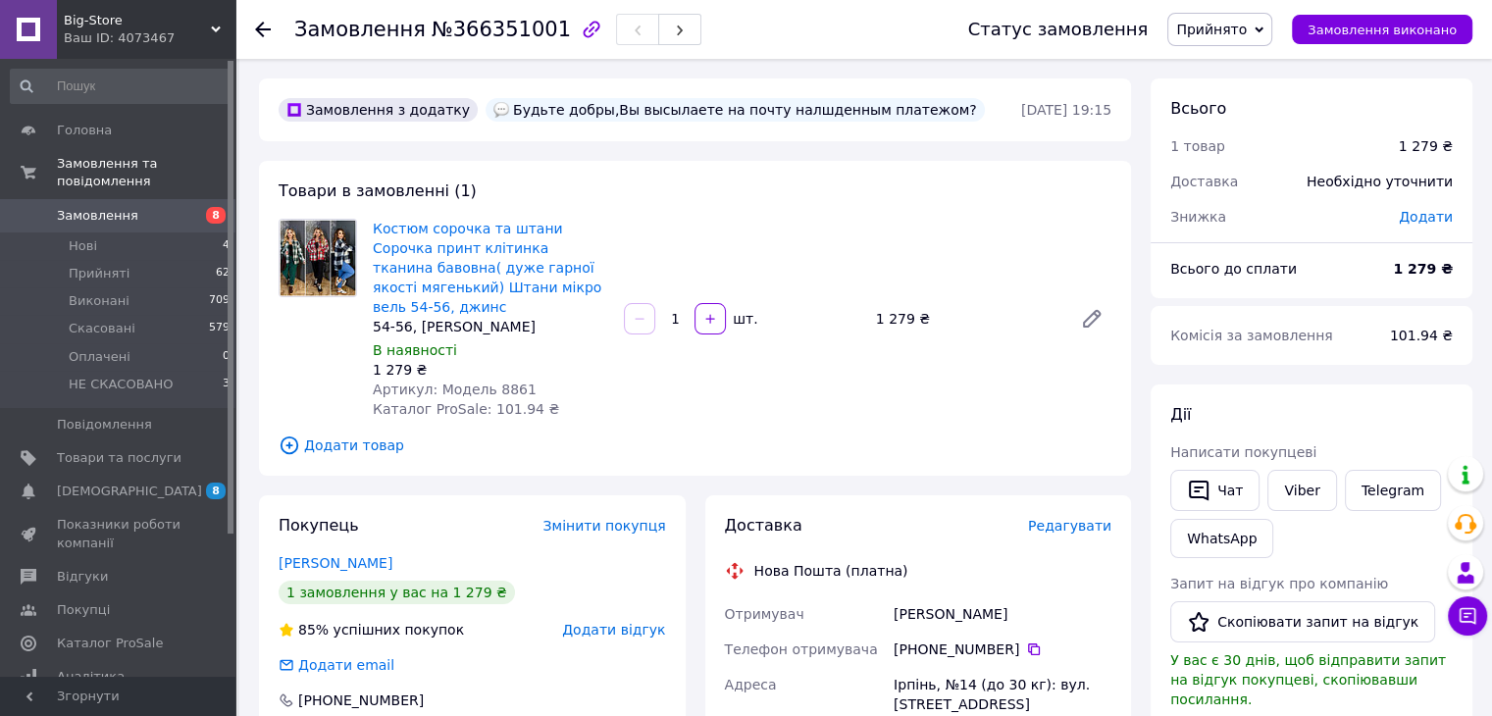
click at [160, 207] on span "Замовлення" at bounding box center [119, 216] width 125 height 18
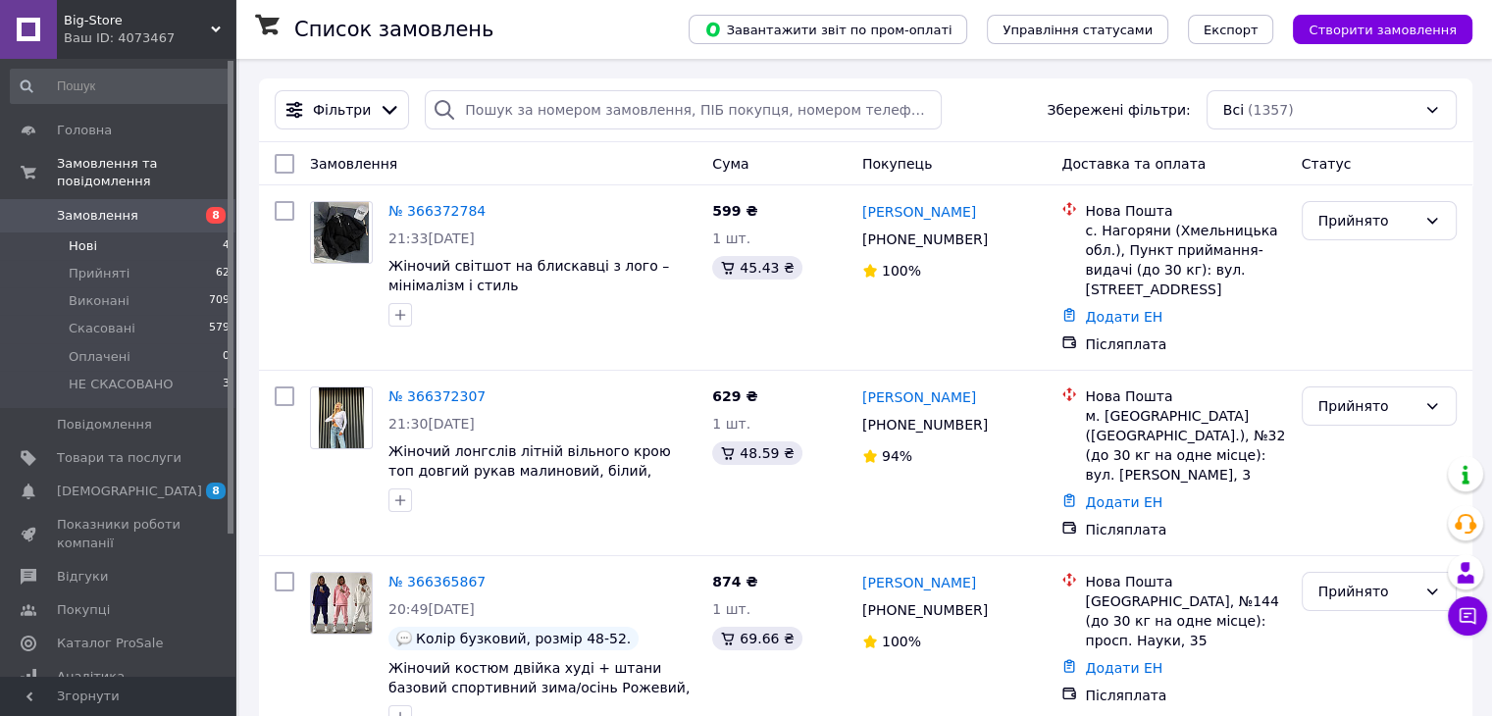
click at [162, 232] on li "Нові 4" at bounding box center [120, 245] width 241 height 27
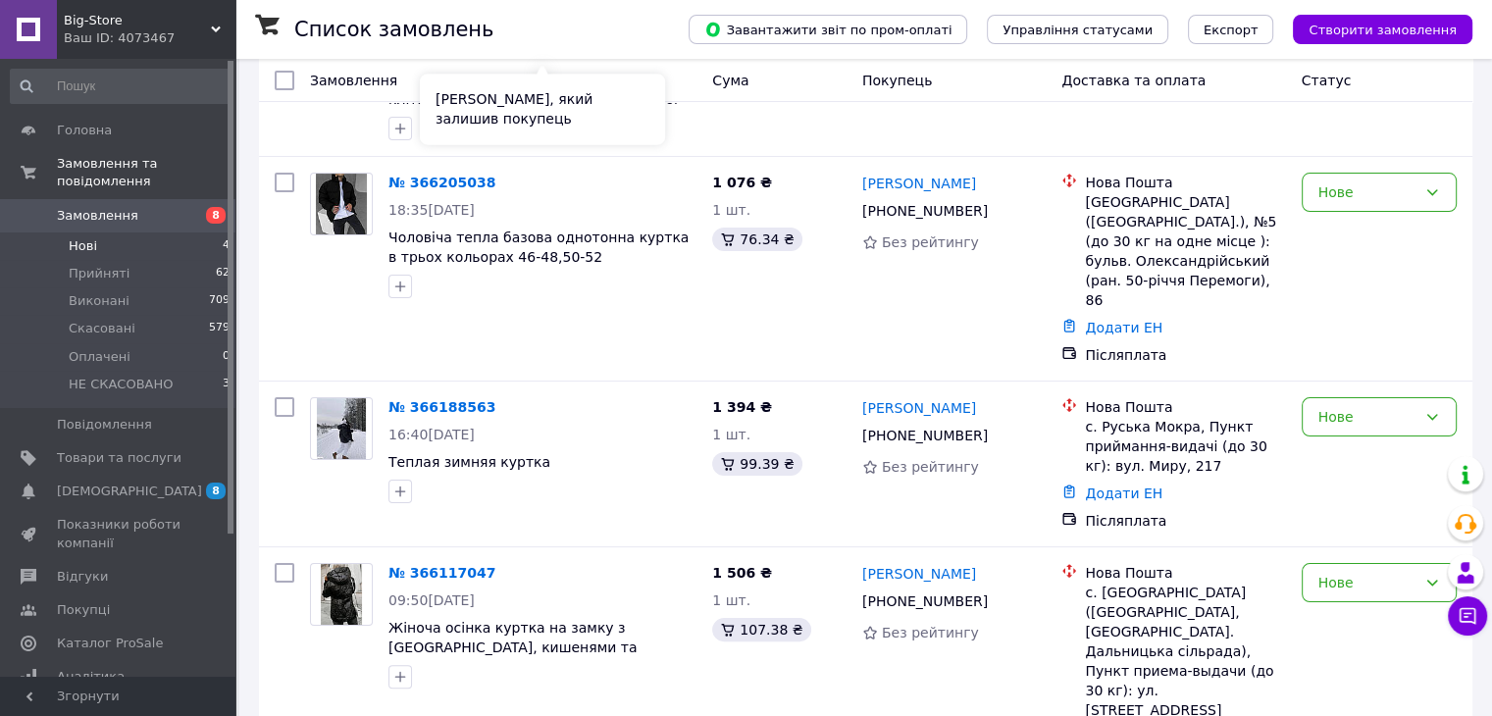
scroll to position [314, 0]
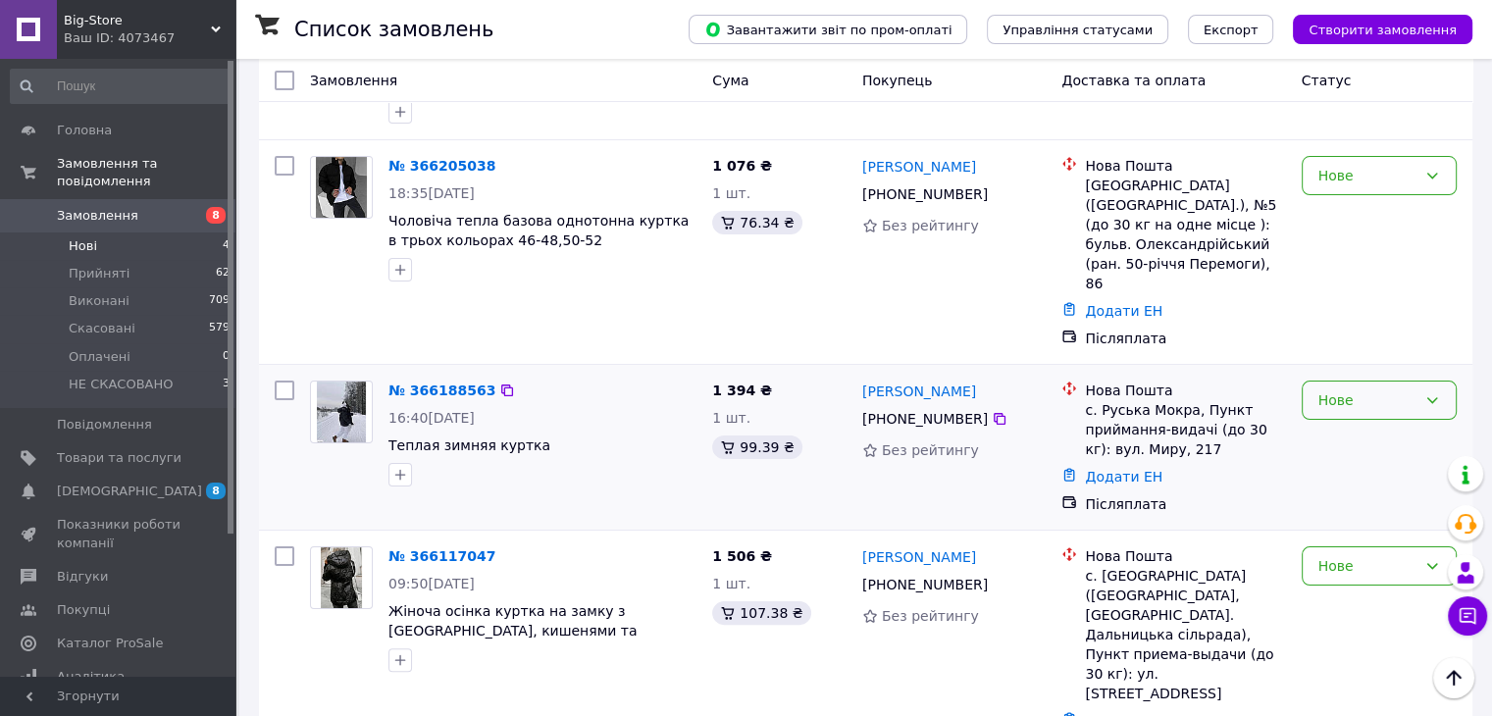
click at [1384, 389] on div "Нове" at bounding box center [1367, 400] width 98 height 22
click at [1381, 544] on li "НЕ СКАСОВАНО" at bounding box center [1377, 544] width 153 height 35
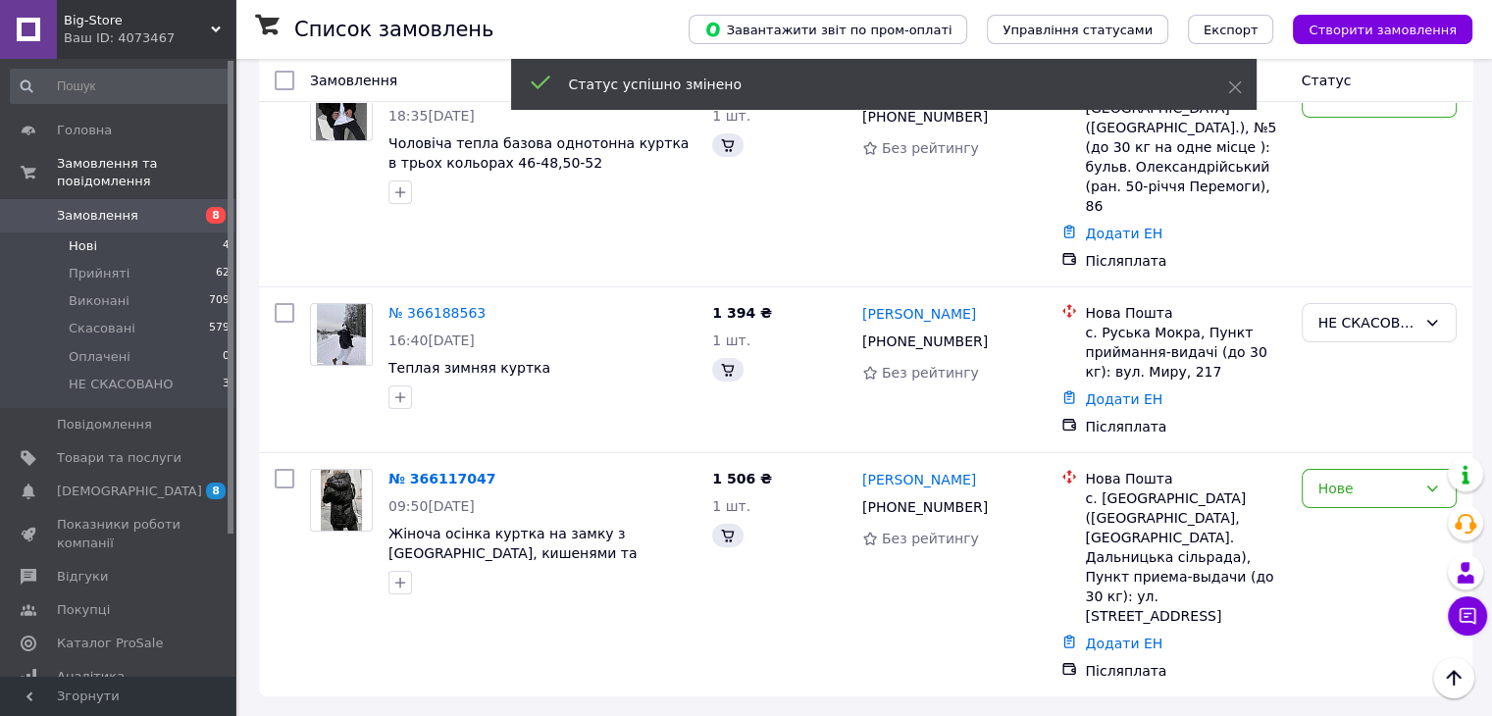
scroll to position [108, 0]
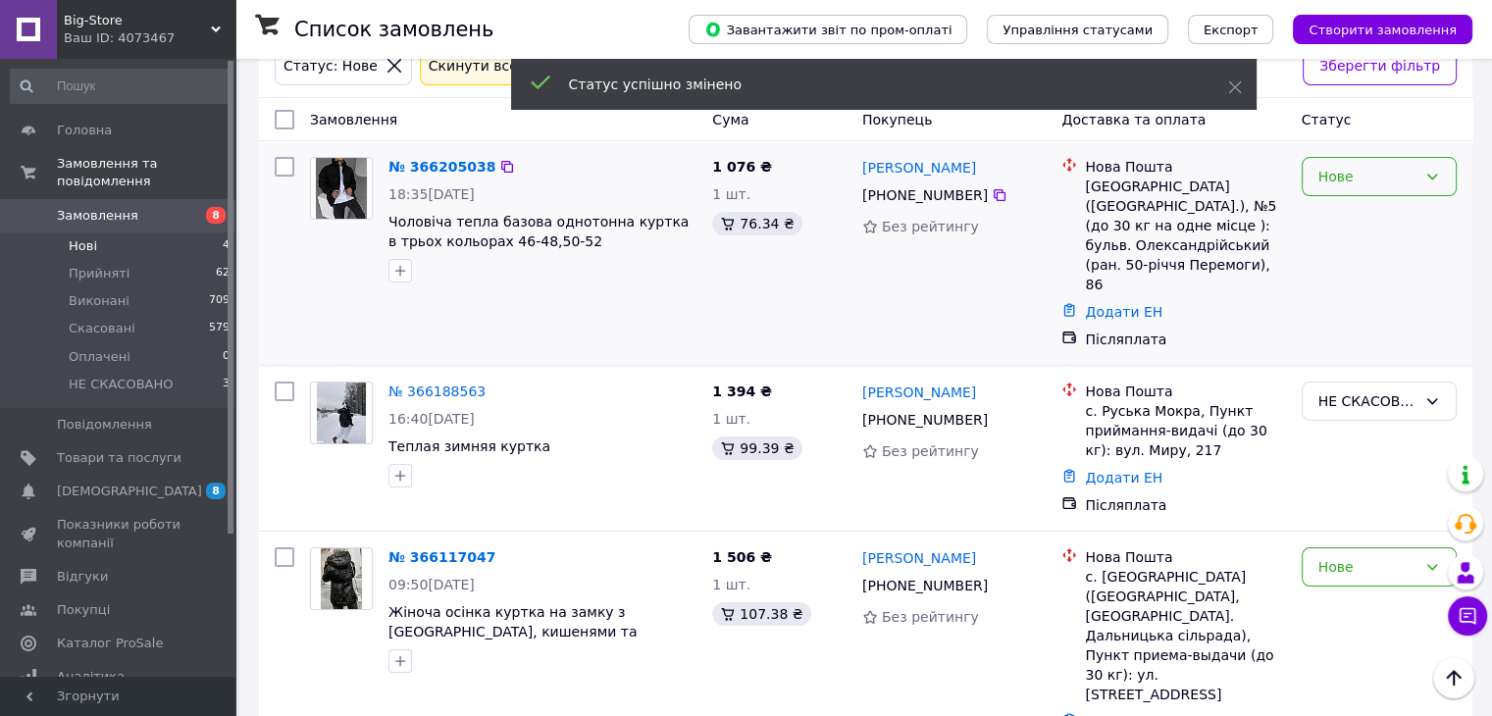
click at [1397, 181] on div "Нове" at bounding box center [1367, 177] width 98 height 22
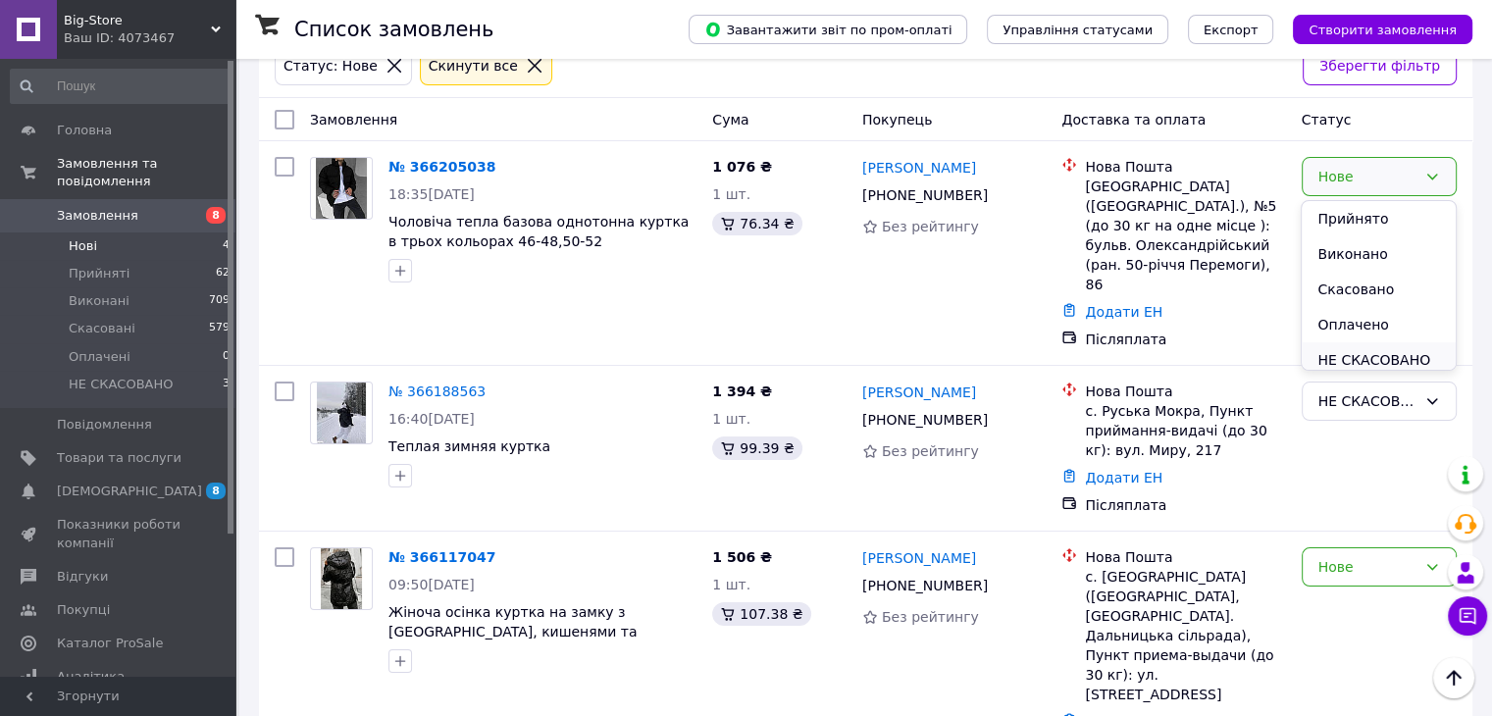
click at [1408, 362] on li "НЕ СКАСОВАНО" at bounding box center [1377, 359] width 153 height 35
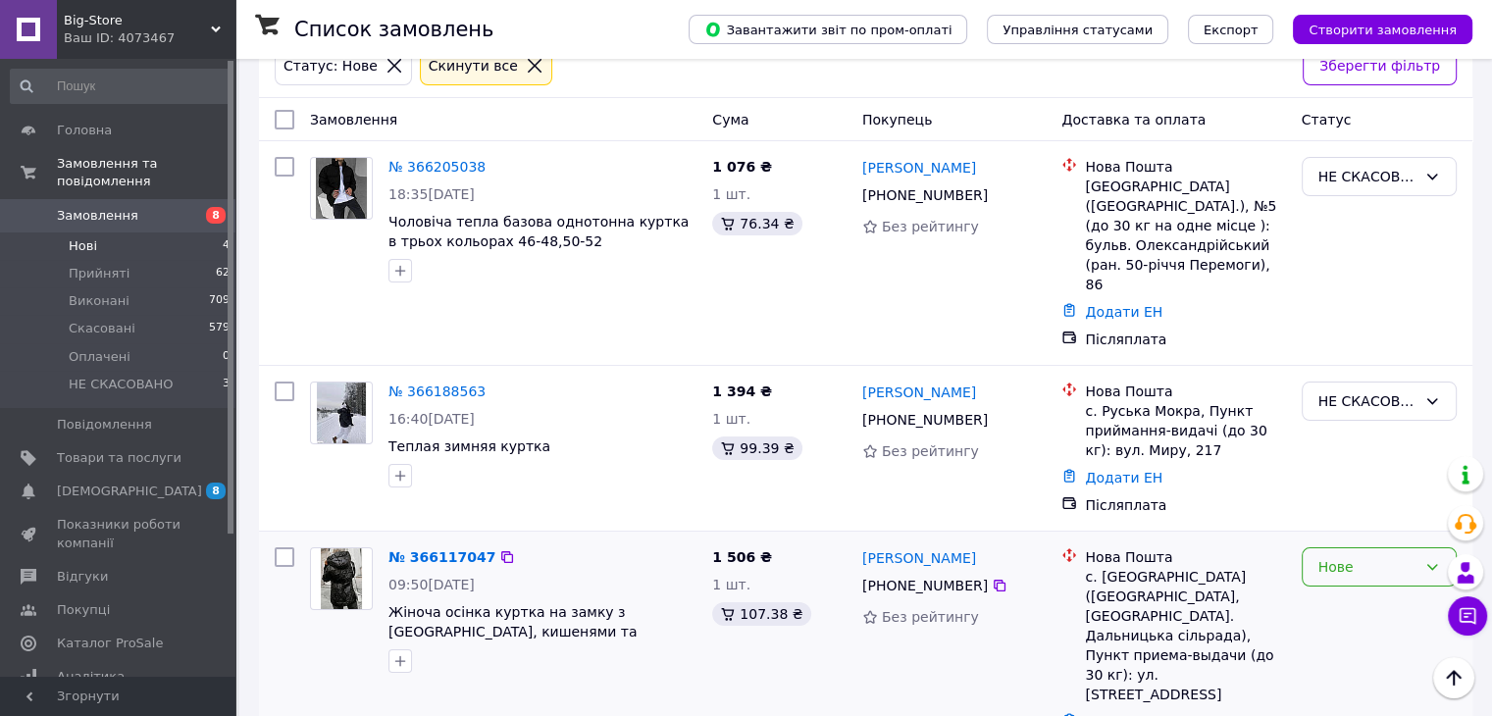
click at [1347, 556] on div "Нове" at bounding box center [1367, 567] width 98 height 22
click at [1357, 353] on li "Прийнято" at bounding box center [1377, 350] width 153 height 35
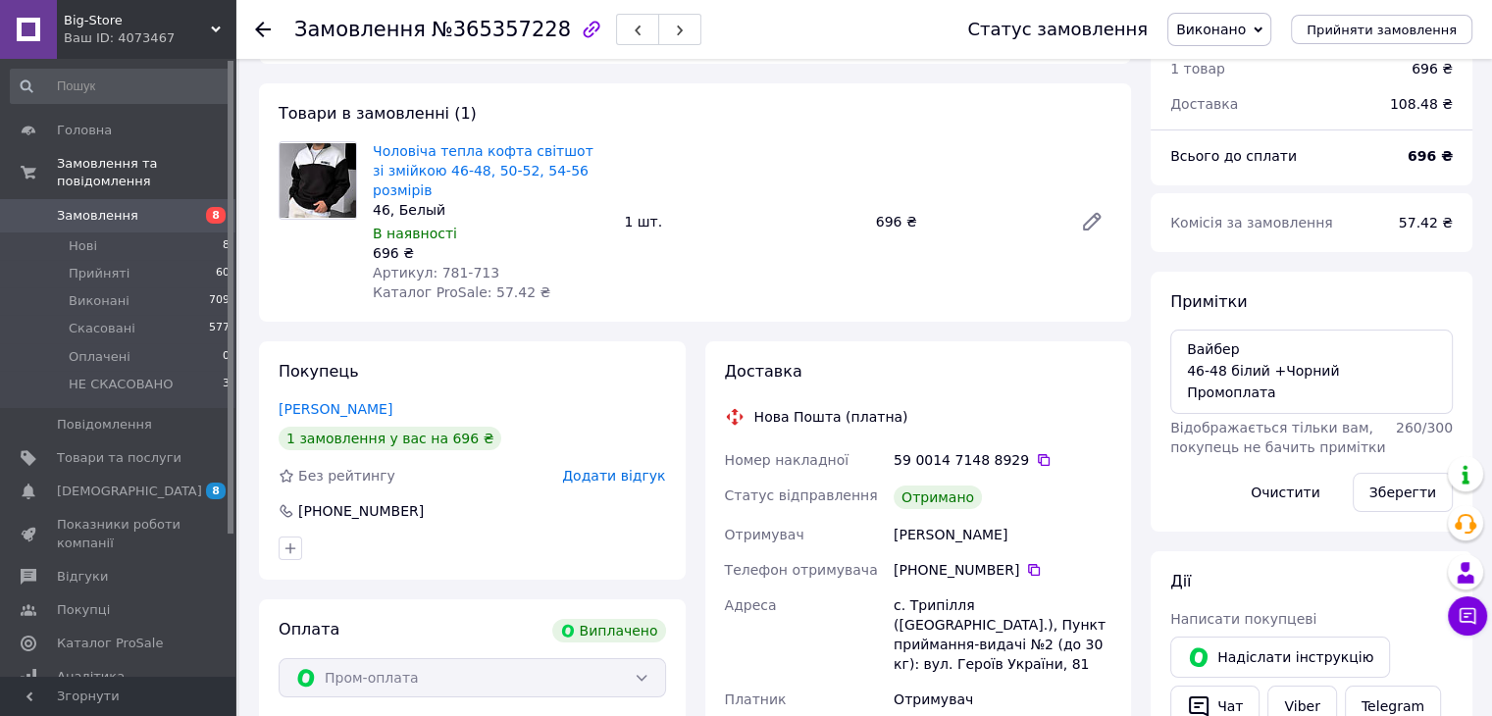
scroll to position [78, 0]
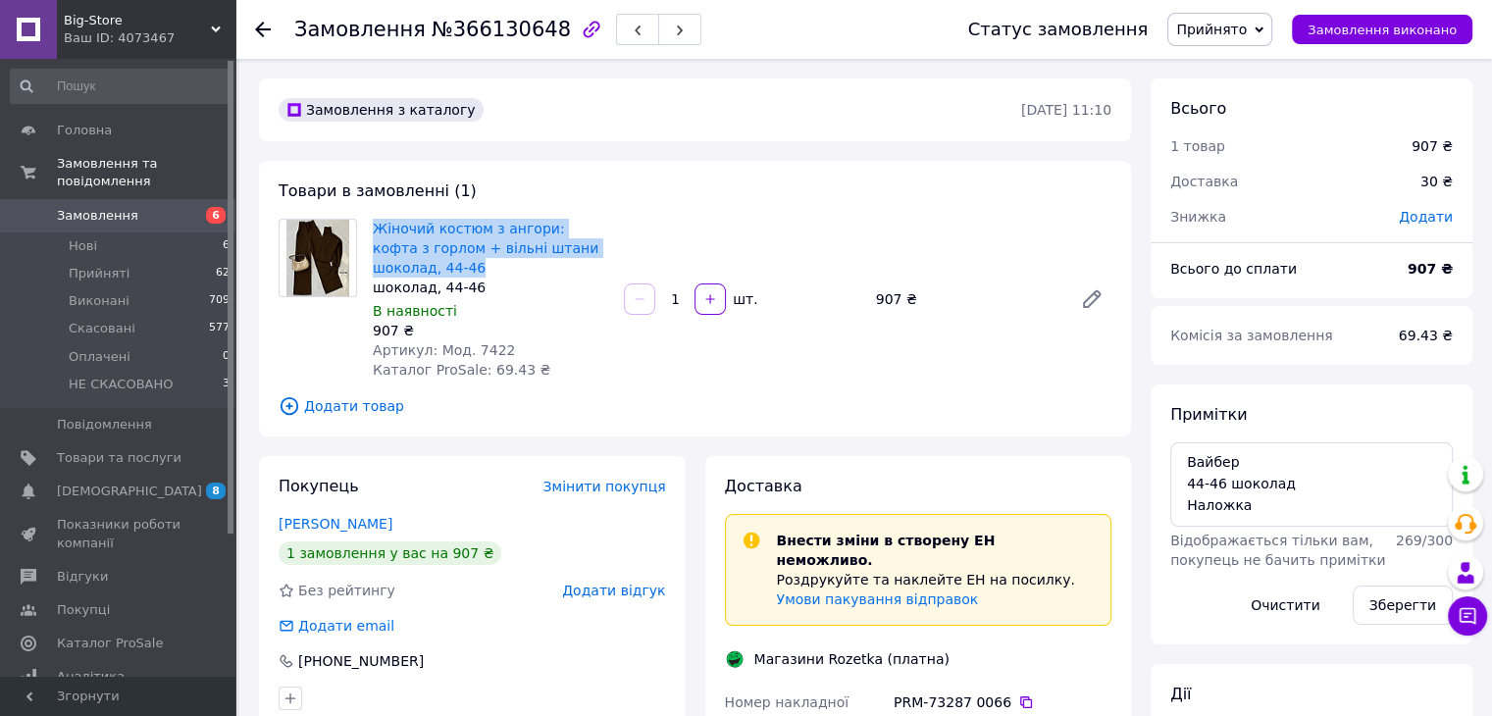
drag, startPoint x: 399, startPoint y: 272, endPoint x: 371, endPoint y: 235, distance: 46.1
click at [371, 235] on div "Жіночий костюм з ангори: кофта з горлом + вільні штани шоколад, 44-46 шоколад, …" at bounding box center [490, 299] width 251 height 169
copy link "Жіночий костюм з ангори: кофта з горлом + вільні штани шоколад, 44-46"
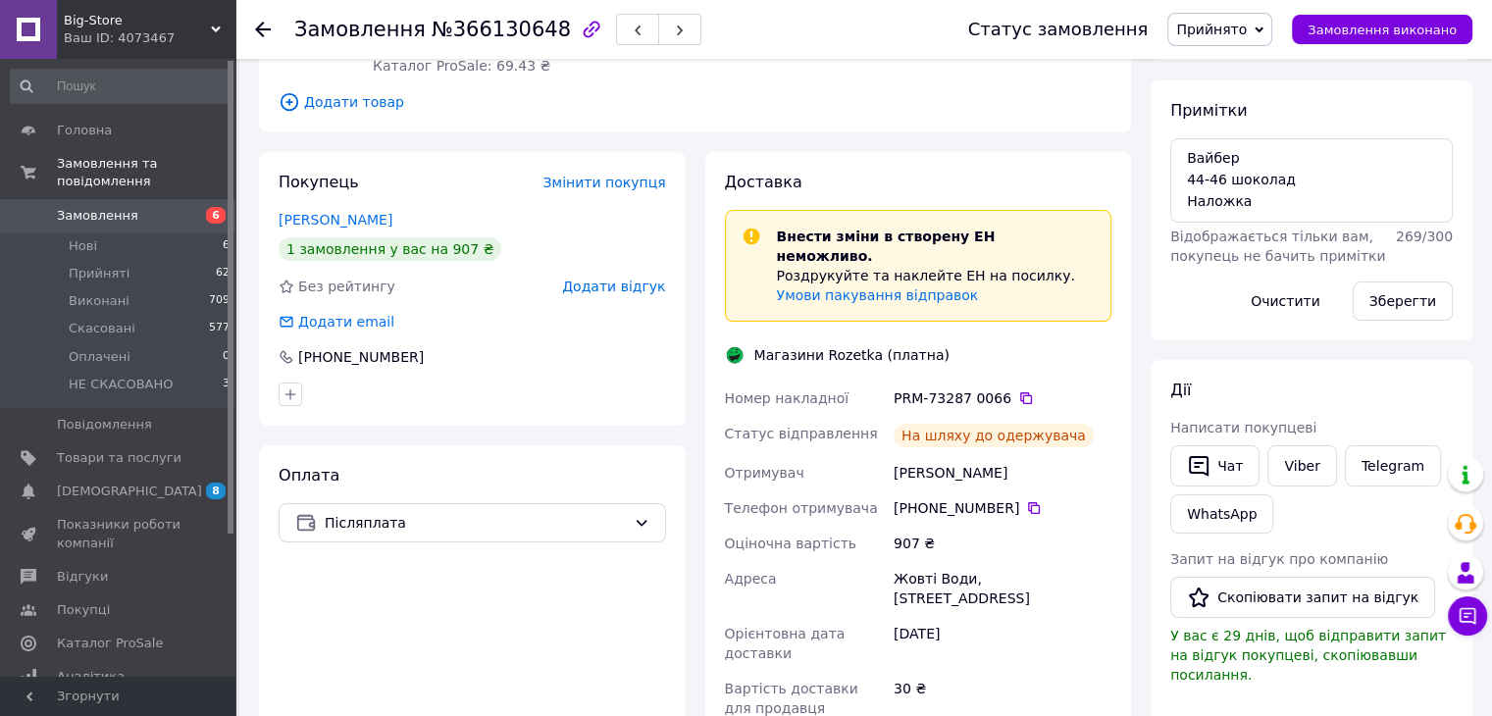
scroll to position [329, 0]
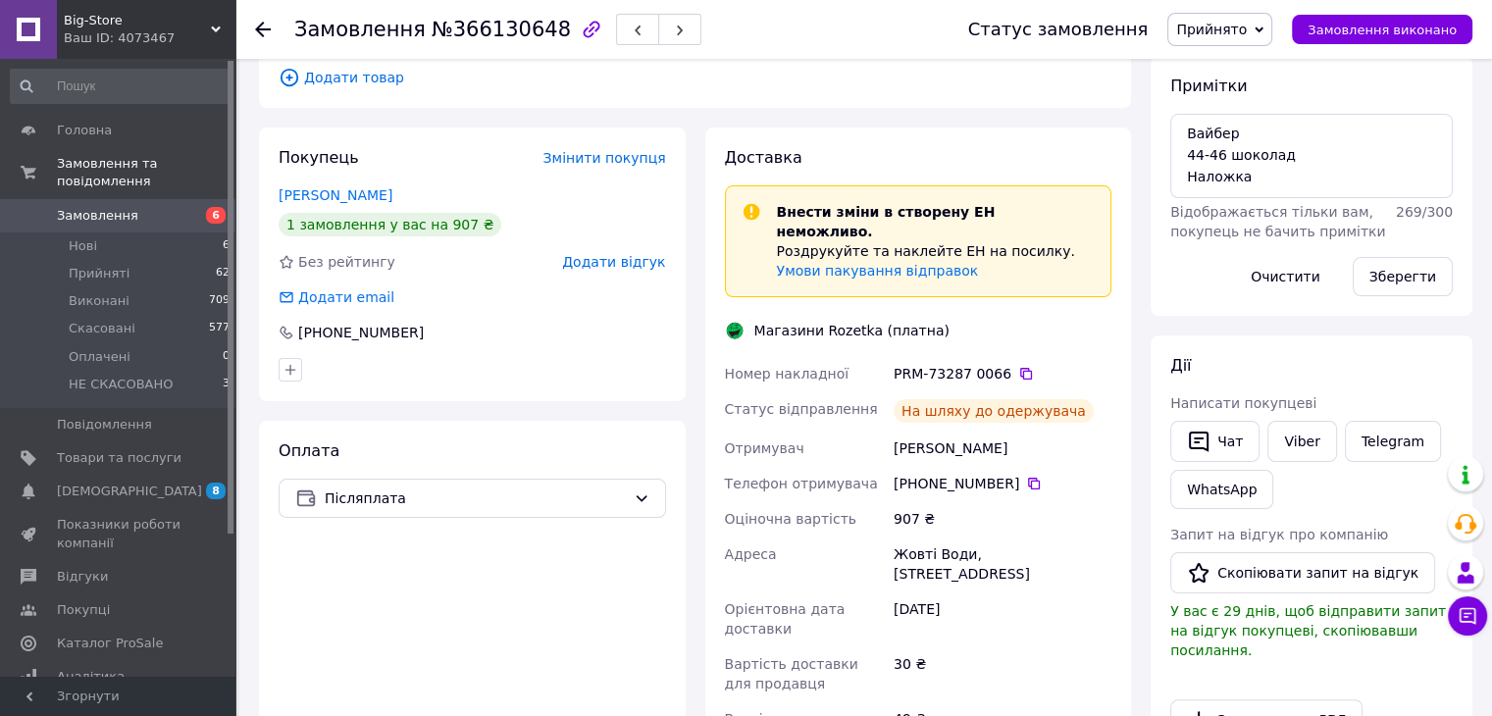
click at [918, 432] on div "Онищенко Катерина" at bounding box center [1002, 448] width 226 height 35
copy div "Онищенко"
click at [918, 432] on div "Онищенко Катерина" at bounding box center [1002, 448] width 226 height 35
copy div "Онищенко Катерина"
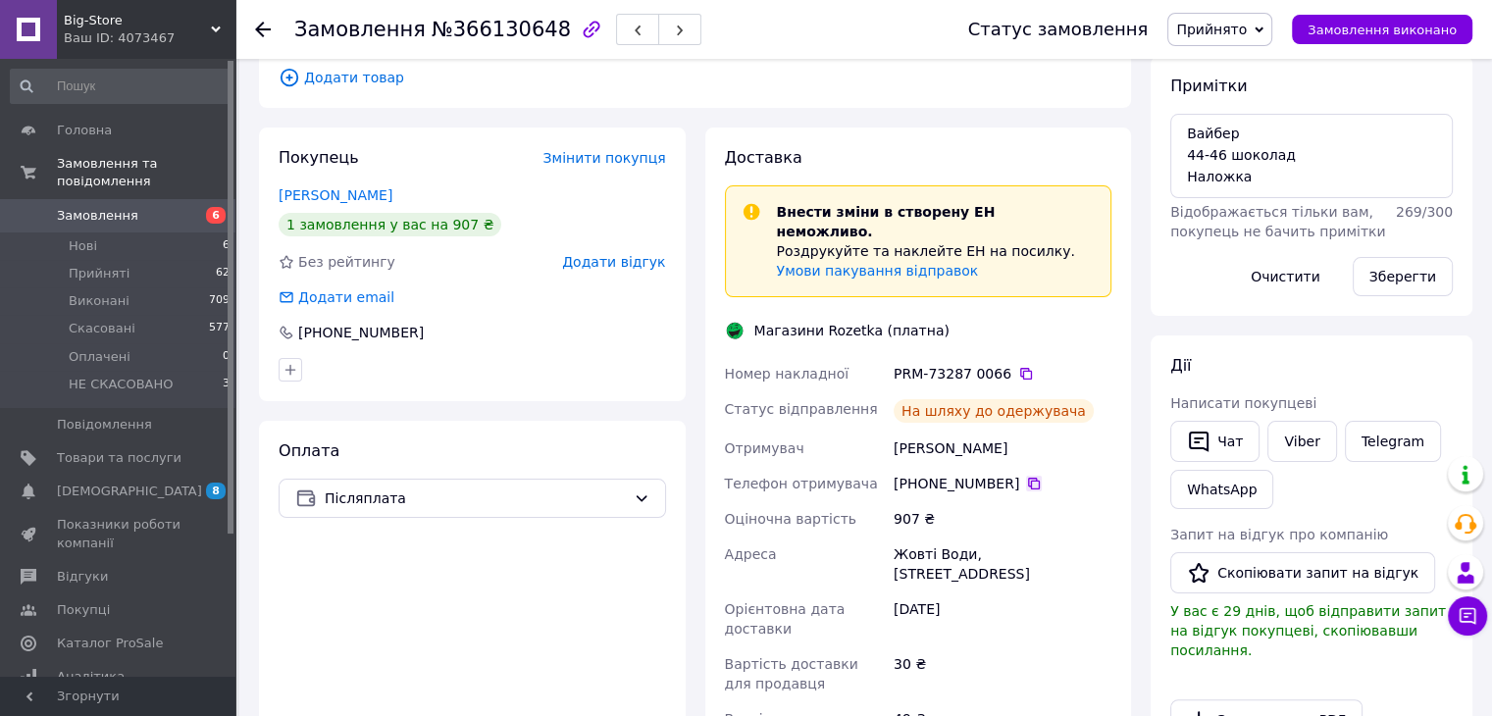
click at [1026, 476] on icon at bounding box center [1034, 484] width 16 height 16
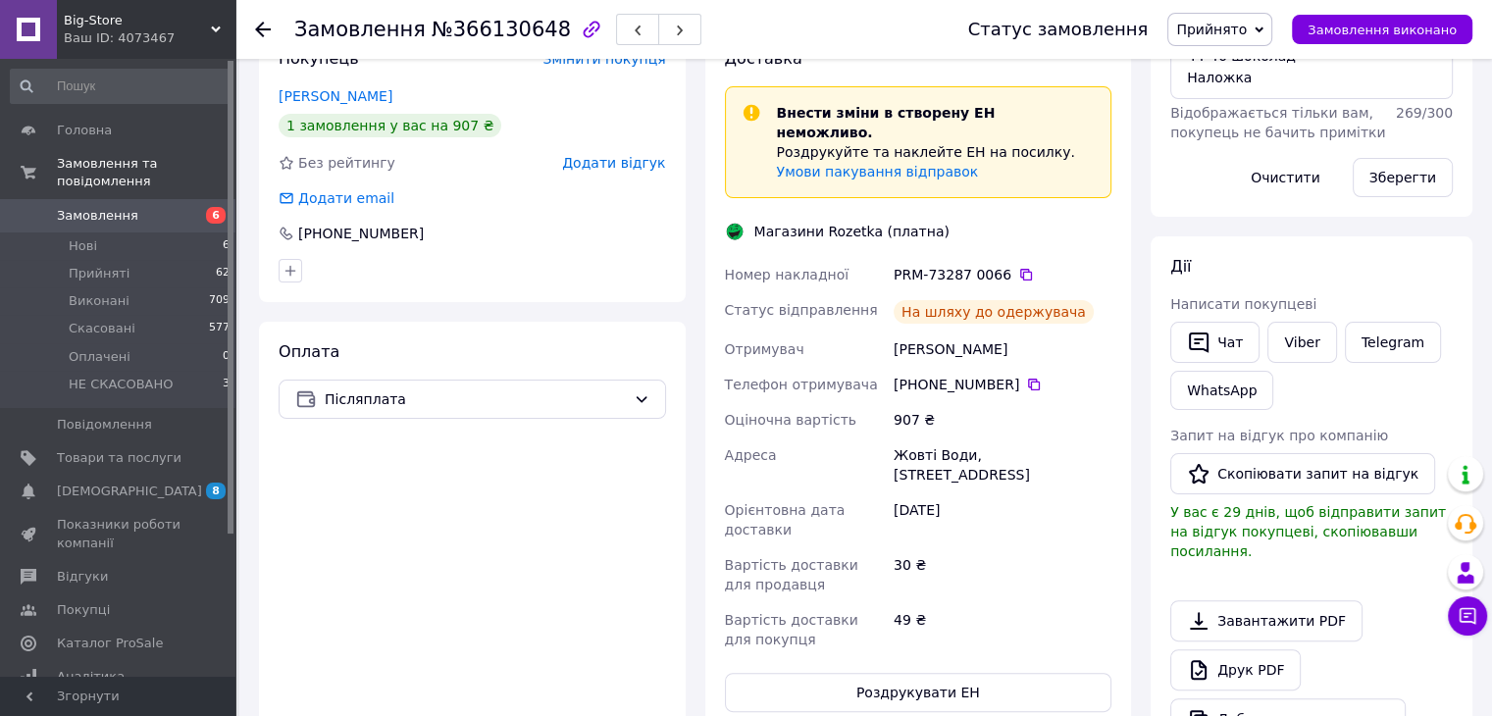
scroll to position [427, 0]
click at [919, 438] on div "Жовті Води, Свободи б-р, 64" at bounding box center [1002, 465] width 226 height 55
copy div "Жовті Води, Свободи б-р, 64"
click at [919, 438] on div "Жовті Води, Свободи б-р, 64" at bounding box center [1002, 465] width 226 height 55
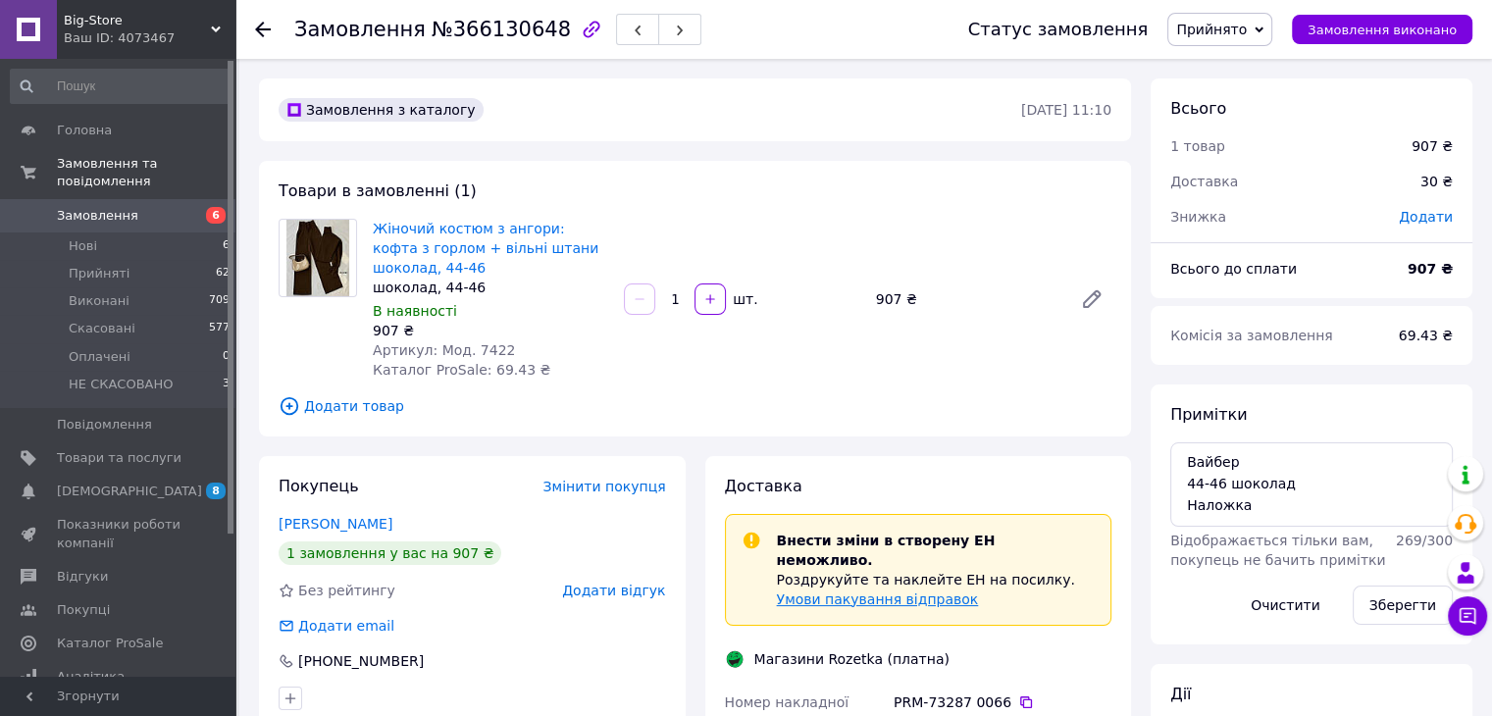
scroll to position [161, 0]
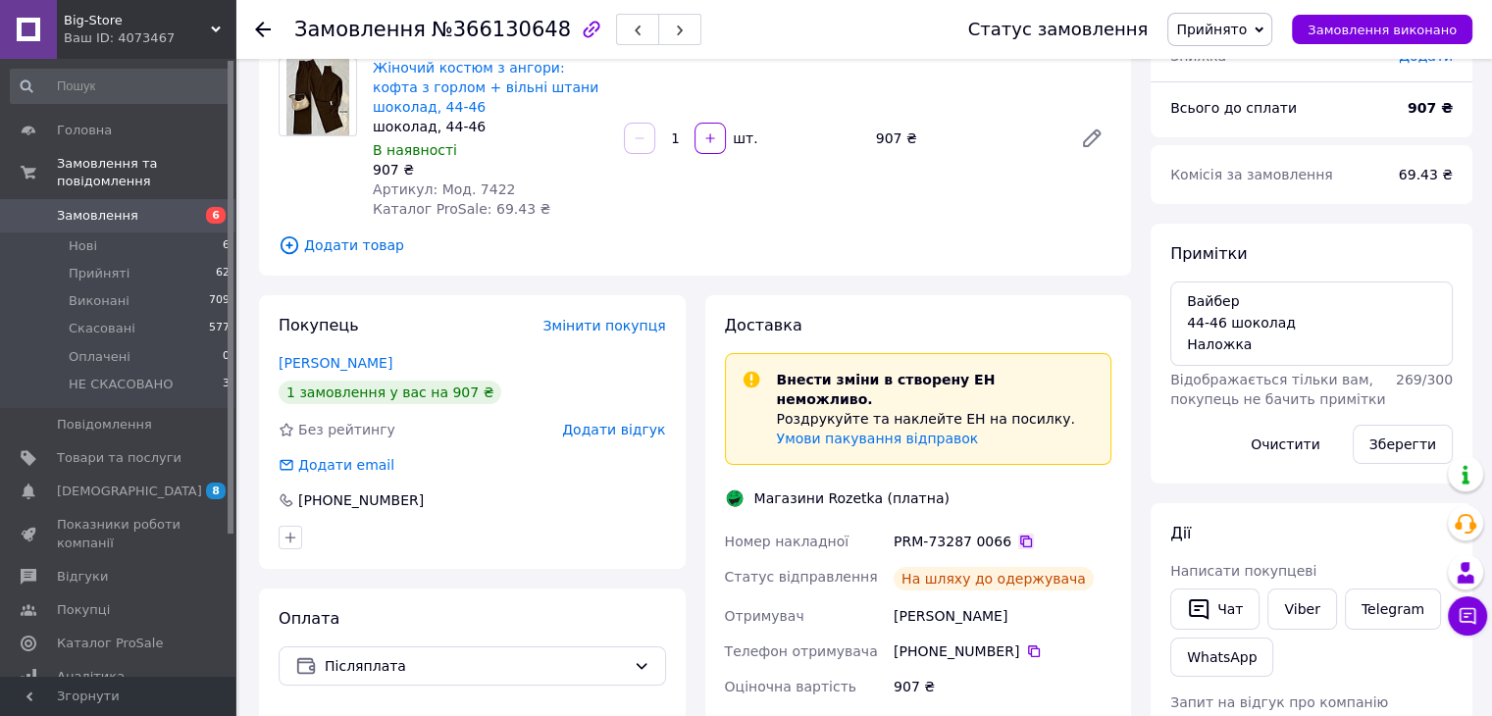
click at [1018, 533] on icon at bounding box center [1026, 541] width 16 height 16
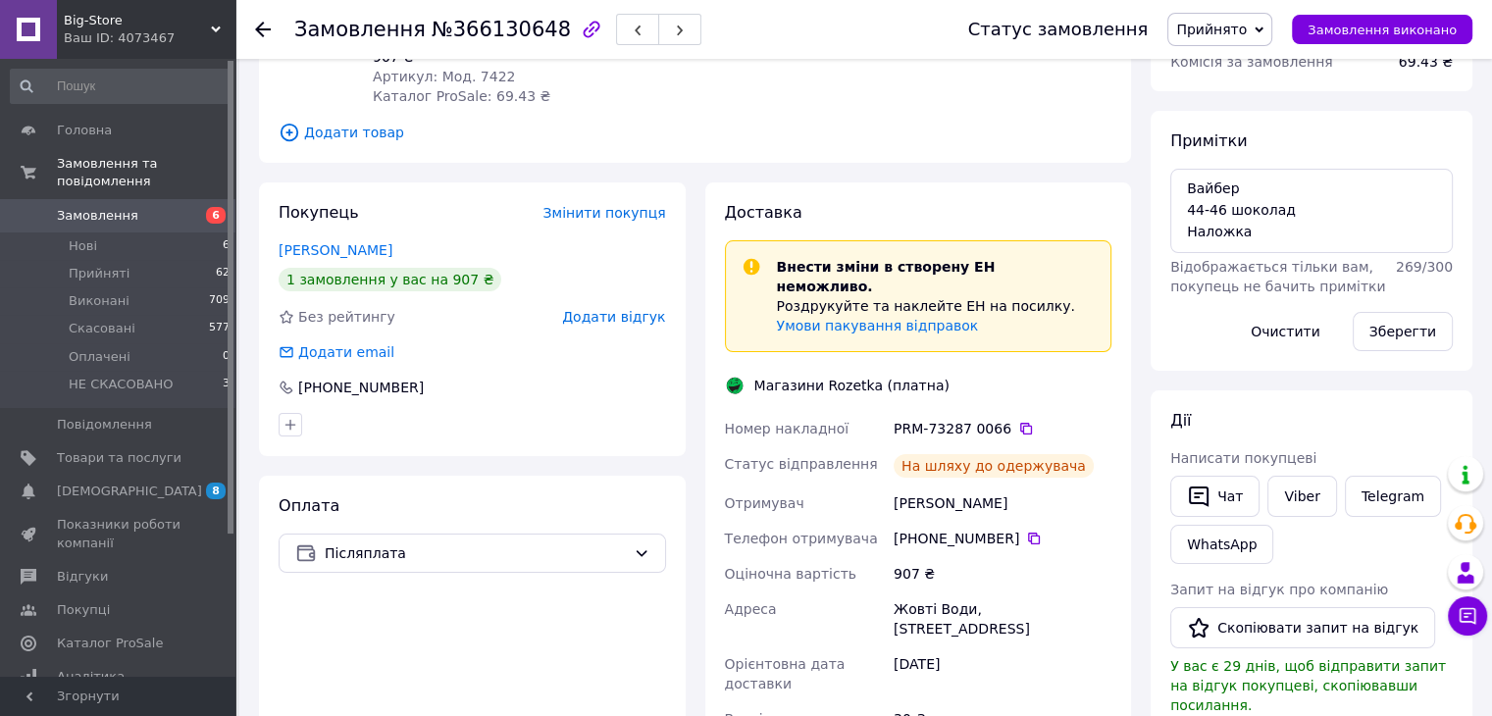
scroll to position [279, 0]
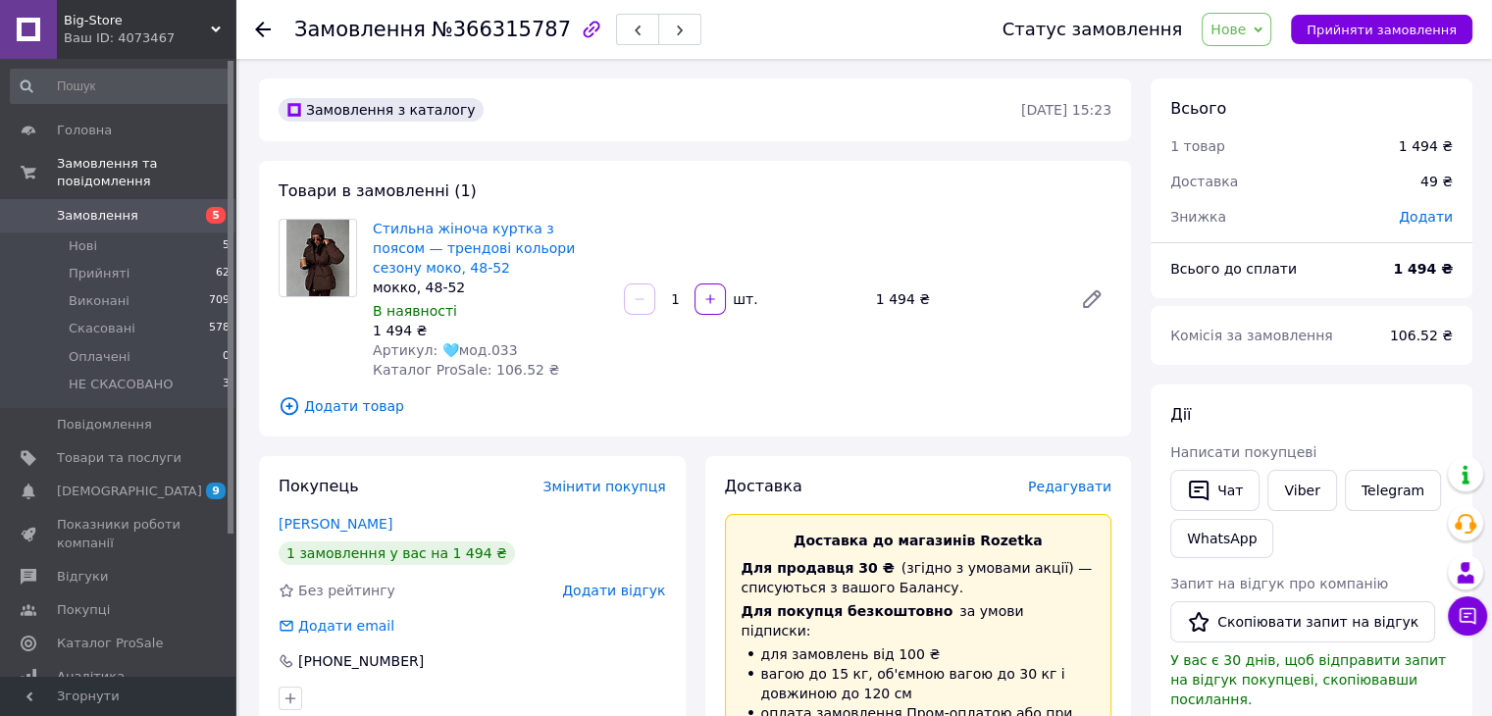
click at [585, 581] on div "Додати відгук" at bounding box center [613, 591] width 103 height 20
click at [591, 583] on span "Додати відгук" at bounding box center [613, 591] width 103 height 16
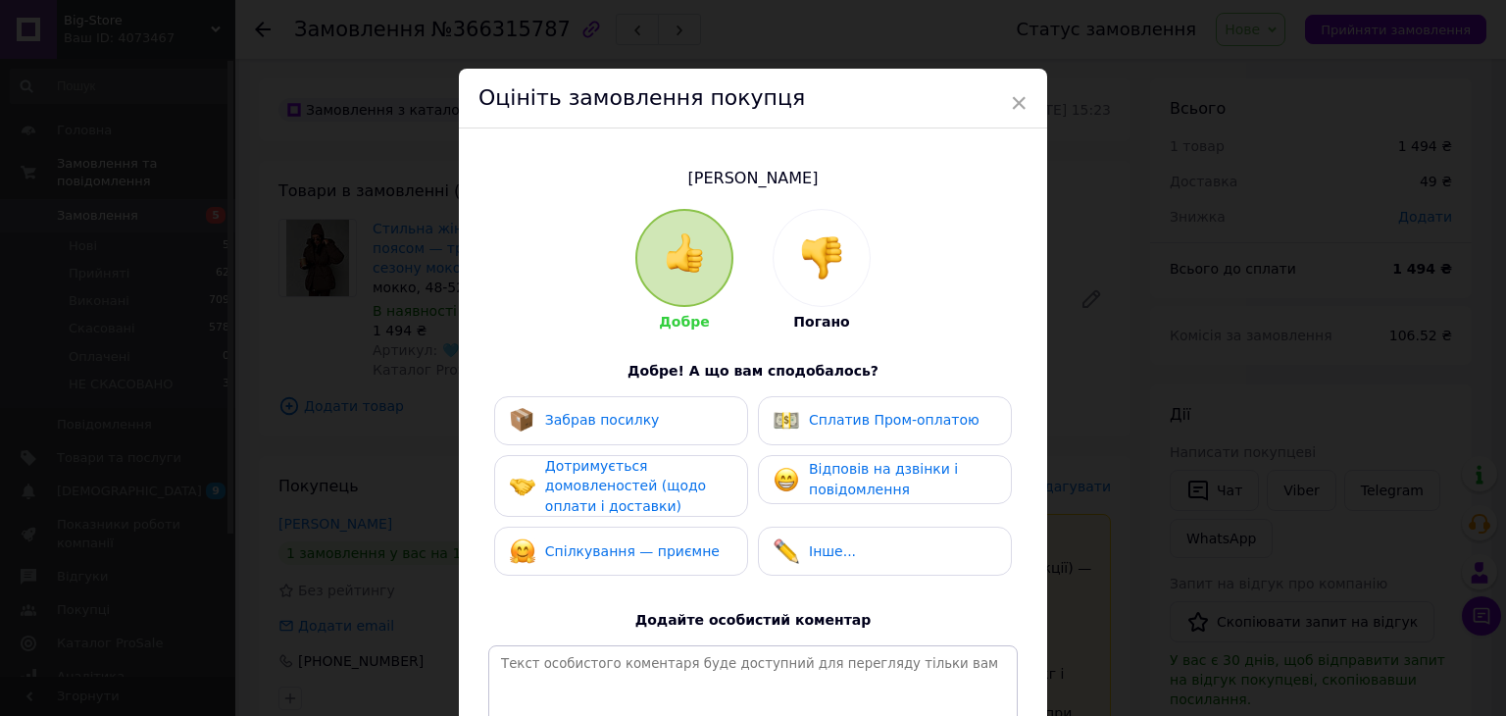
click at [800, 246] on img at bounding box center [821, 257] width 43 height 43
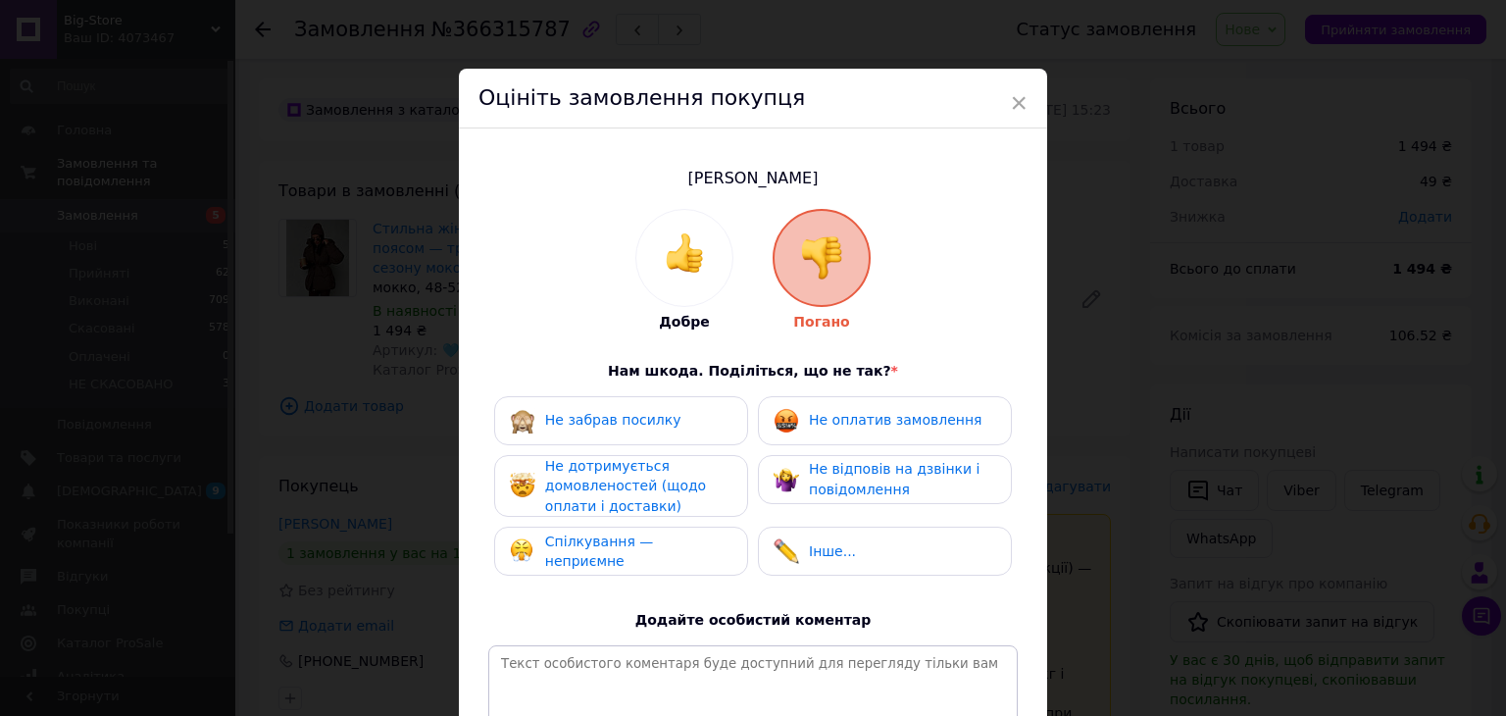
click at [676, 562] on div "Спілкування — неприємне" at bounding box center [621, 552] width 222 height 40
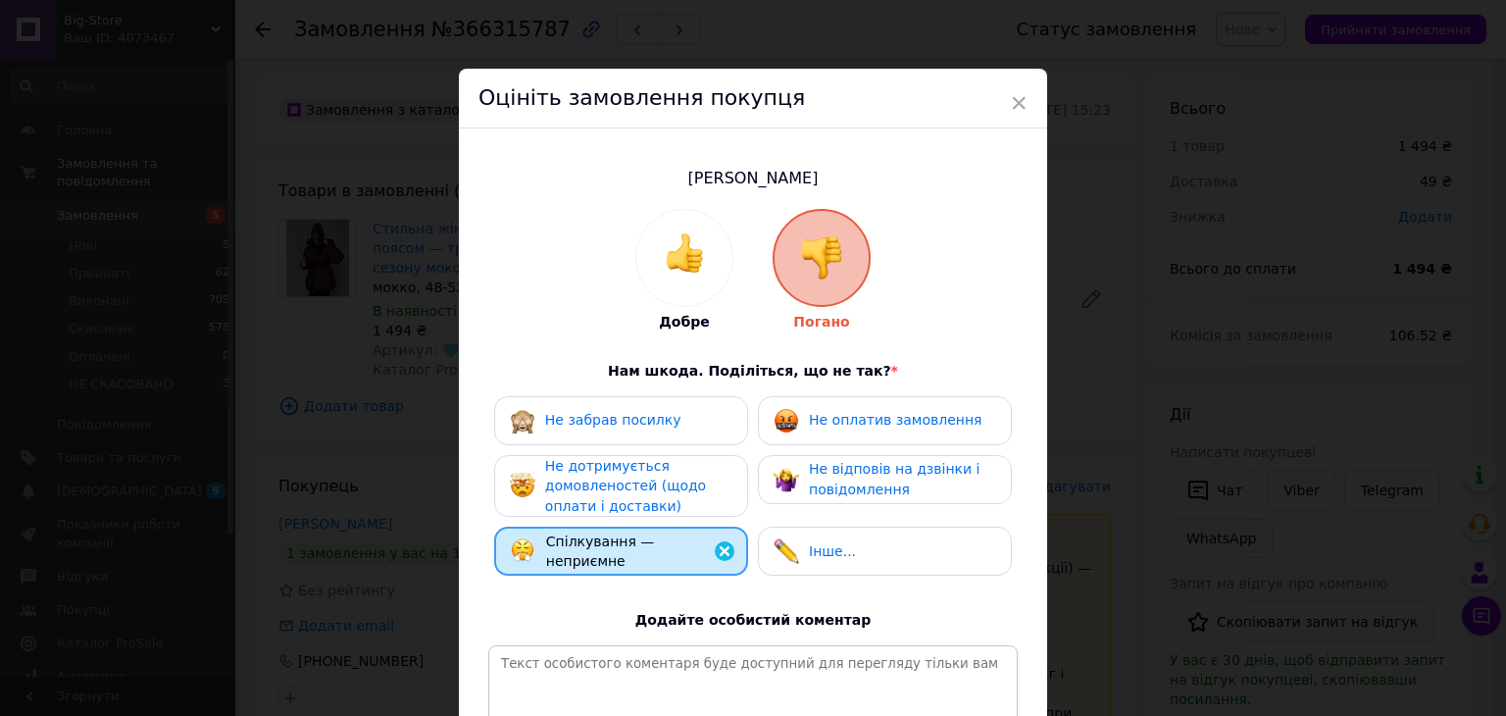
click at [690, 499] on div "Не дотримується домовленостей (щодо оплати і доставки)" at bounding box center [638, 486] width 186 height 61
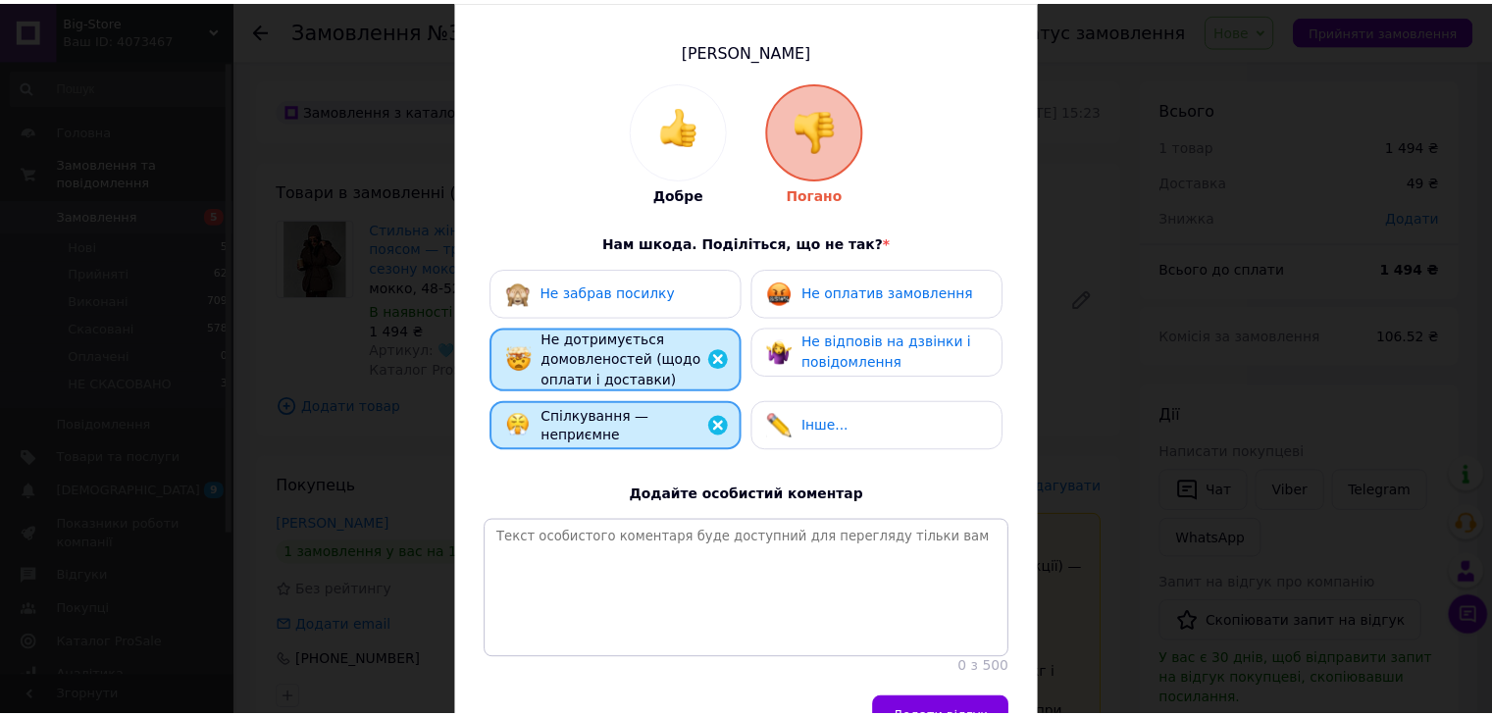
scroll to position [255, 0]
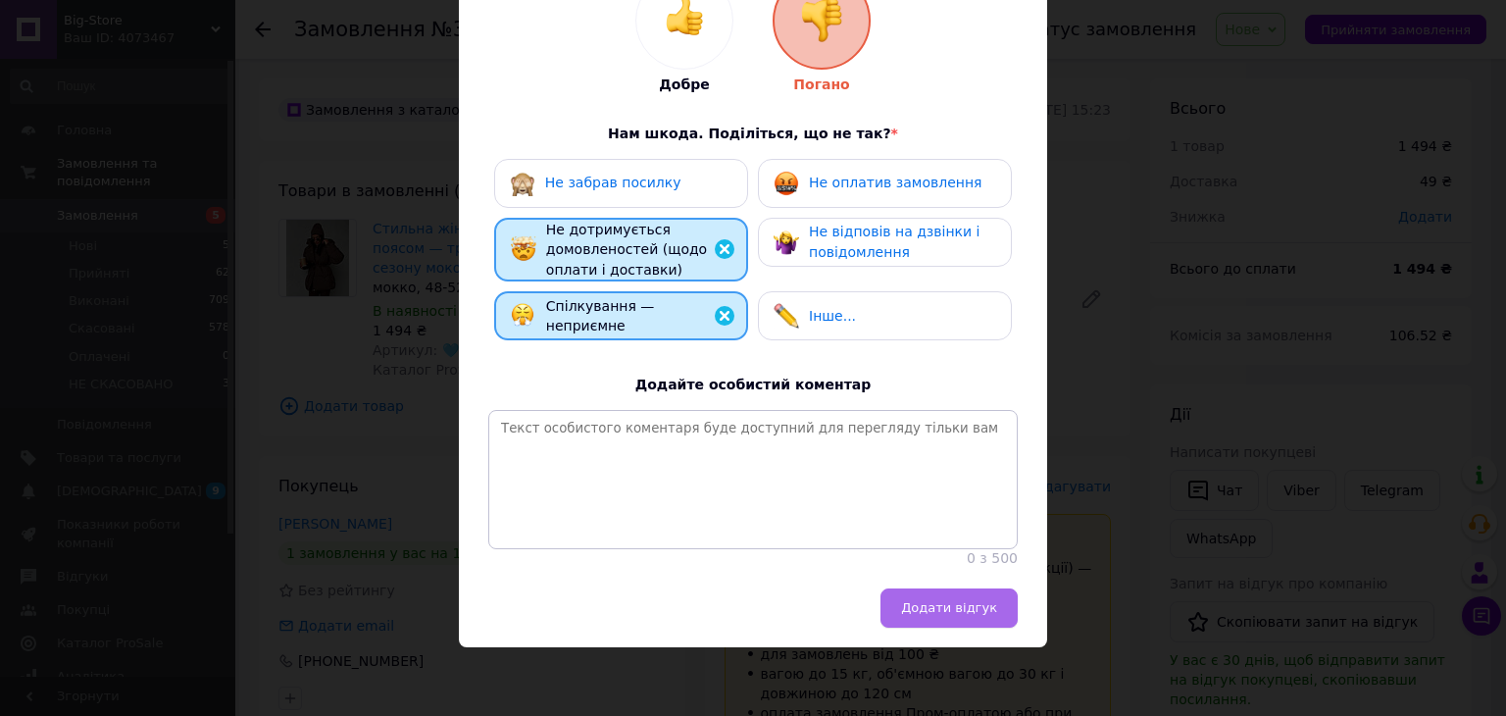
click at [944, 615] on span "Додати відгук" at bounding box center [949, 607] width 96 height 15
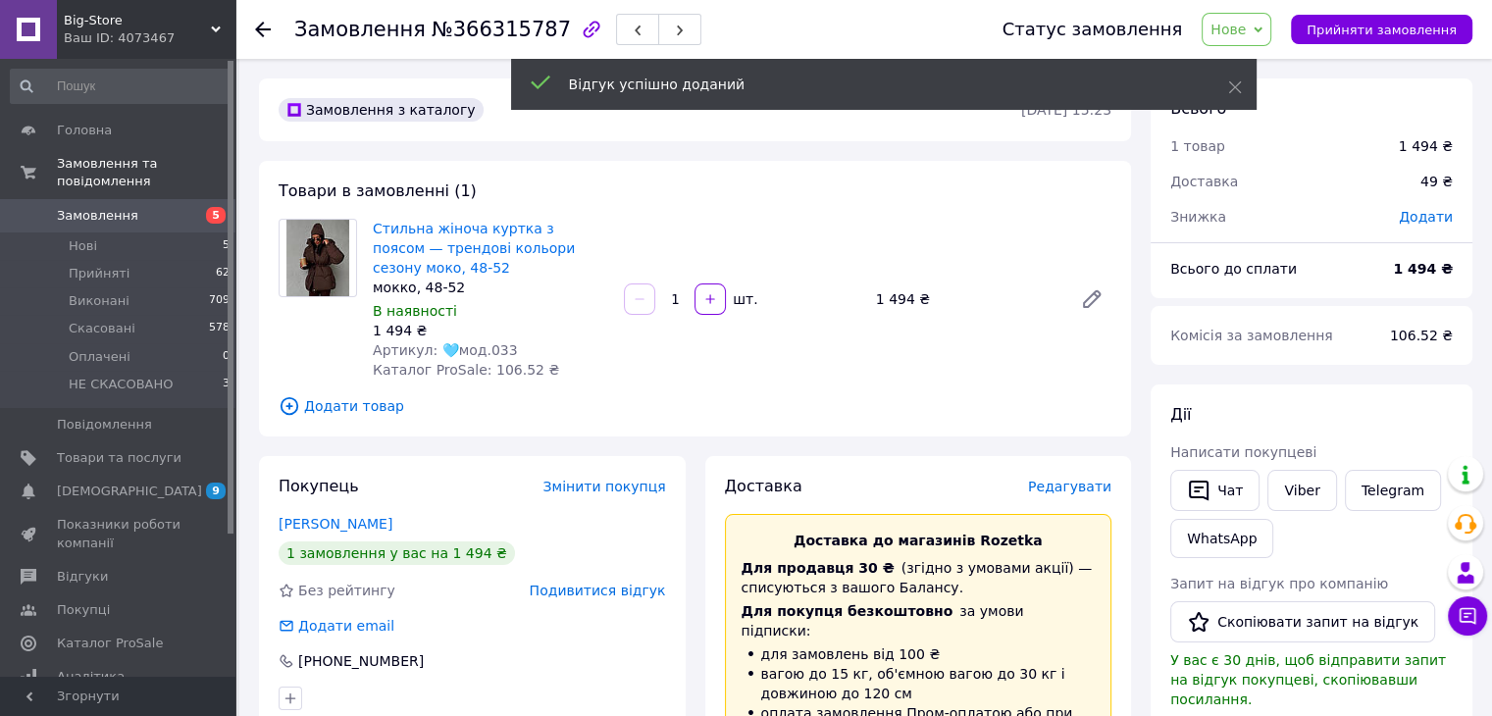
click at [1271, 28] on span "Нове" at bounding box center [1236, 29] width 70 height 33
click at [1310, 132] on li "Скасовано" at bounding box center [1264, 127] width 124 height 29
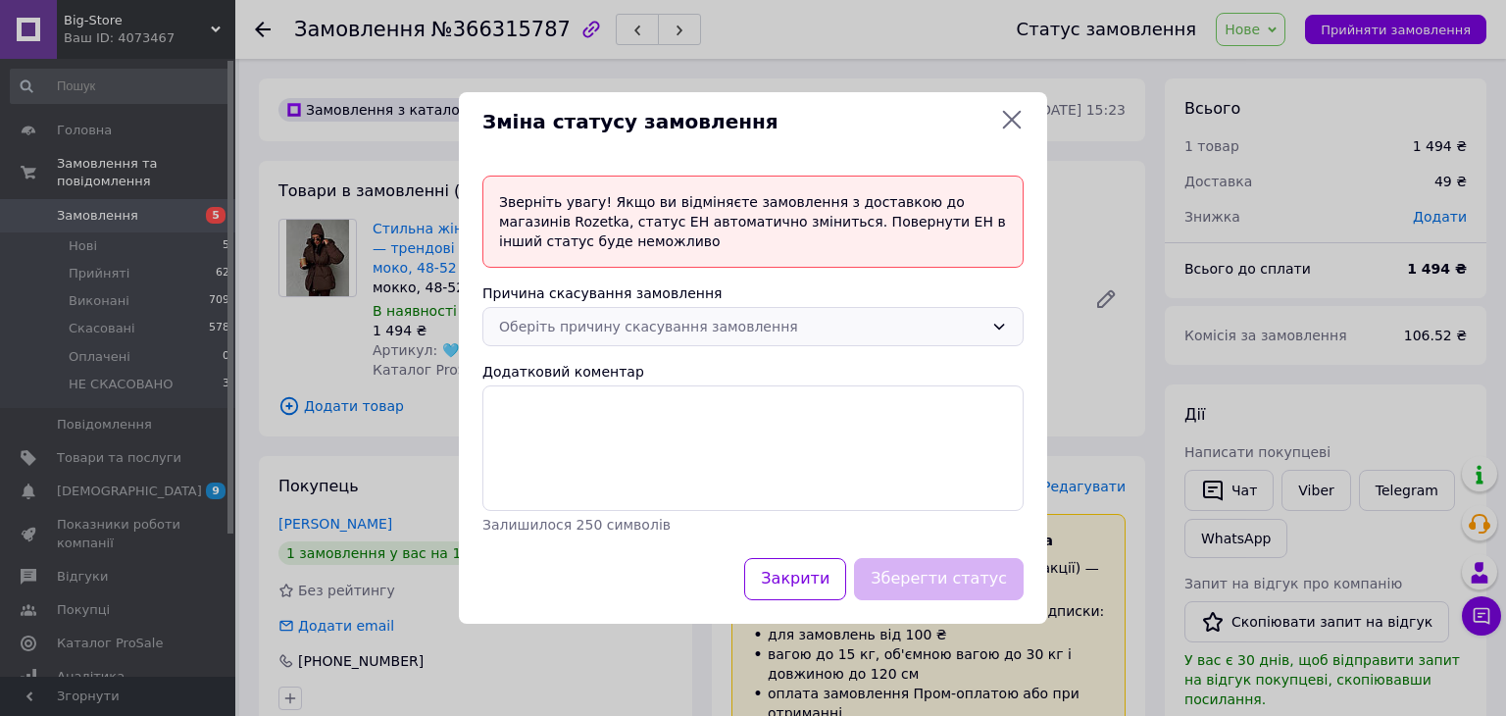
click at [874, 330] on div "Оберіть причину скасування замовлення" at bounding box center [741, 327] width 484 height 22
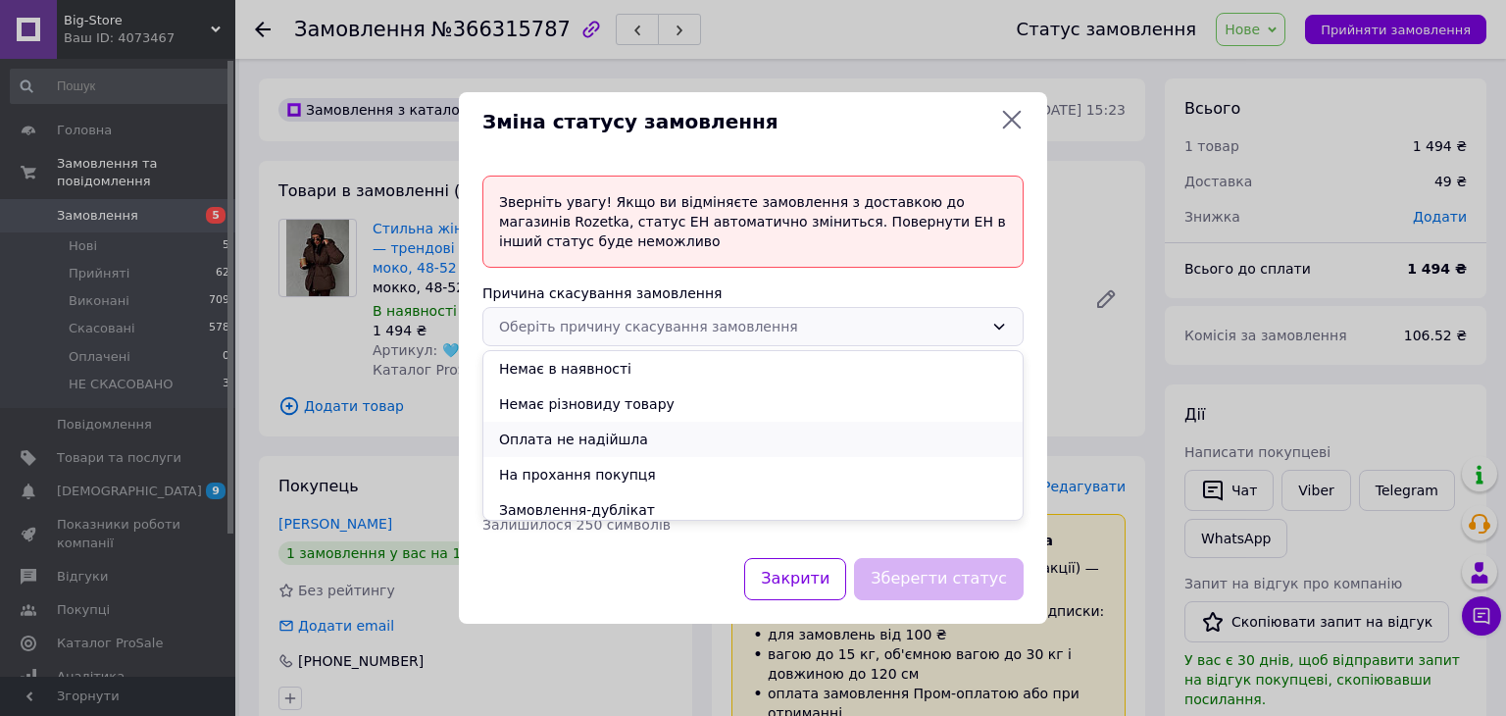
click at [845, 439] on li "Оплата не надійшла" at bounding box center [752, 439] width 539 height 35
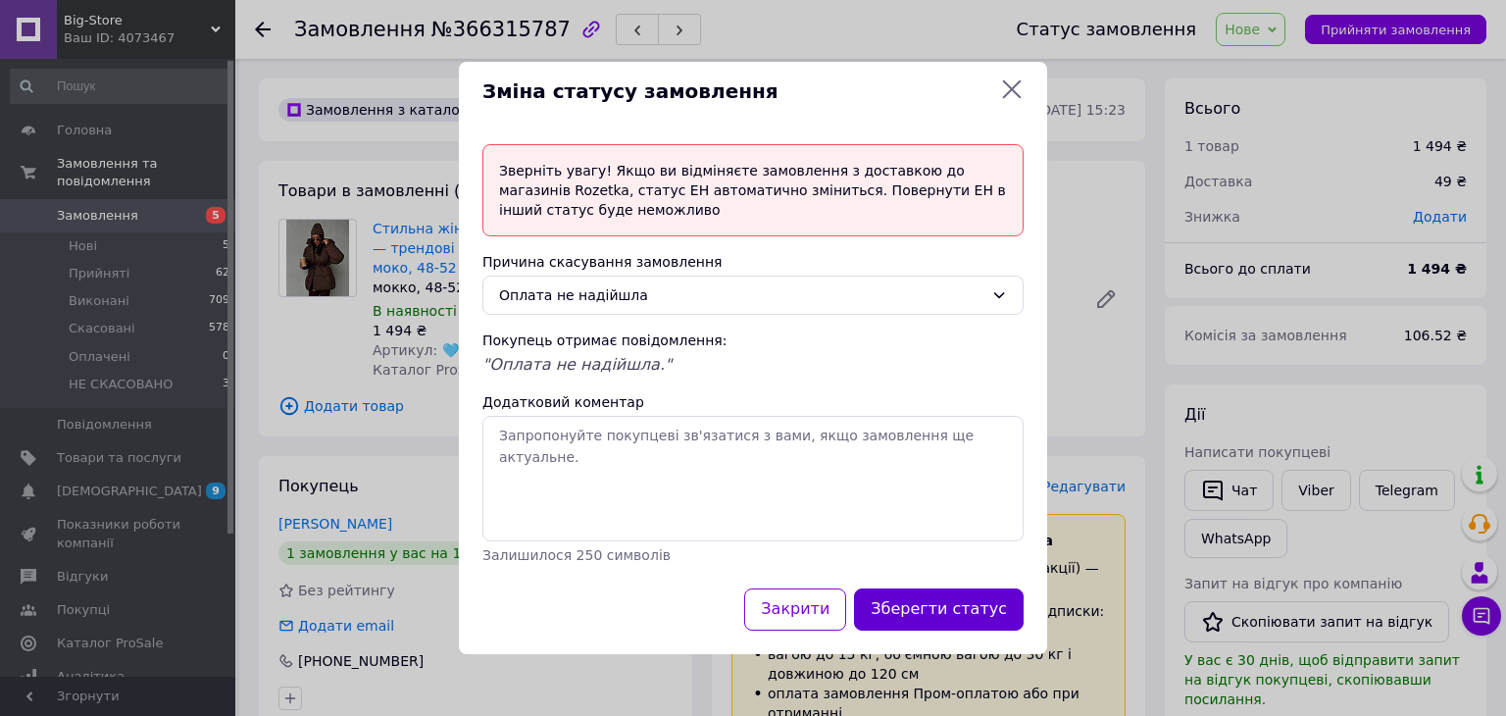
click at [938, 617] on button "Зберегти статус" at bounding box center [939, 609] width 170 height 42
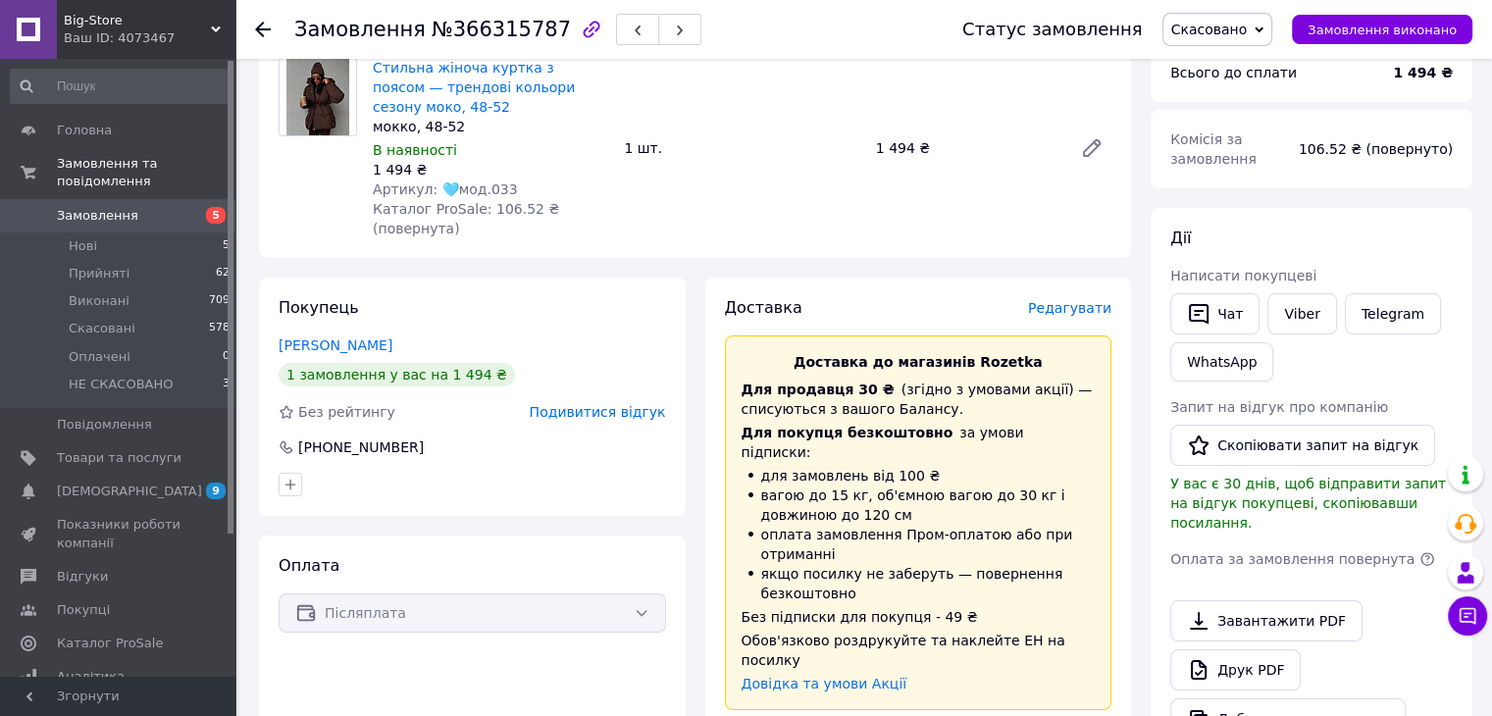
scroll to position [0, 0]
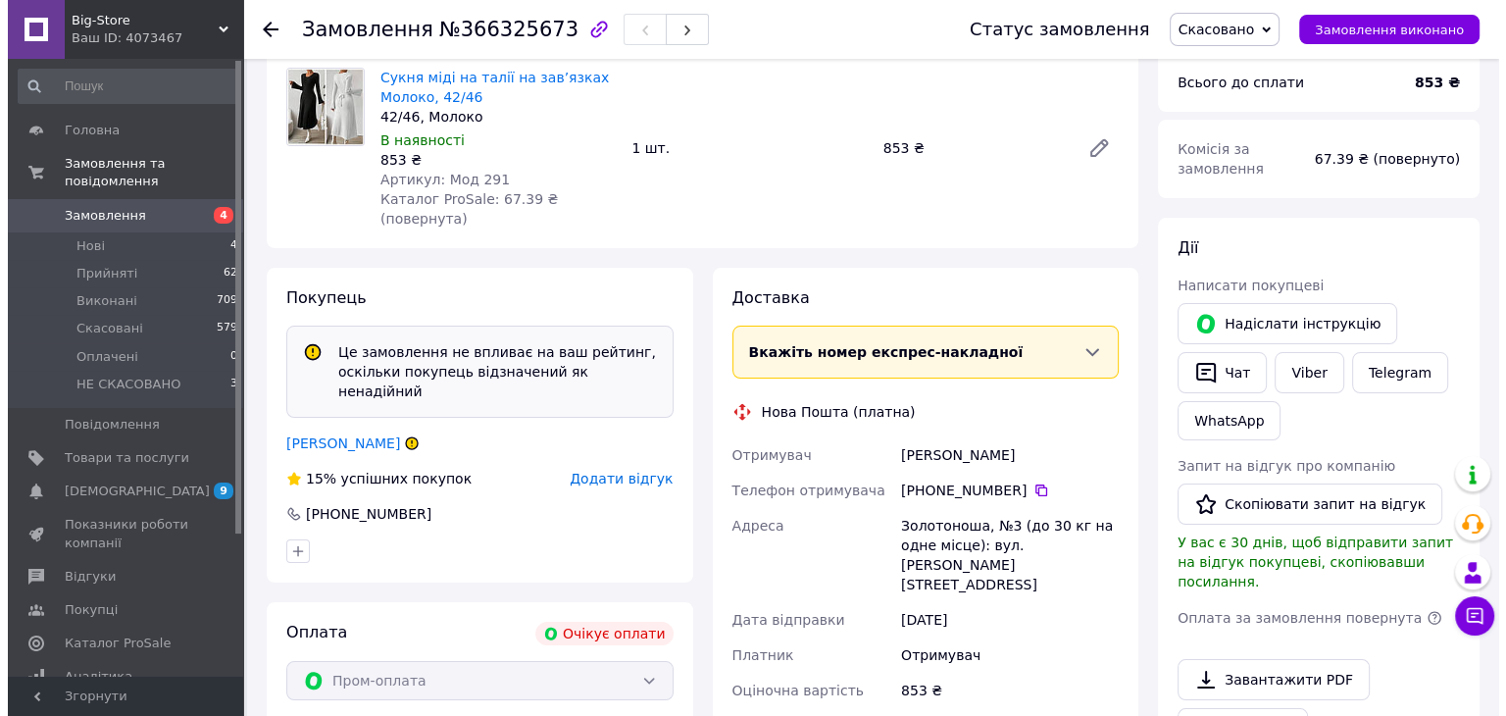
scroll to position [245, 0]
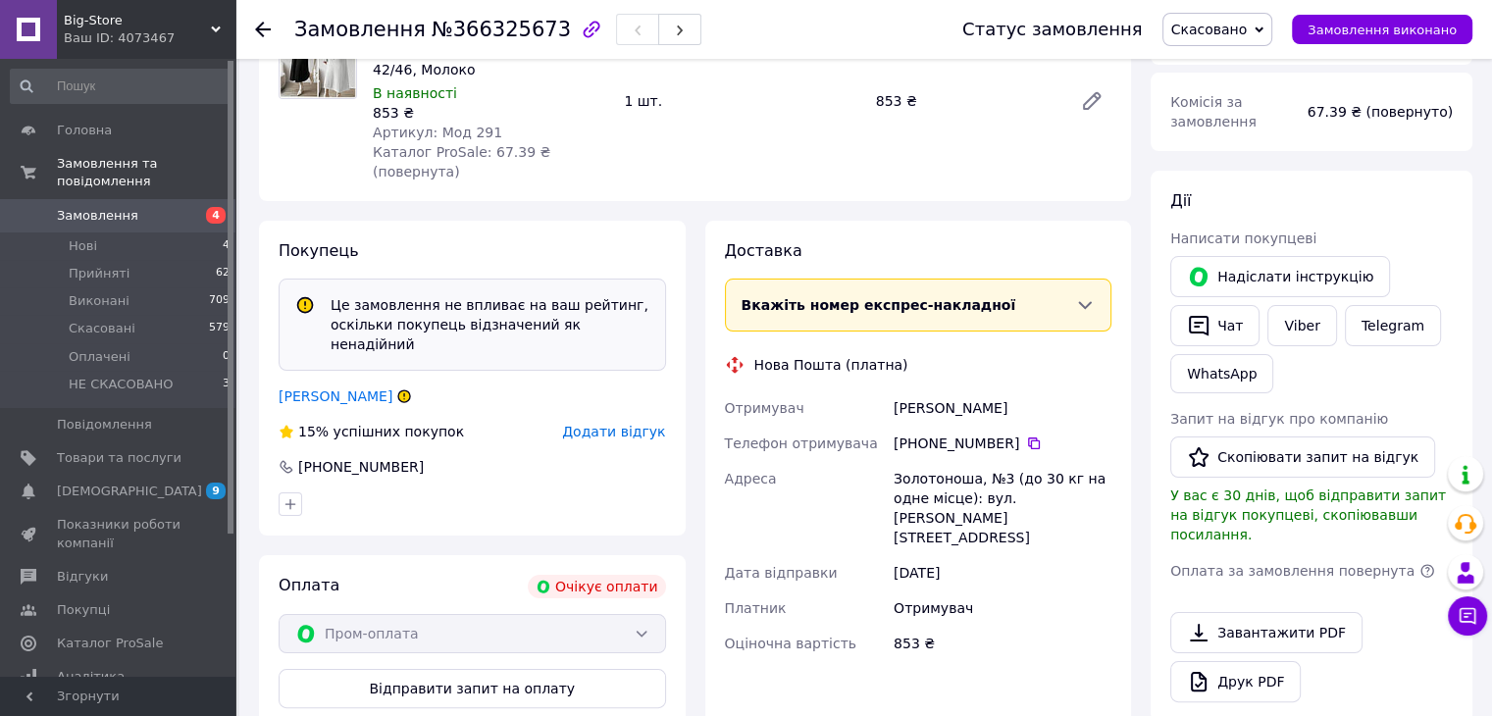
click at [601, 424] on span "Додати відгук" at bounding box center [613, 432] width 103 height 16
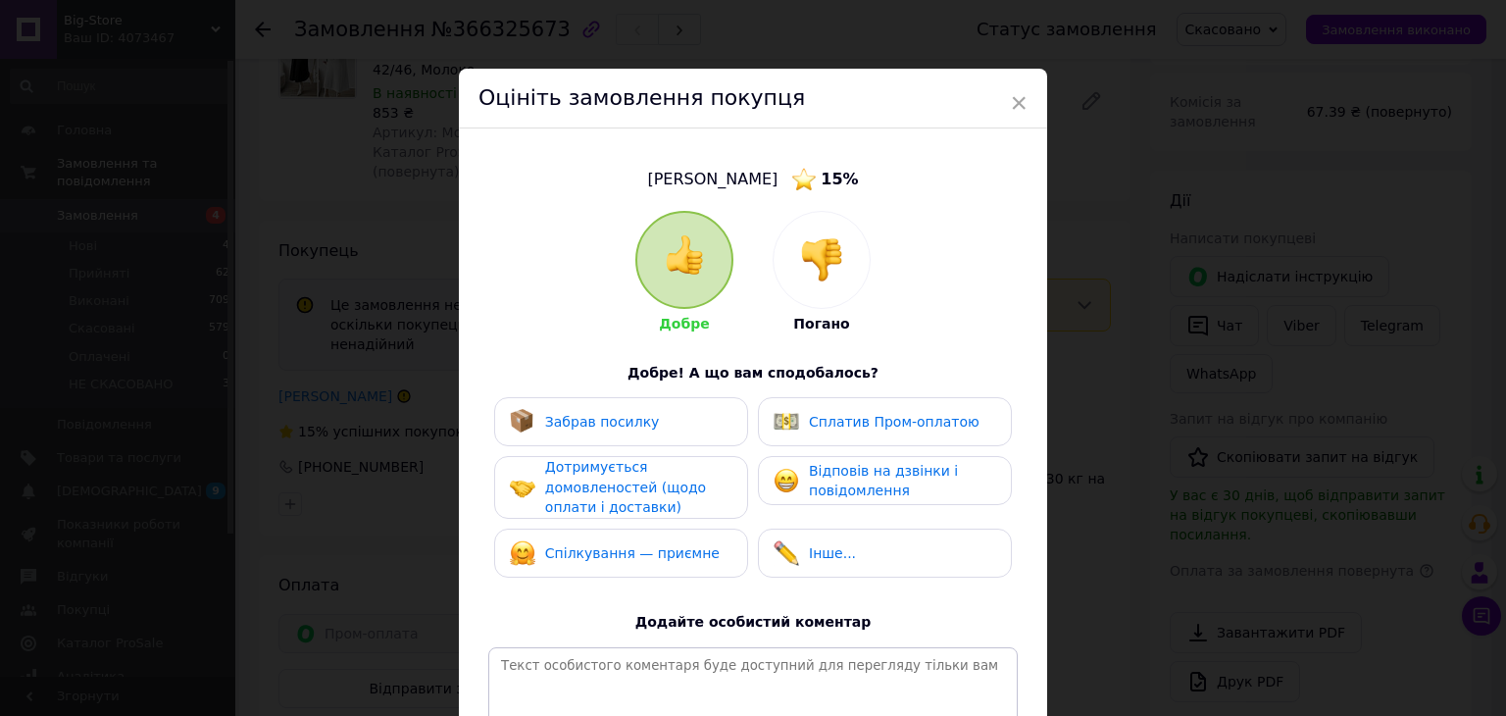
click at [846, 260] on div at bounding box center [822, 260] width 96 height 96
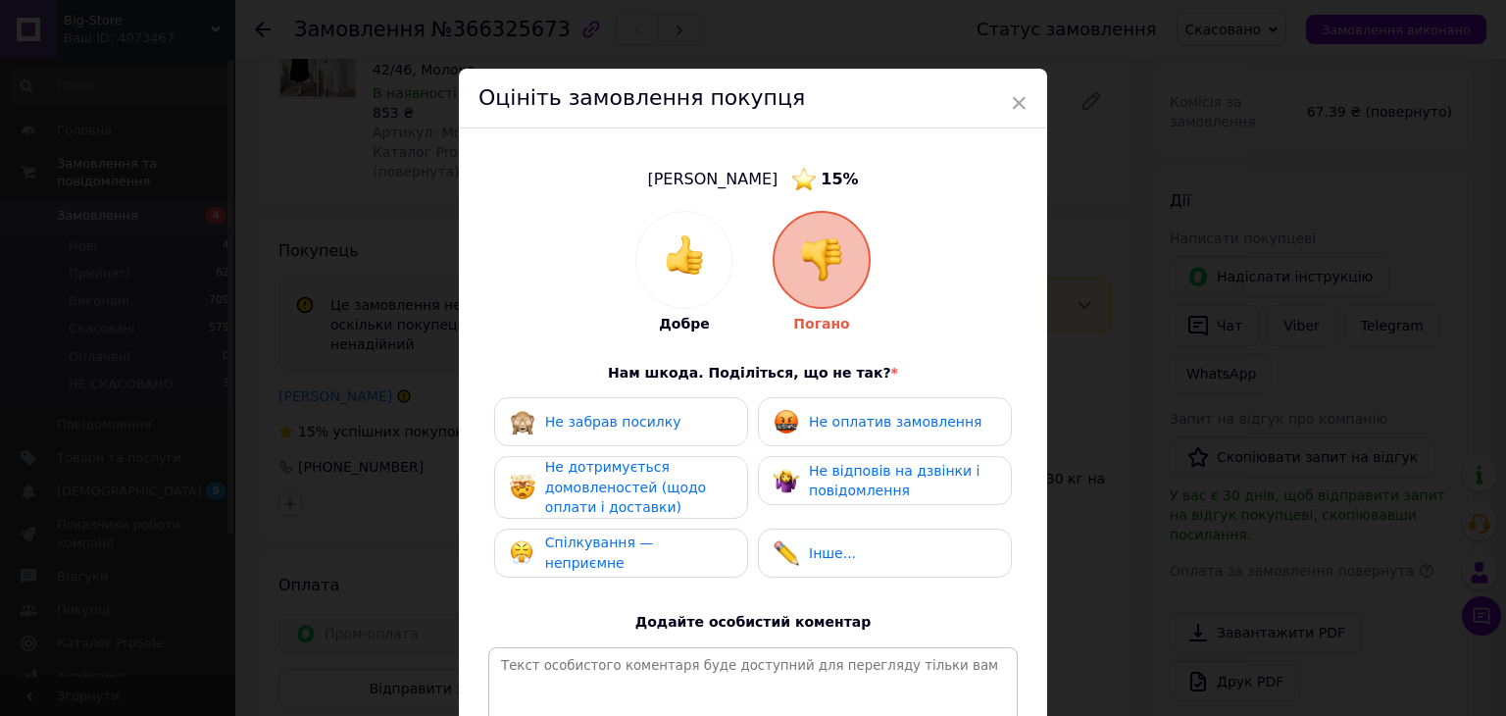
click at [837, 427] on span "Не оплатив замовлення" at bounding box center [895, 422] width 173 height 16
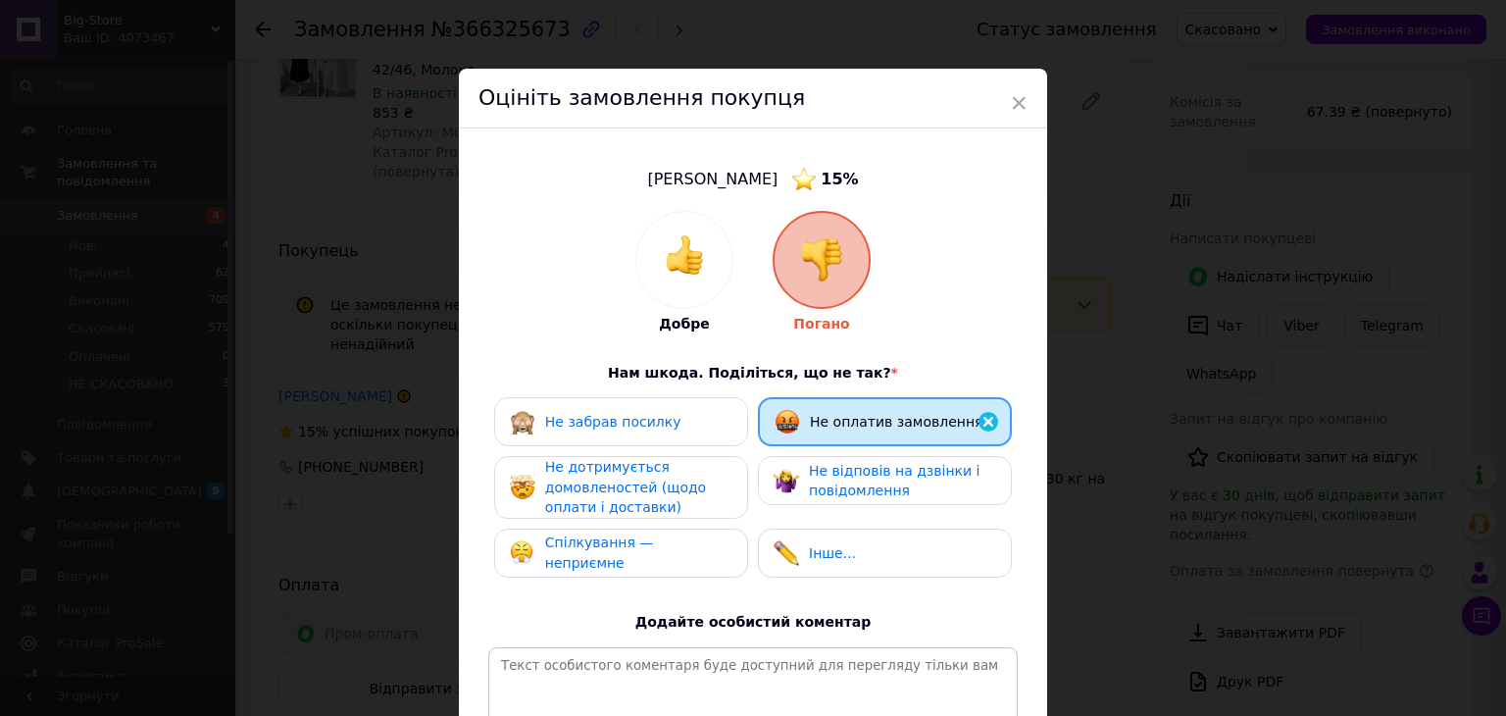
click at [667, 501] on div "Не дотримується домовленостей (щодо оплати і доставки)" at bounding box center [638, 487] width 186 height 61
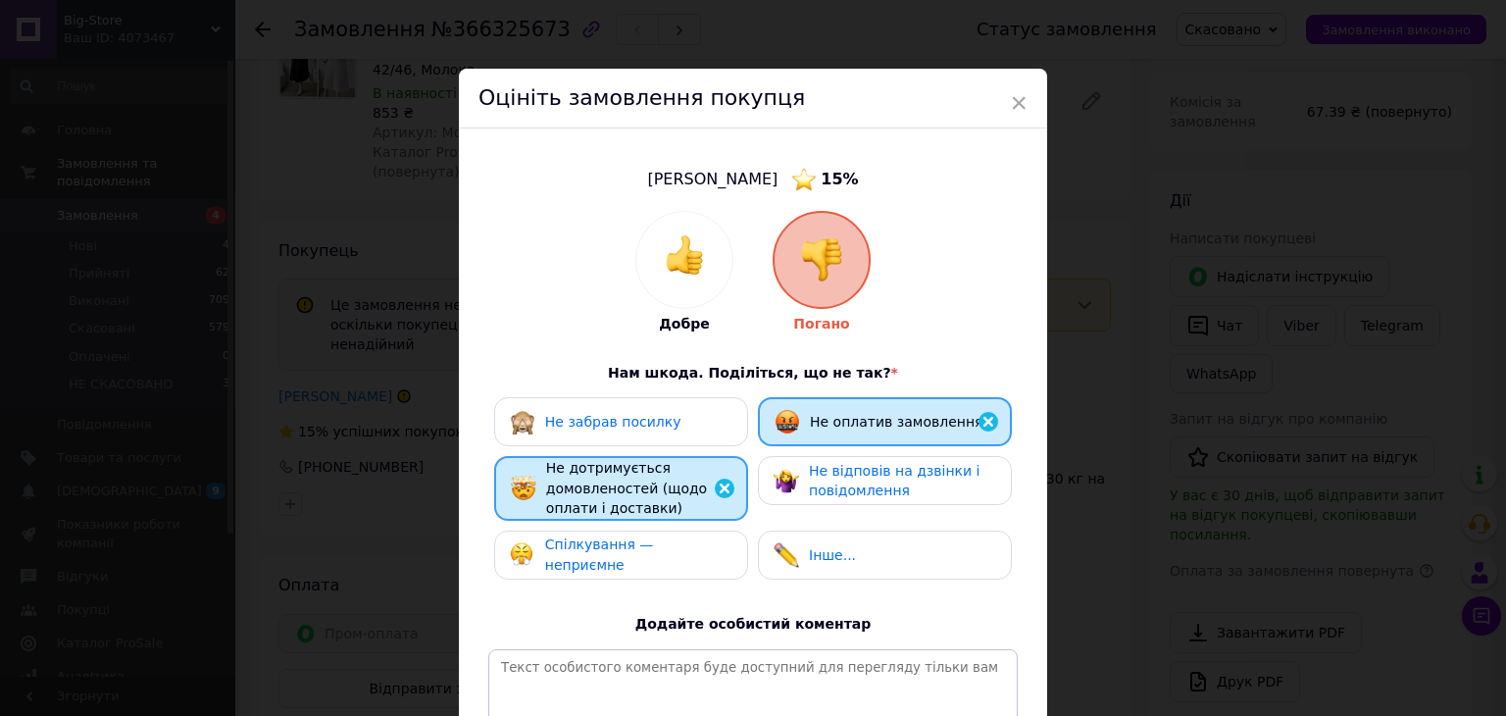
click at [840, 499] on div "Не відповів на дзвінки і повідомлення" at bounding box center [902, 481] width 186 height 40
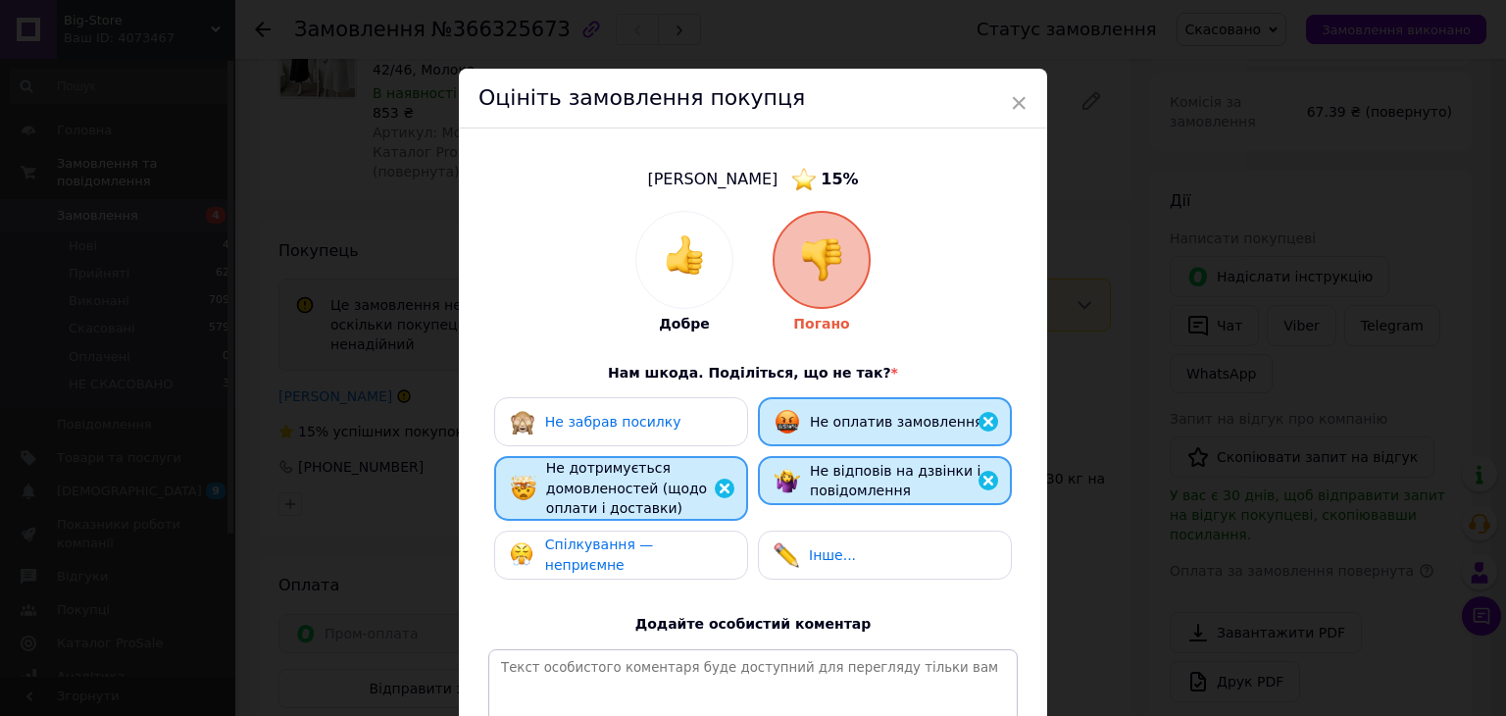
click at [688, 580] on div "Не забрав посилку Не оплатив замовлення Не дотримується домовленостей (щодо опл…" at bounding box center [753, 493] width 530 height 192
click at [693, 570] on div "Спілкування — неприємне" at bounding box center [621, 555] width 254 height 49
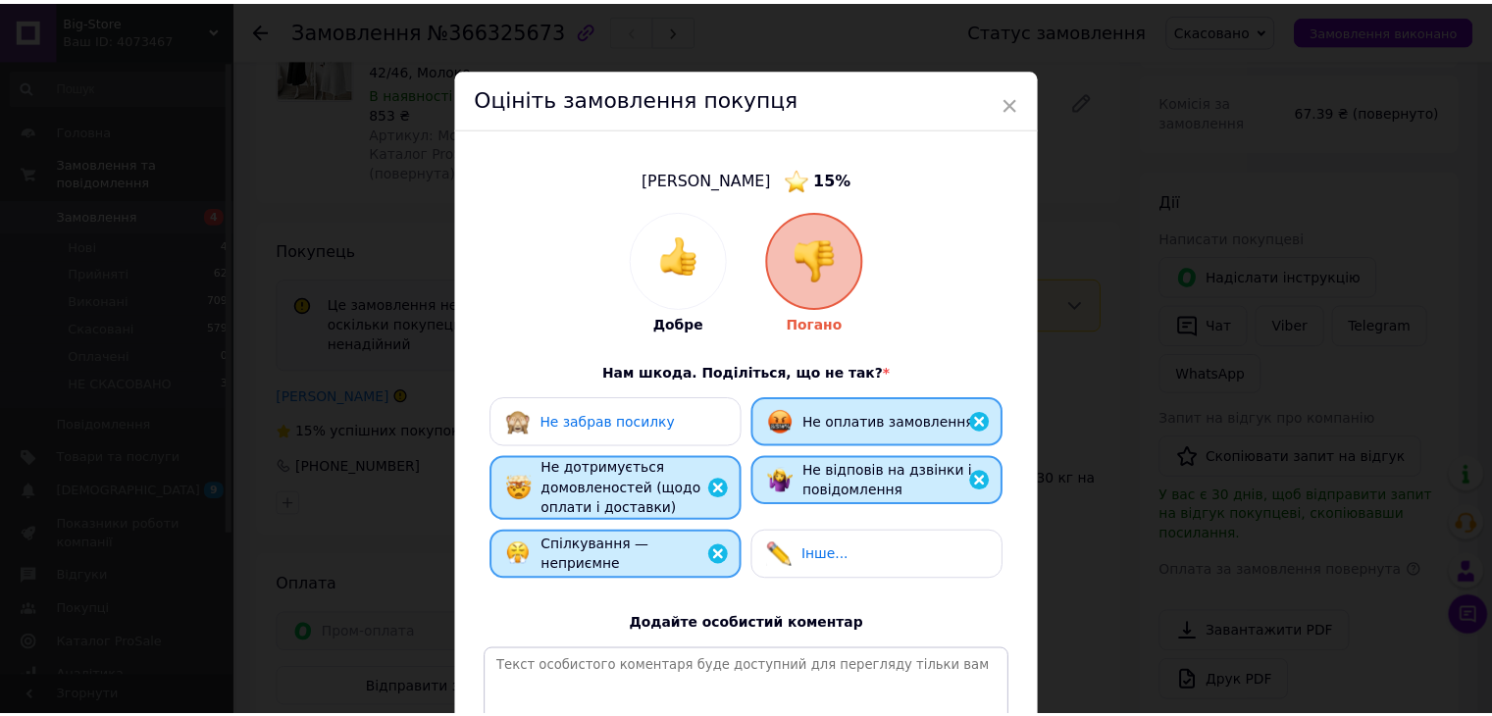
scroll to position [257, 0]
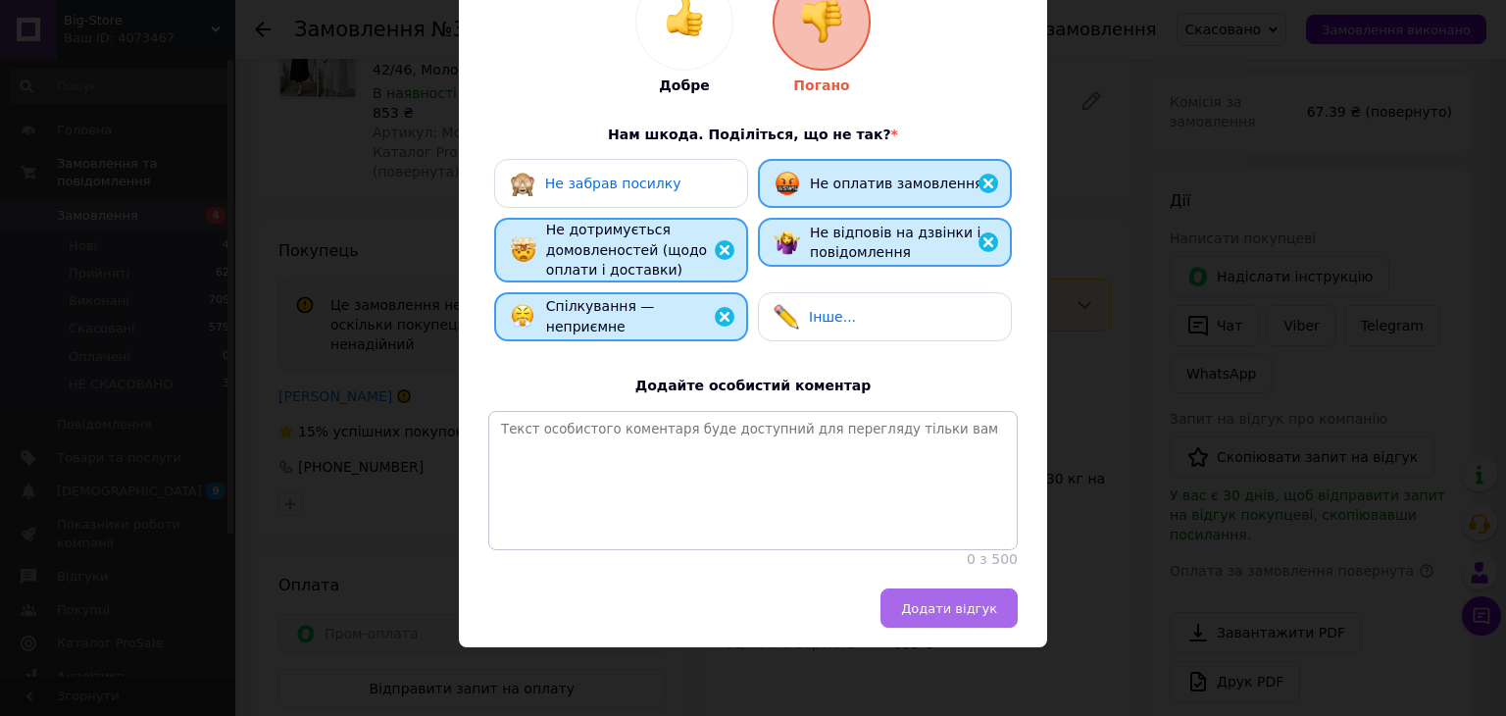
click at [930, 607] on span "Додати відгук" at bounding box center [949, 608] width 96 height 15
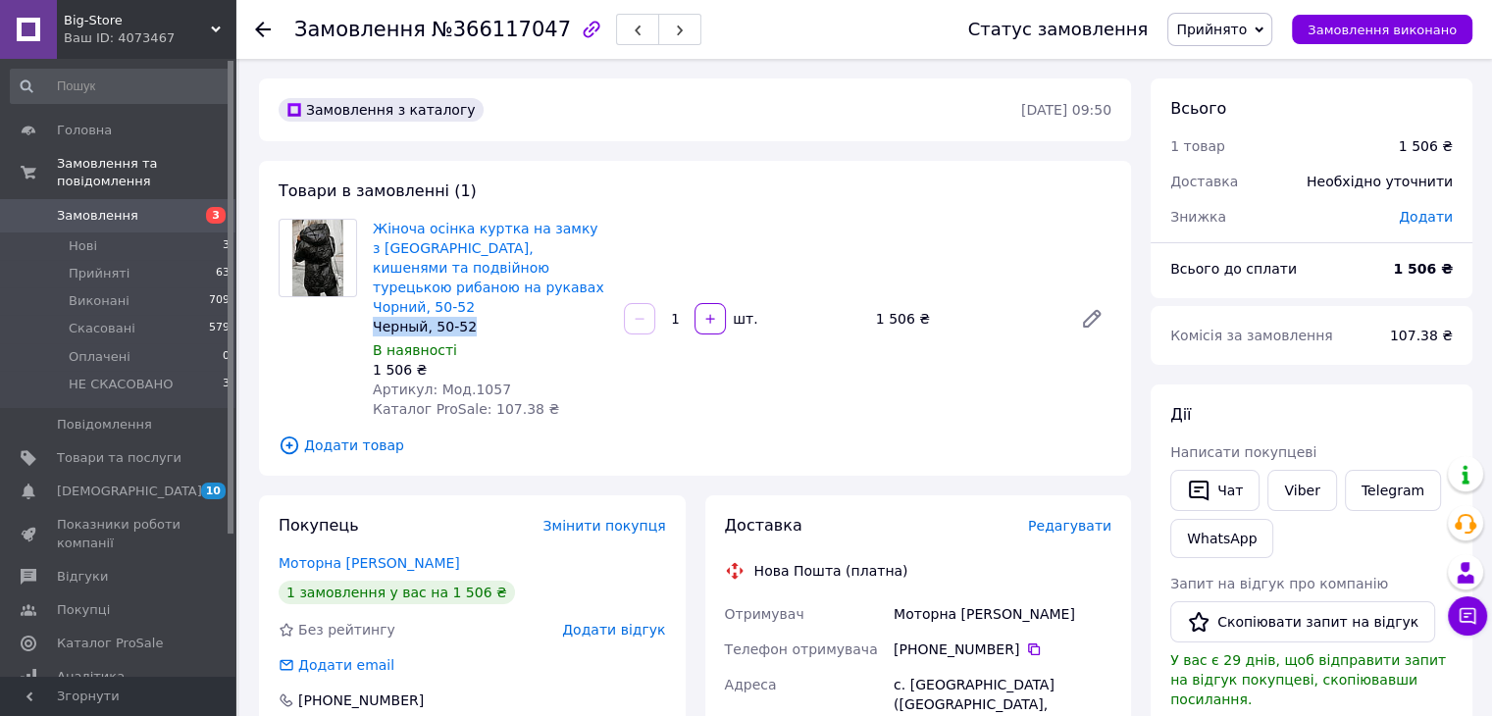
drag, startPoint x: 473, startPoint y: 307, endPoint x: 370, endPoint y: 317, distance: 103.4
click at [370, 317] on div "Жіноча осінка куртка на замку з [GEOGRAPHIC_DATA], кишенями та подвійною турець…" at bounding box center [490, 319] width 251 height 208
copy div "Черный, 50-52"
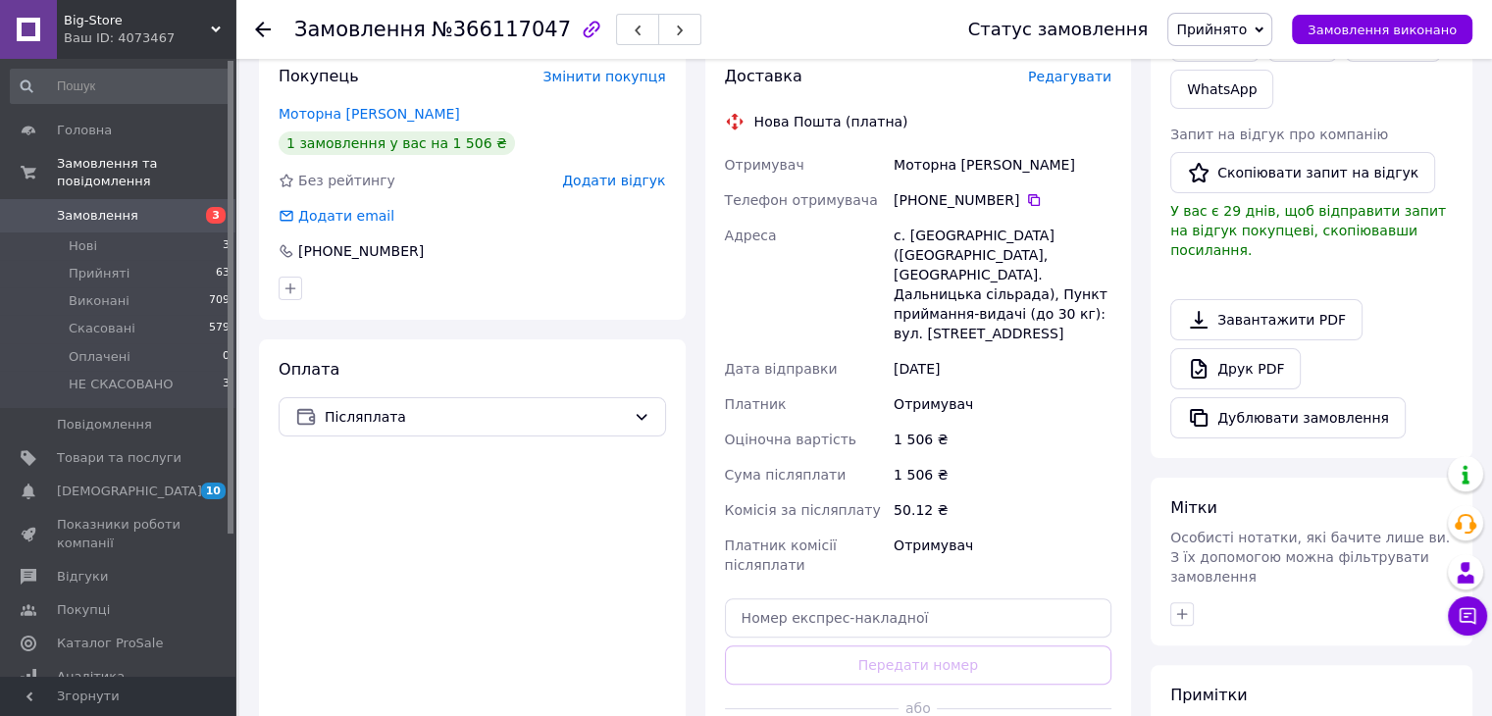
scroll to position [463, 0]
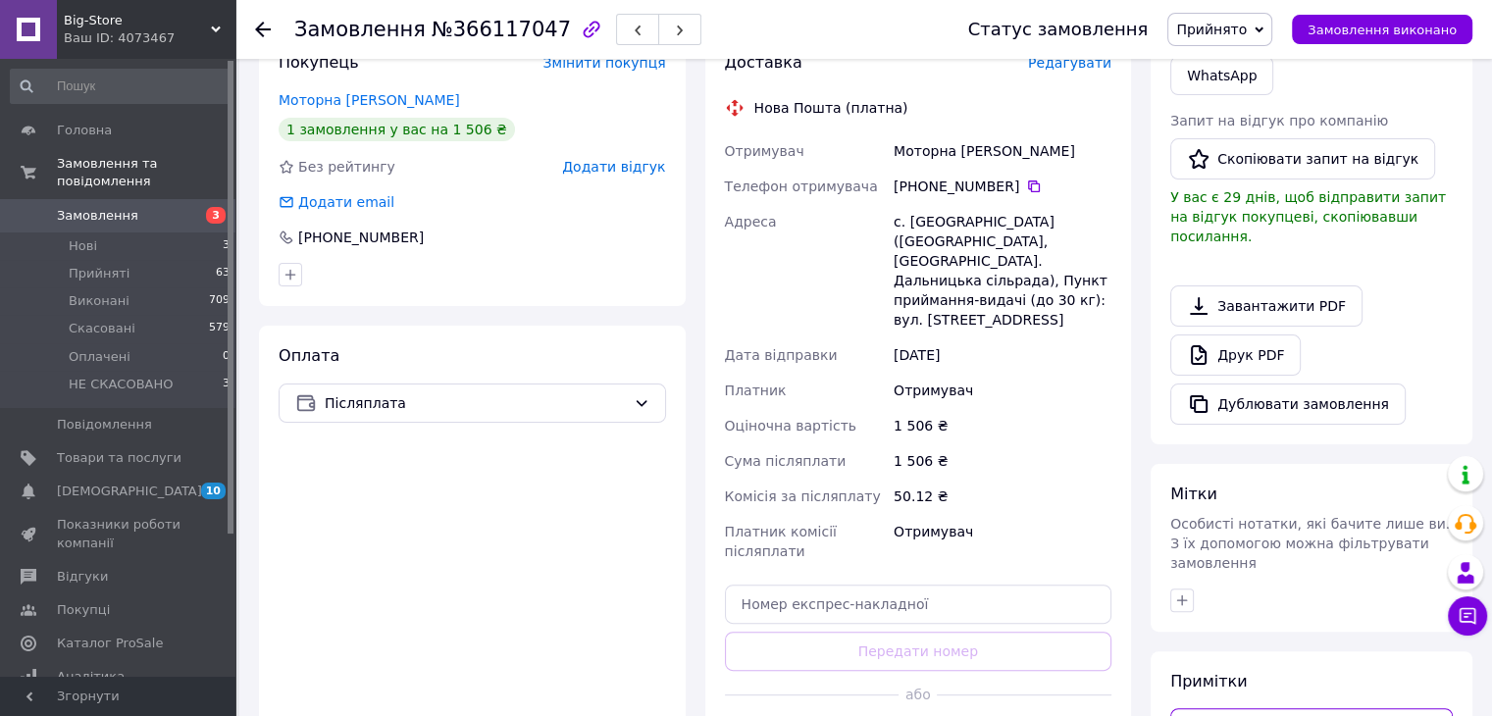
paste textarea "Черный, 50-52"
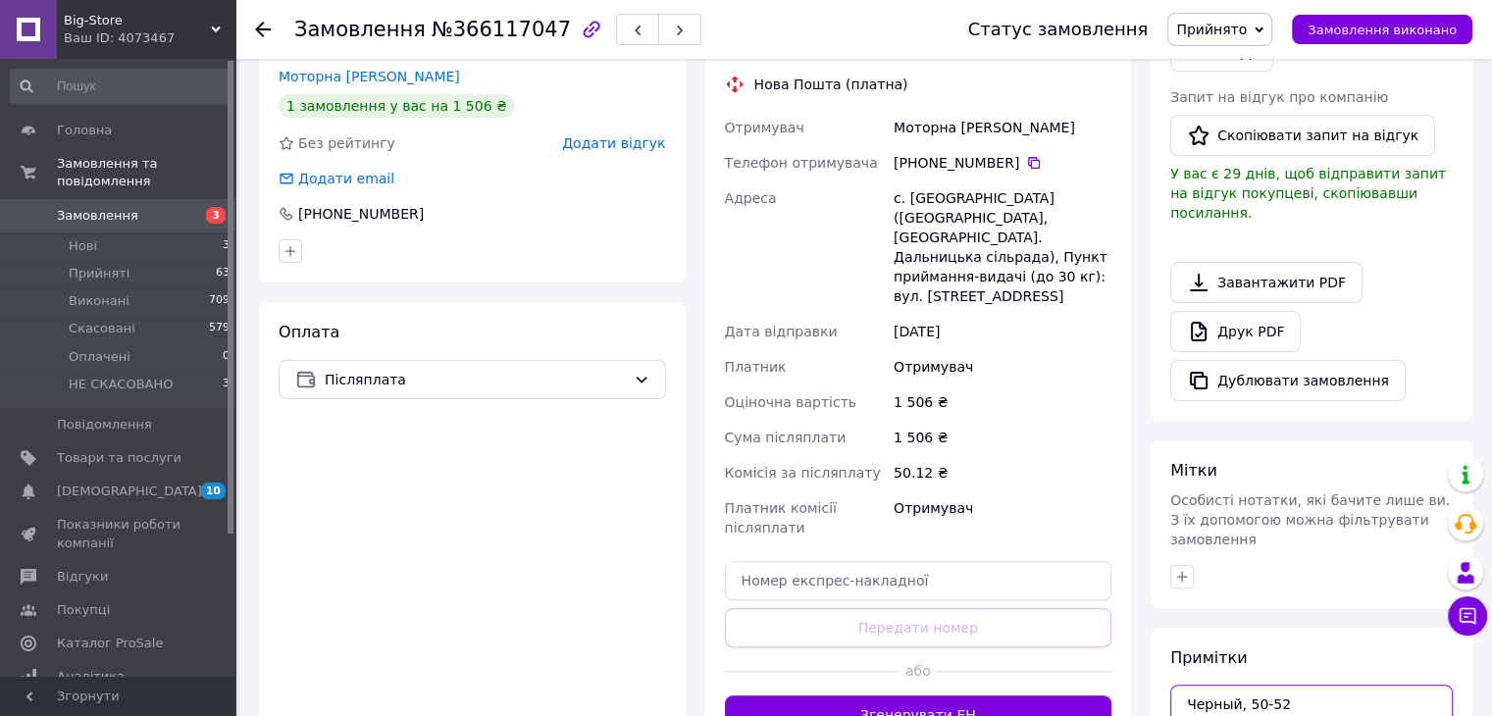
scroll to position [687, 0]
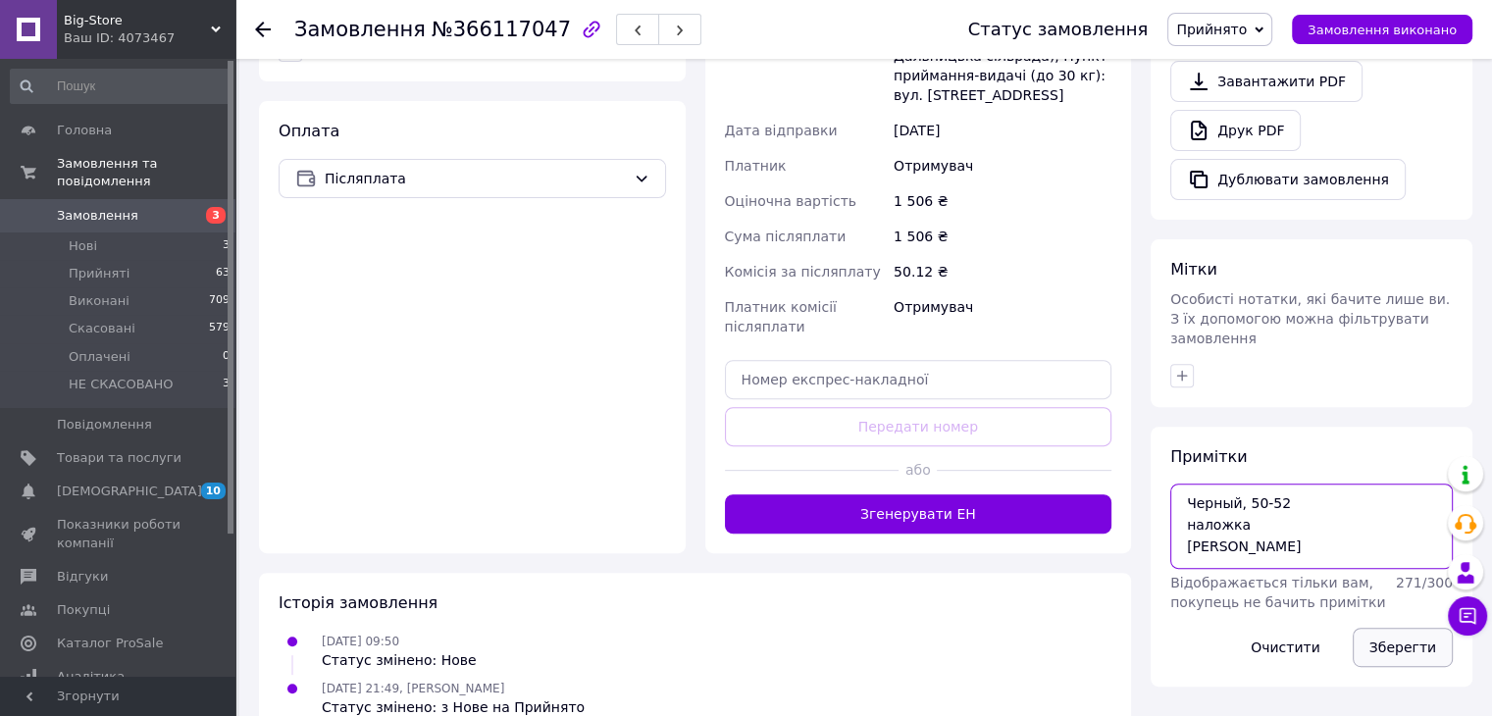
type textarea "Черный, 50-52 наложка вайбер"
click at [1396, 628] on button "Зберегти" at bounding box center [1402, 647] width 100 height 39
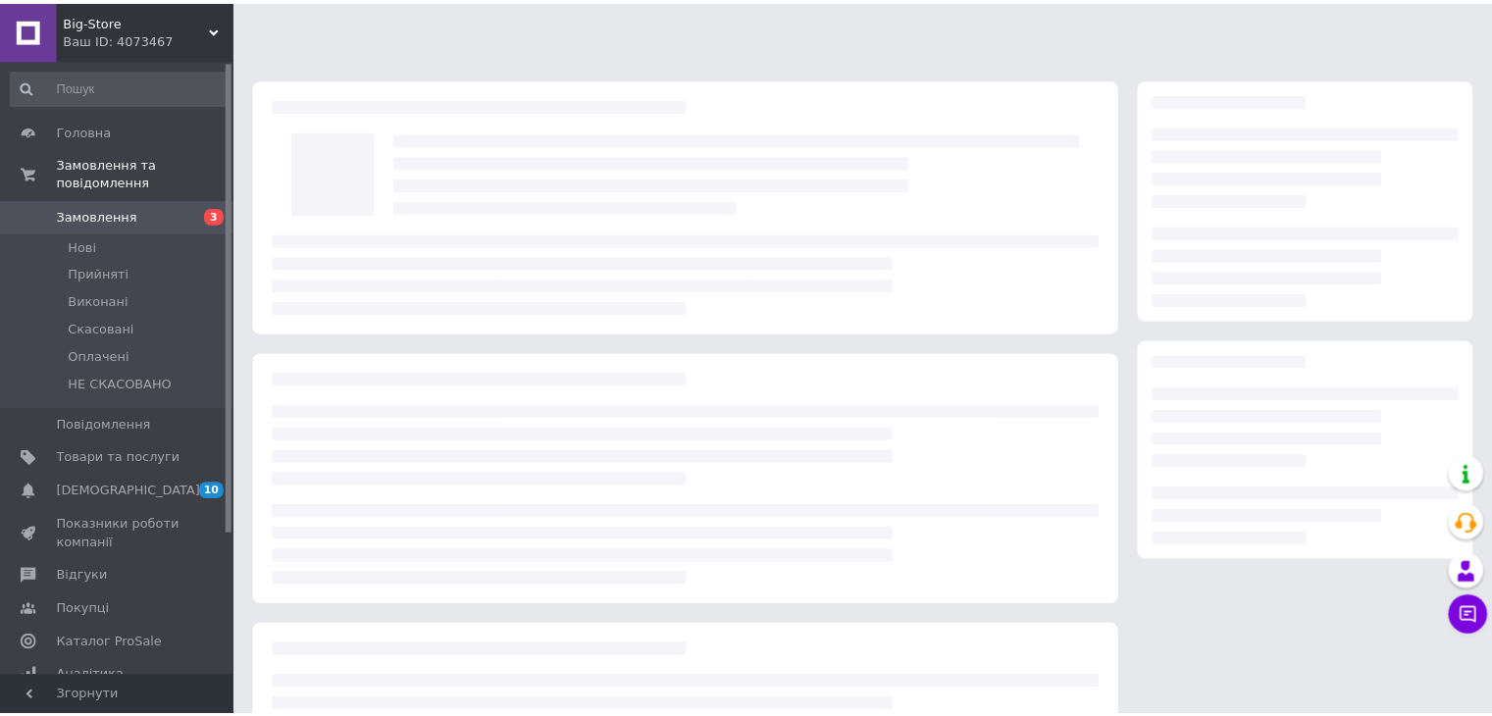
scroll to position [180, 0]
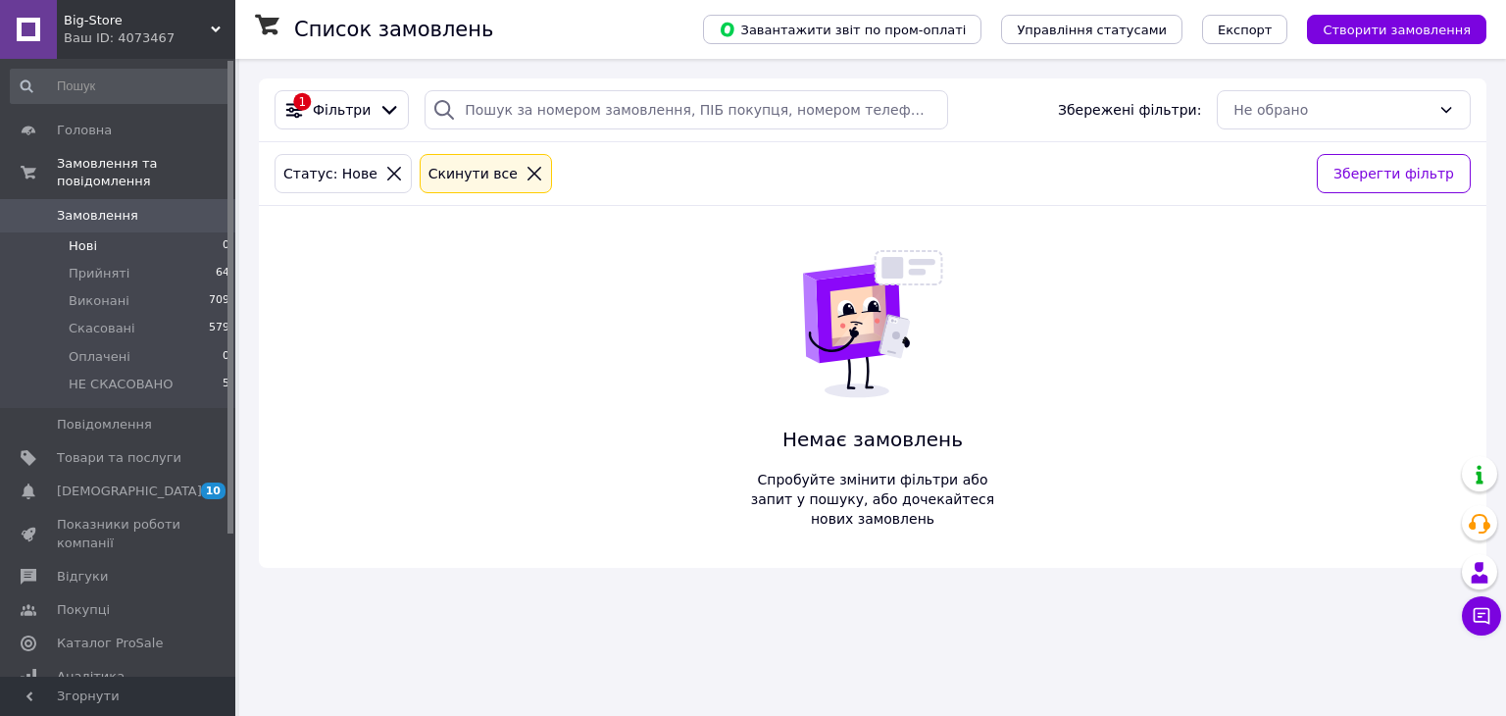
click at [526, 171] on icon at bounding box center [535, 174] width 18 height 18
